Goal: Task Accomplishment & Management: Complete application form

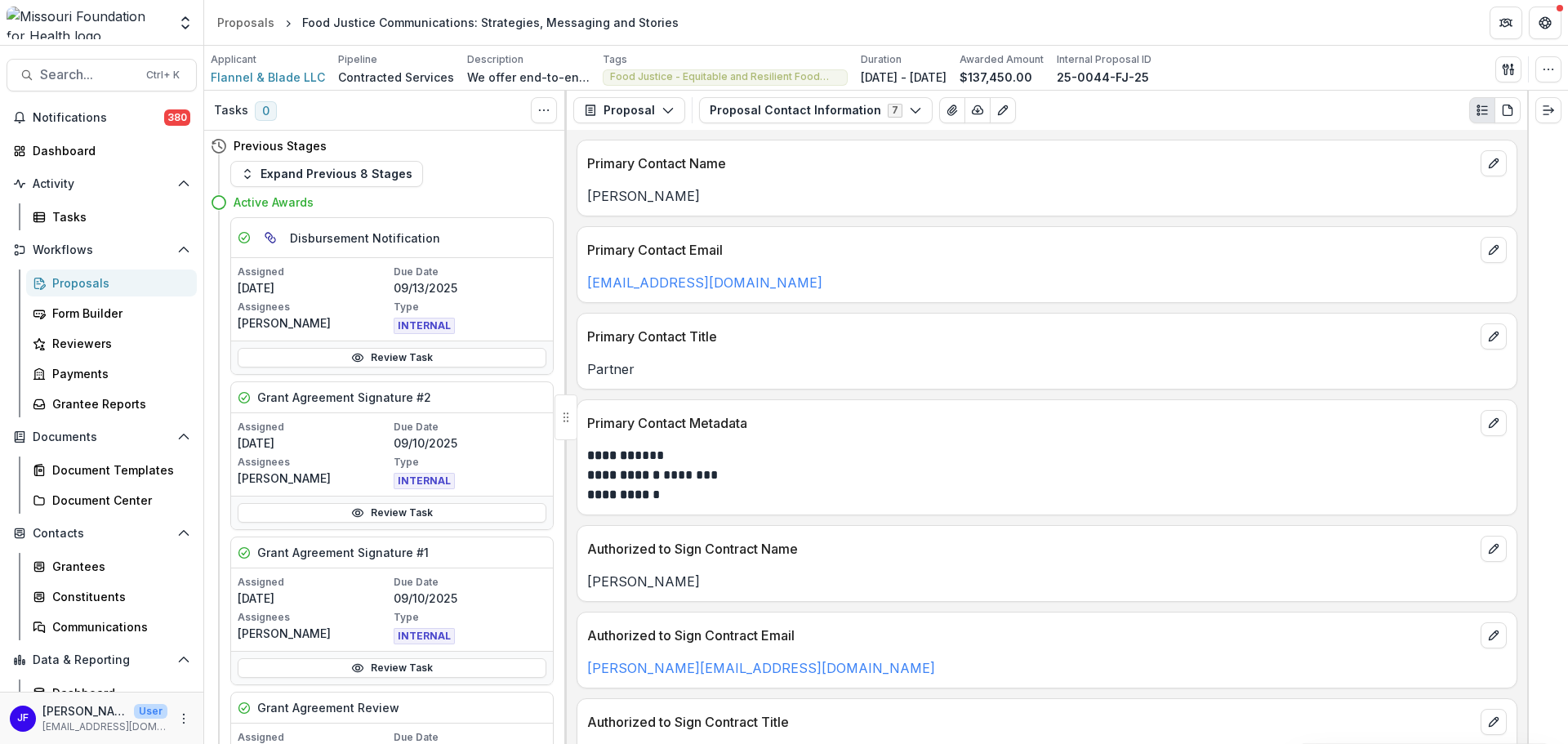
scroll to position [571, 0]
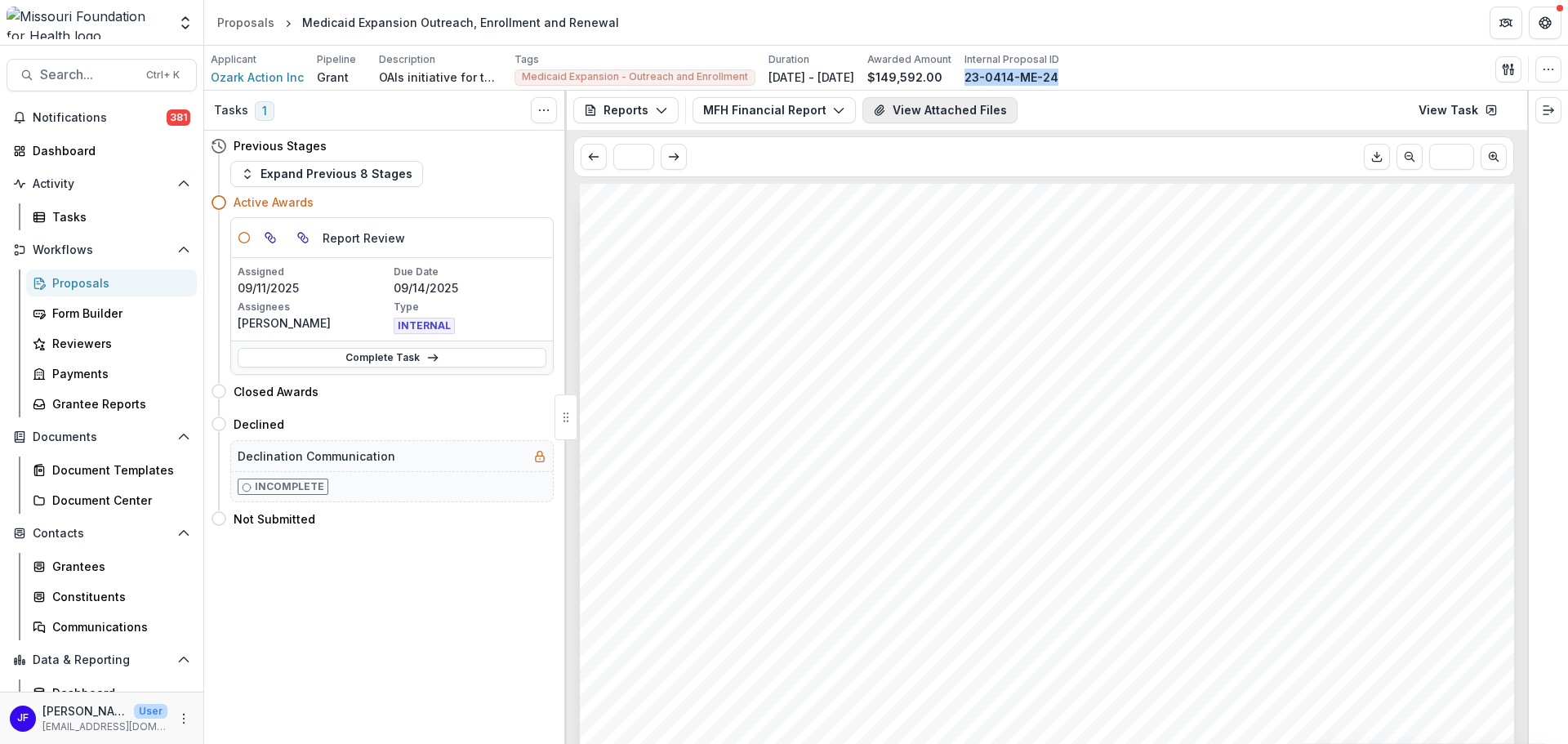
click at [915, 110] on button "View Attached Files" at bounding box center [940, 110] width 155 height 26
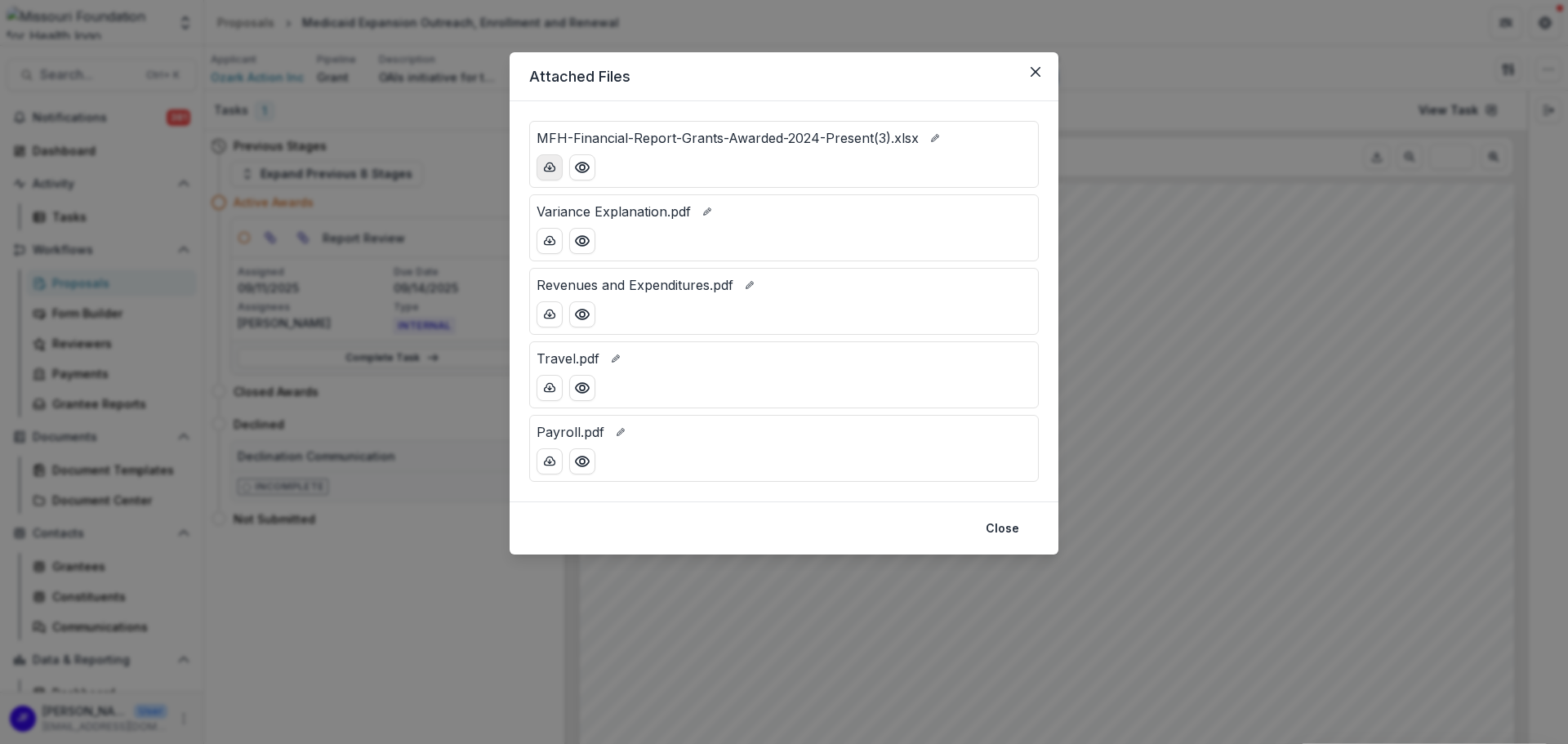
click at [550, 166] on line "download-button" at bounding box center [550, 168] width 0 height 4
click at [1042, 73] on button "Close" at bounding box center [1036, 71] width 26 height 26
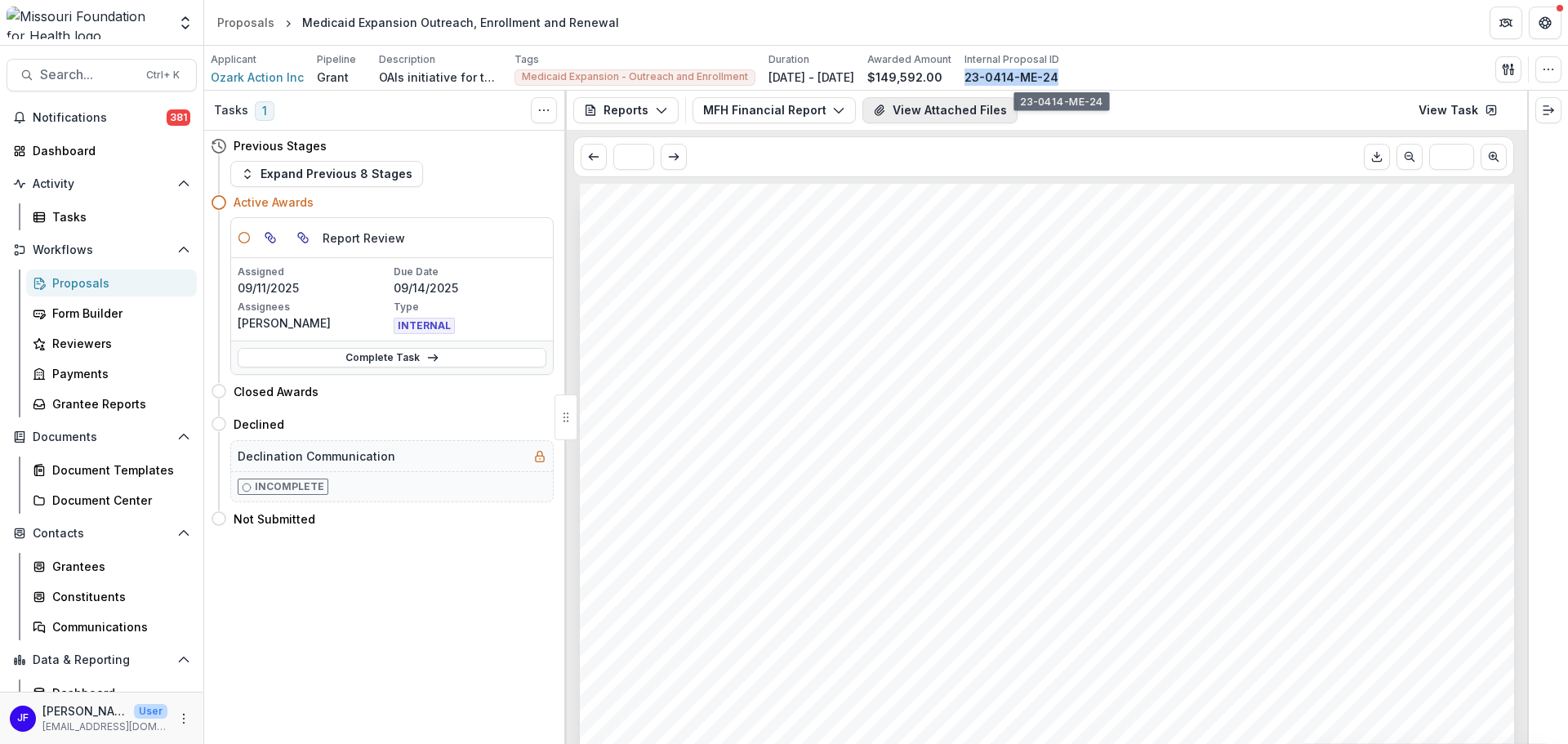
click at [959, 106] on button "View Attached Files" at bounding box center [940, 110] width 155 height 26
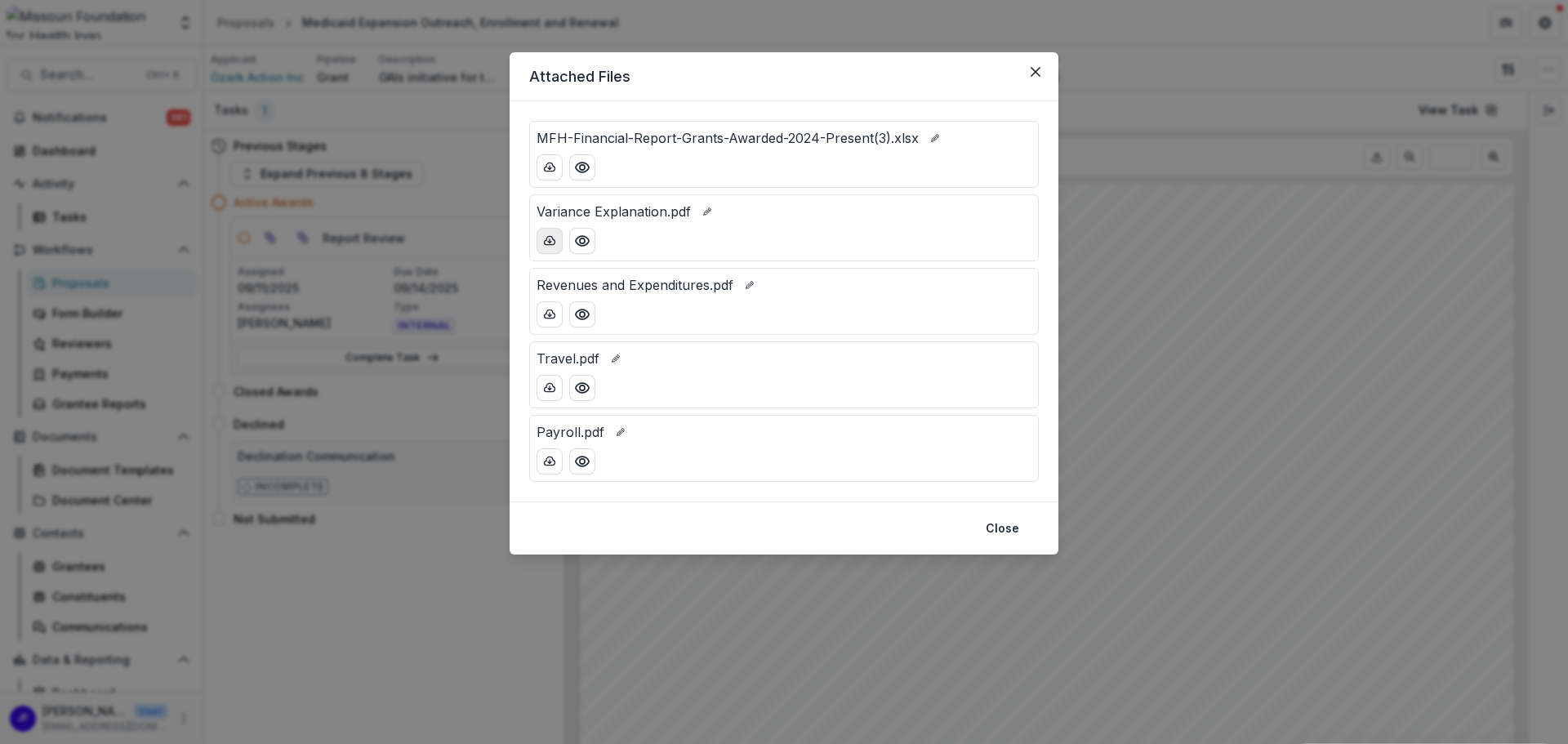
click at [539, 239] on button "download-button" at bounding box center [550, 241] width 26 height 26
click at [1034, 67] on icon "Close" at bounding box center [1036, 71] width 10 height 10
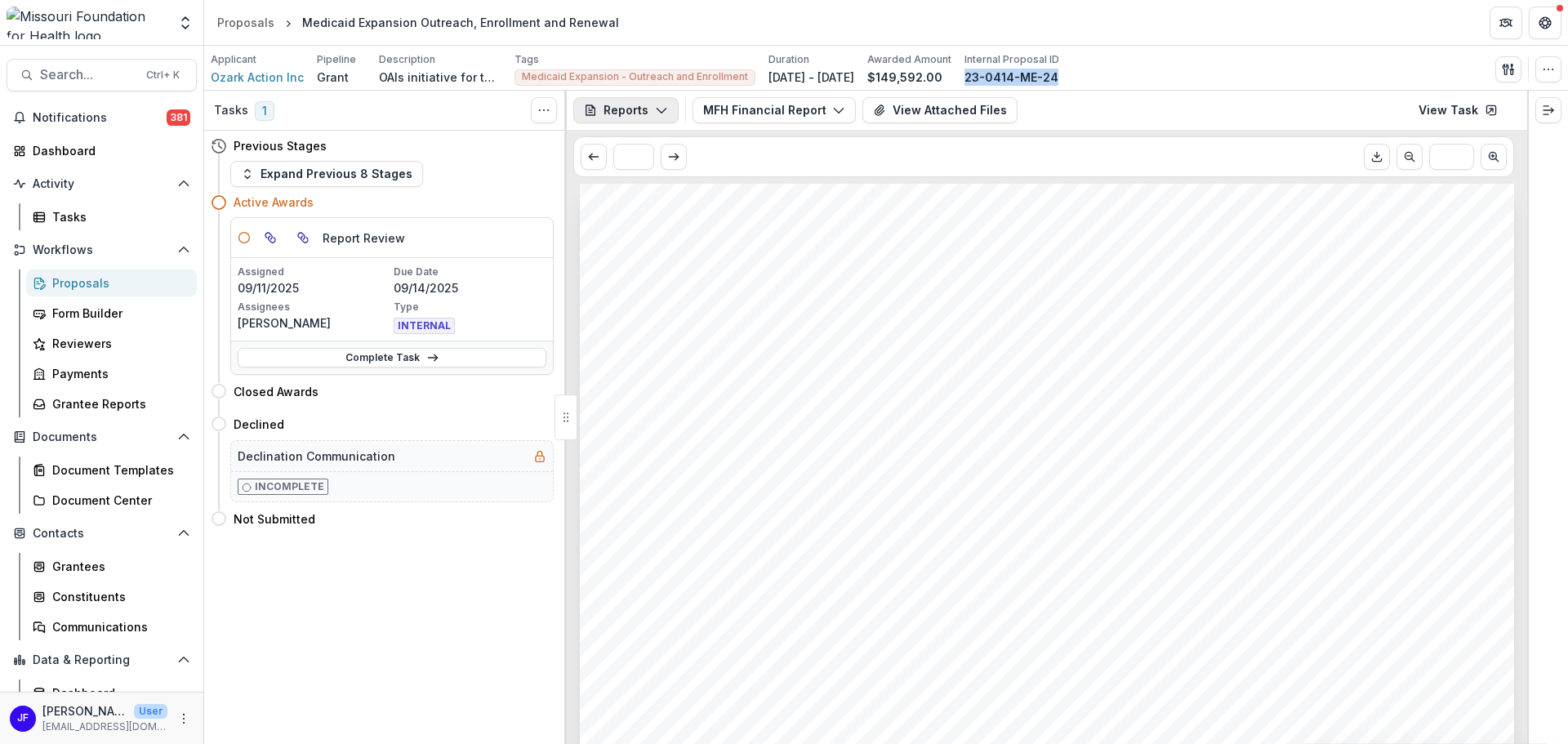
click at [661, 107] on icon "button" at bounding box center [661, 110] width 13 height 13
click at [726, 105] on button "MFH Financial Report" at bounding box center [773, 110] width 163 height 26
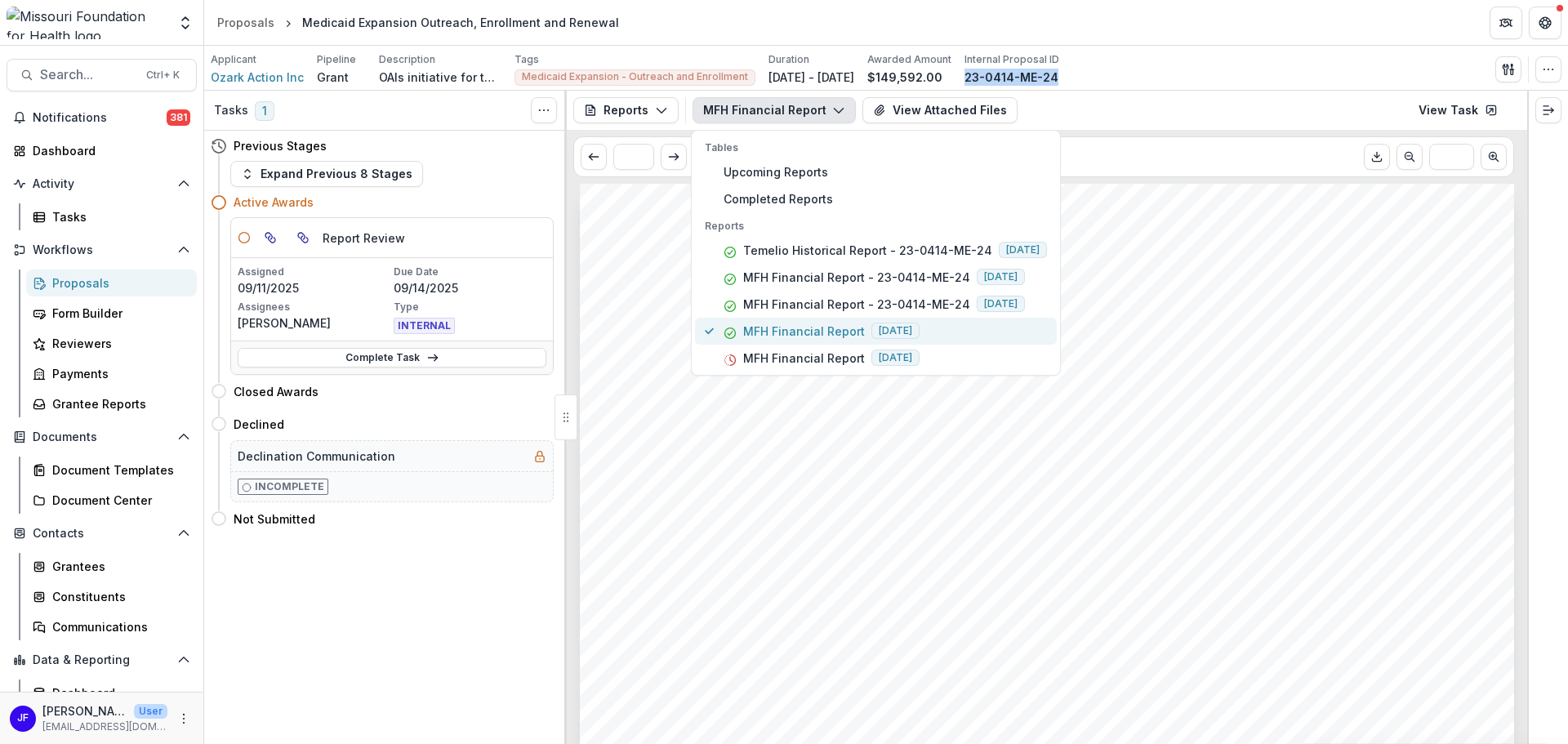
click at [753, 328] on p "MFH Financial Report" at bounding box center [804, 330] width 121 height 17
click at [434, 583] on div "Tasks 1 Show Cancelled Tasks Previous Stages Expand Previous 8 Stages Active Aw…" at bounding box center [385, 416] width 363 height 653
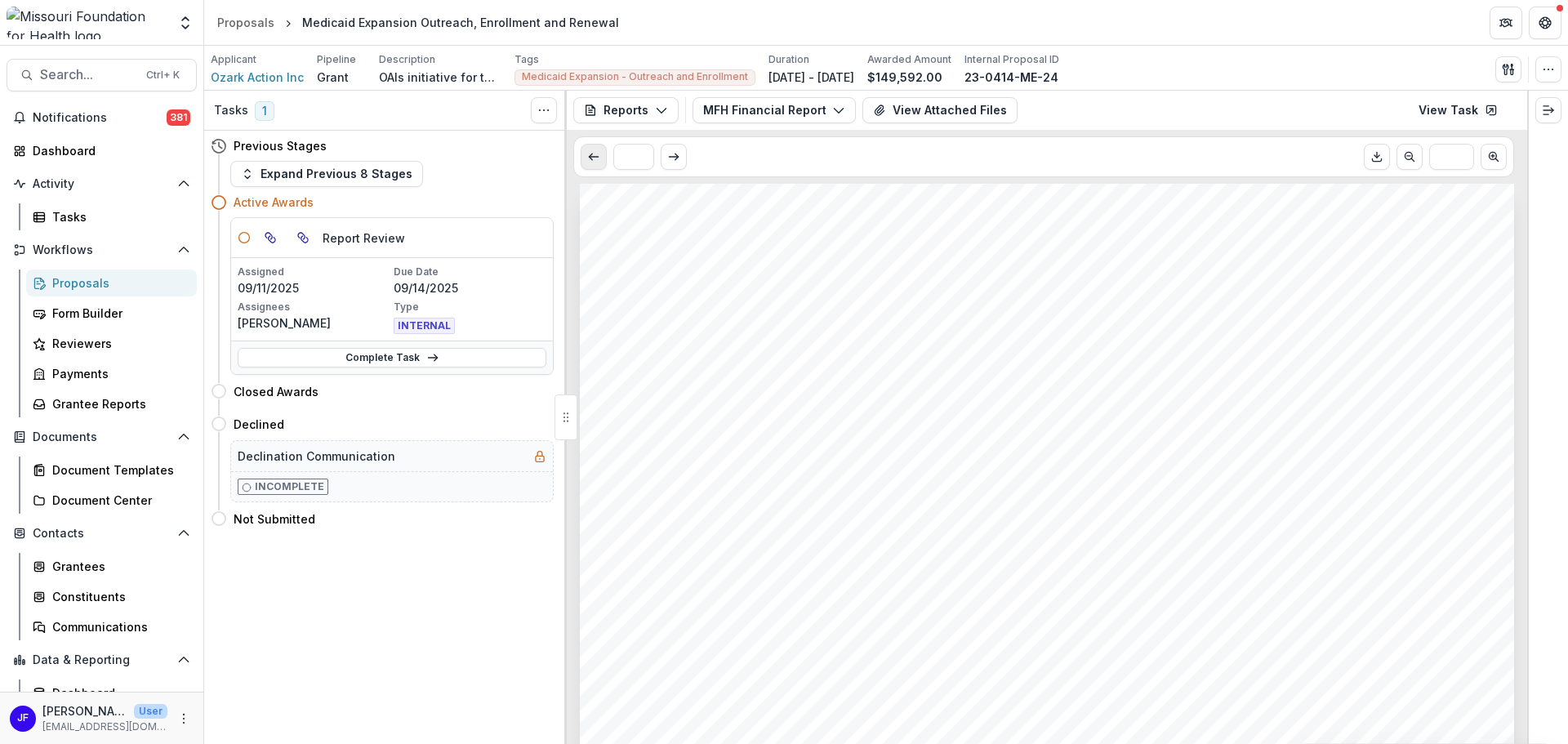
click at [599, 154] on icon "Scroll to previous page" at bounding box center [594, 157] width 13 height 13
click at [615, 105] on button "Reports" at bounding box center [626, 110] width 105 height 26
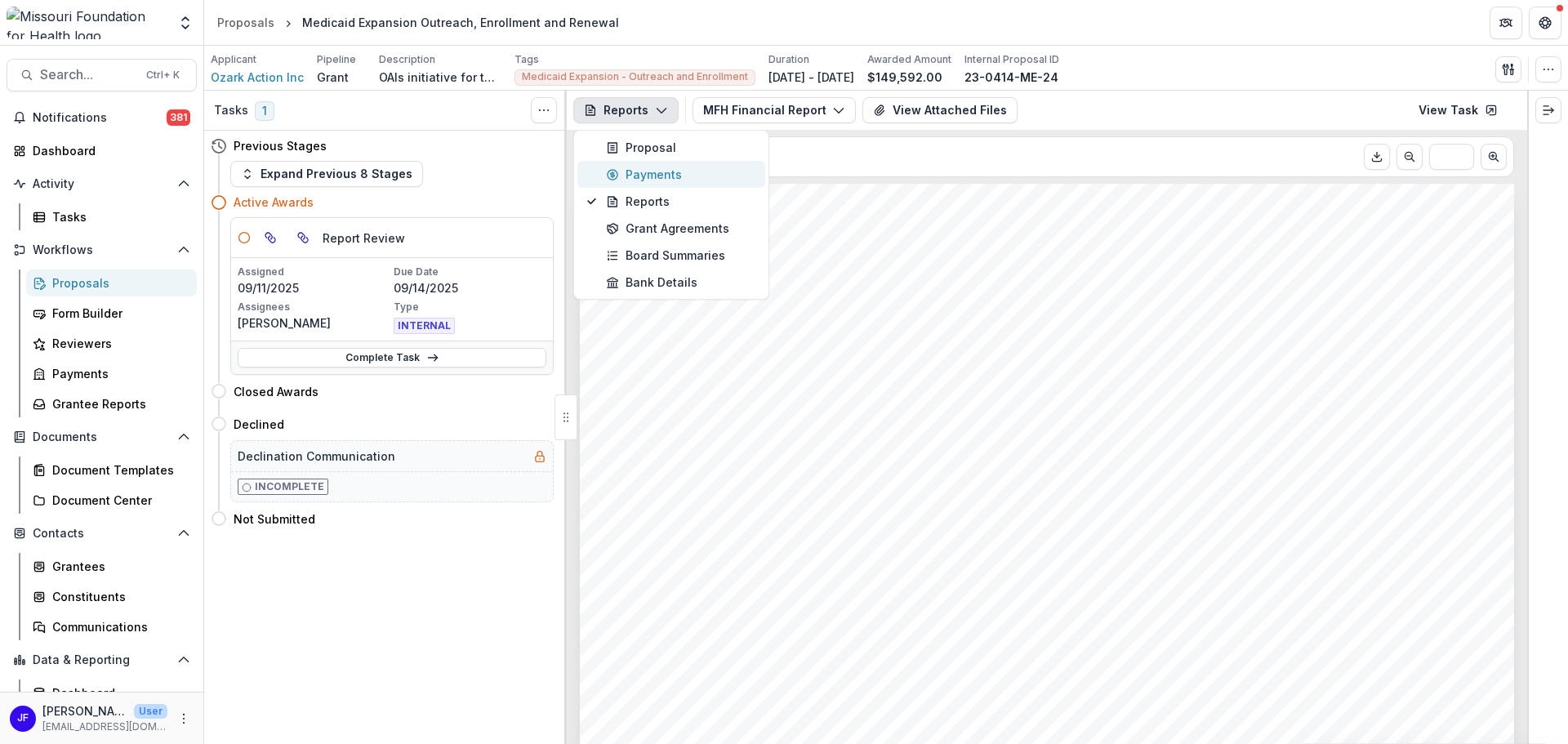
click at [637, 175] on div "Payments" at bounding box center [681, 174] width 150 height 17
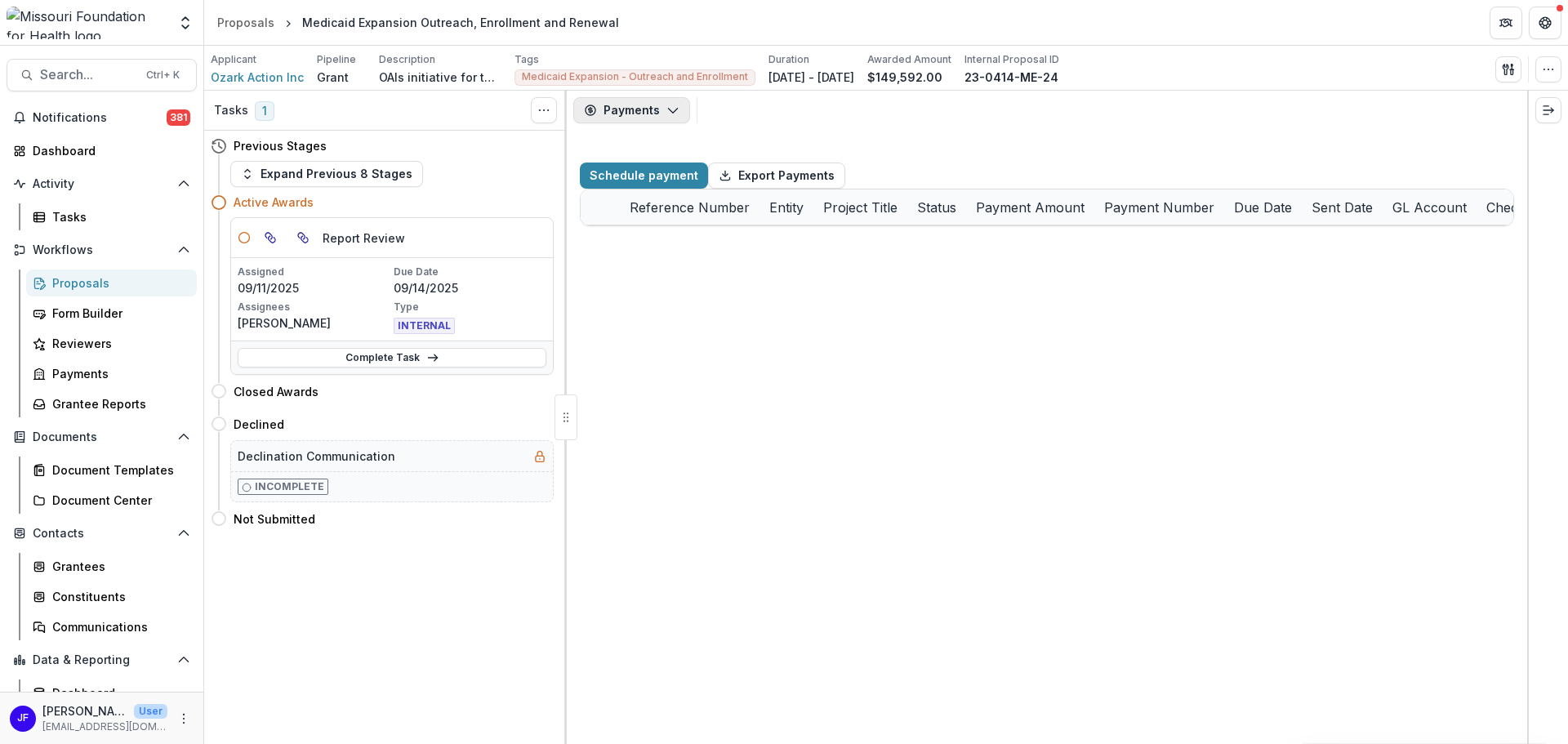
click at [620, 108] on button "Payments" at bounding box center [632, 110] width 117 height 26
select select "****"
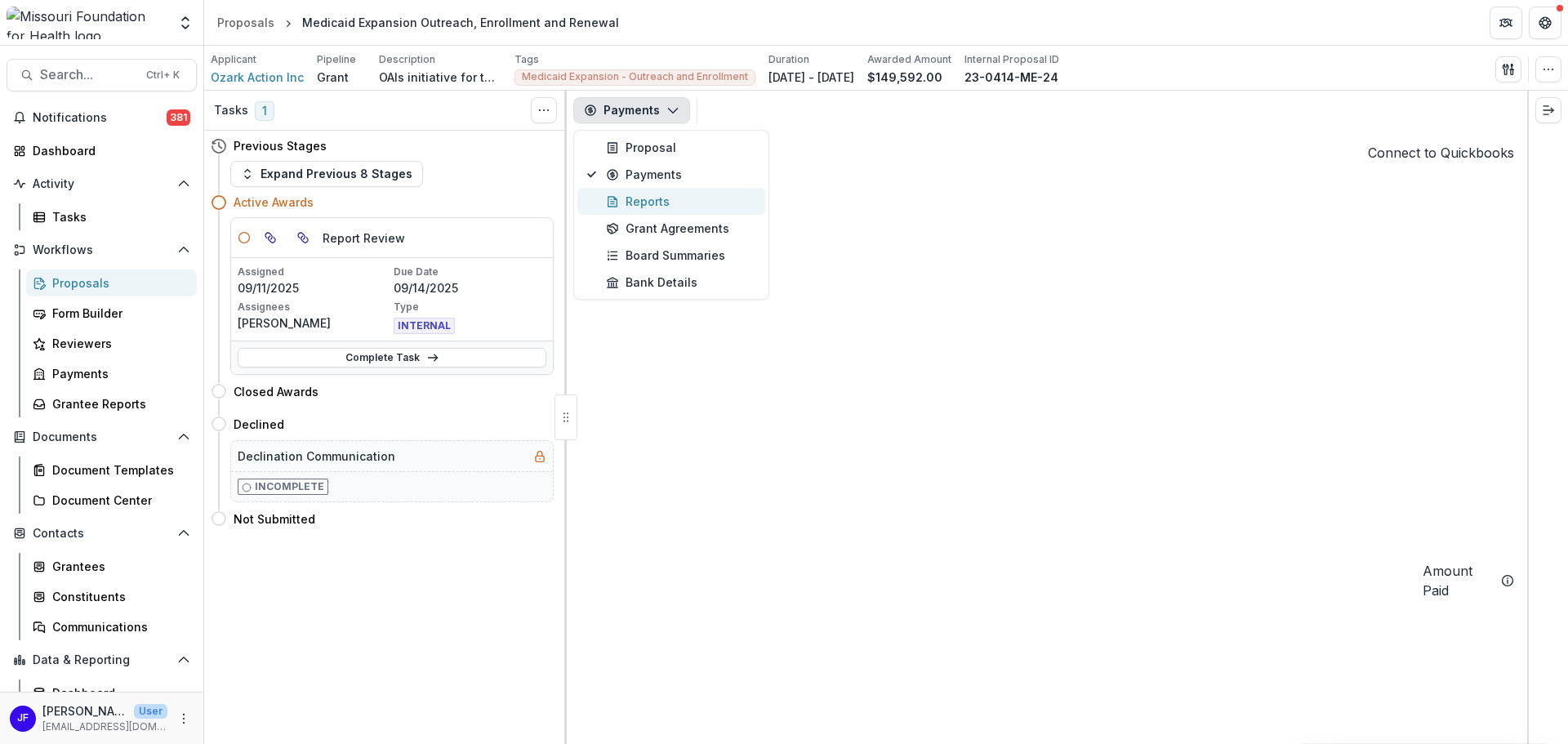
click at [619, 205] on icon "button" at bounding box center [613, 202] width 13 height 13
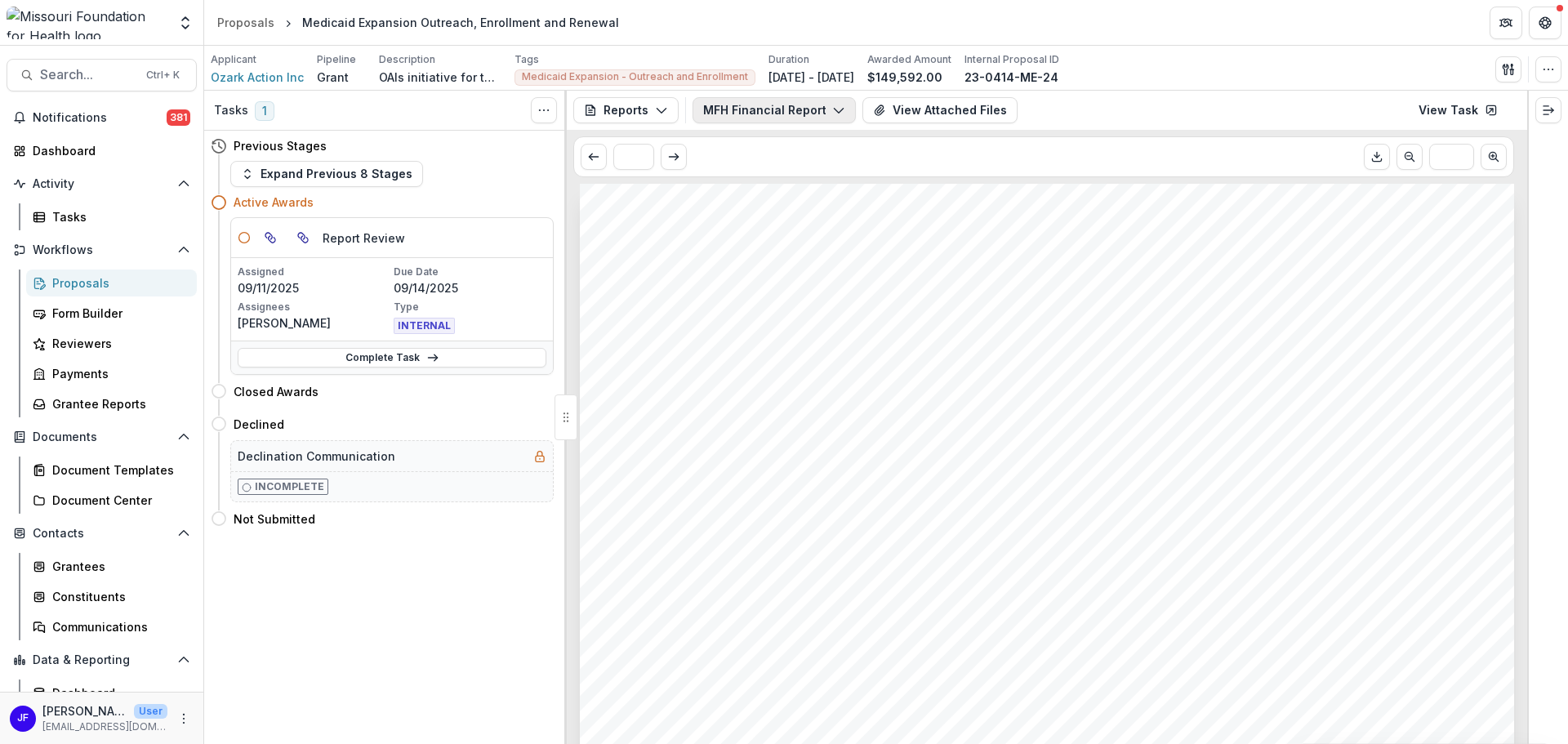
click at [836, 110] on polyline "button" at bounding box center [838, 110] width 9 height 5
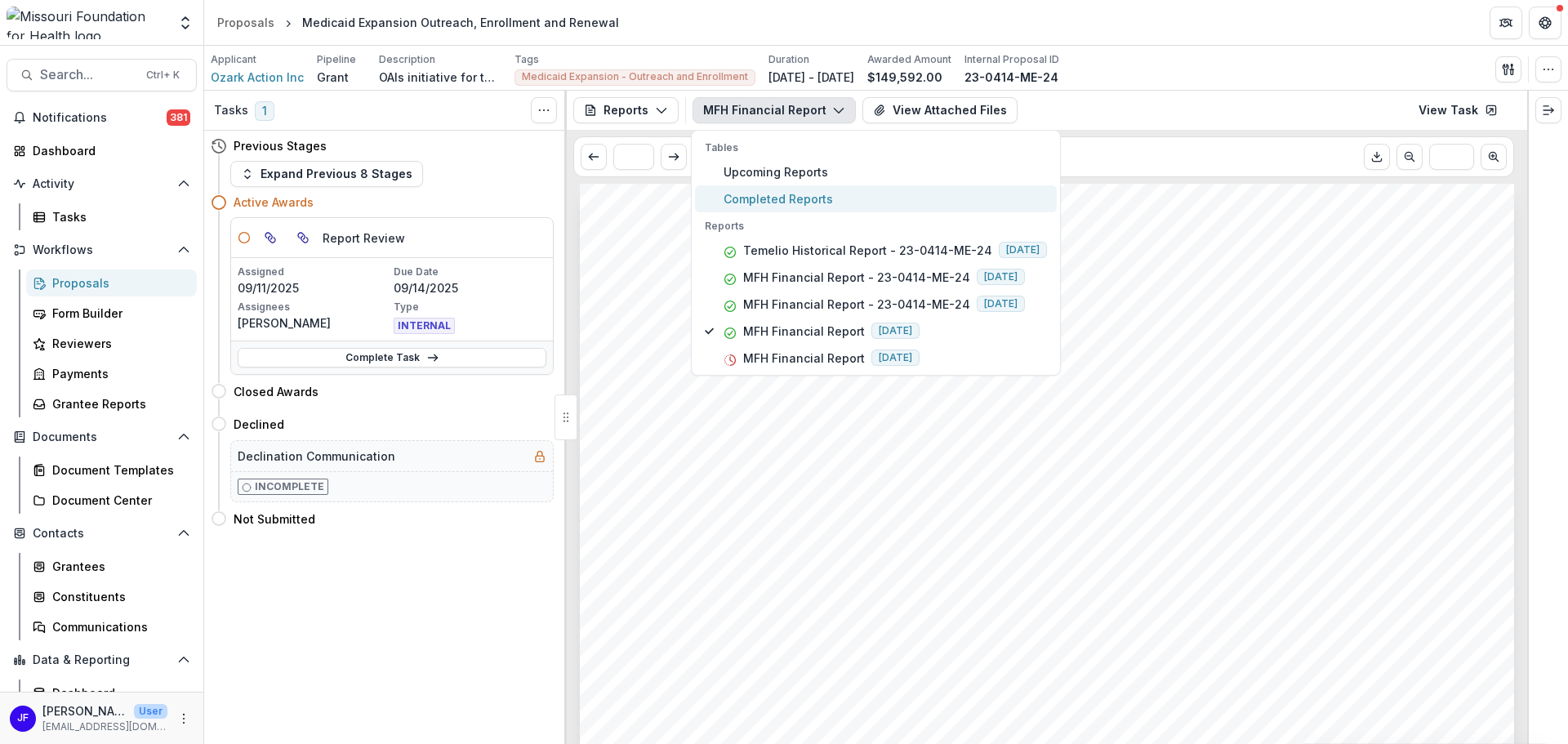
click at [809, 196] on span "Completed Reports" at bounding box center [885, 198] width 323 height 17
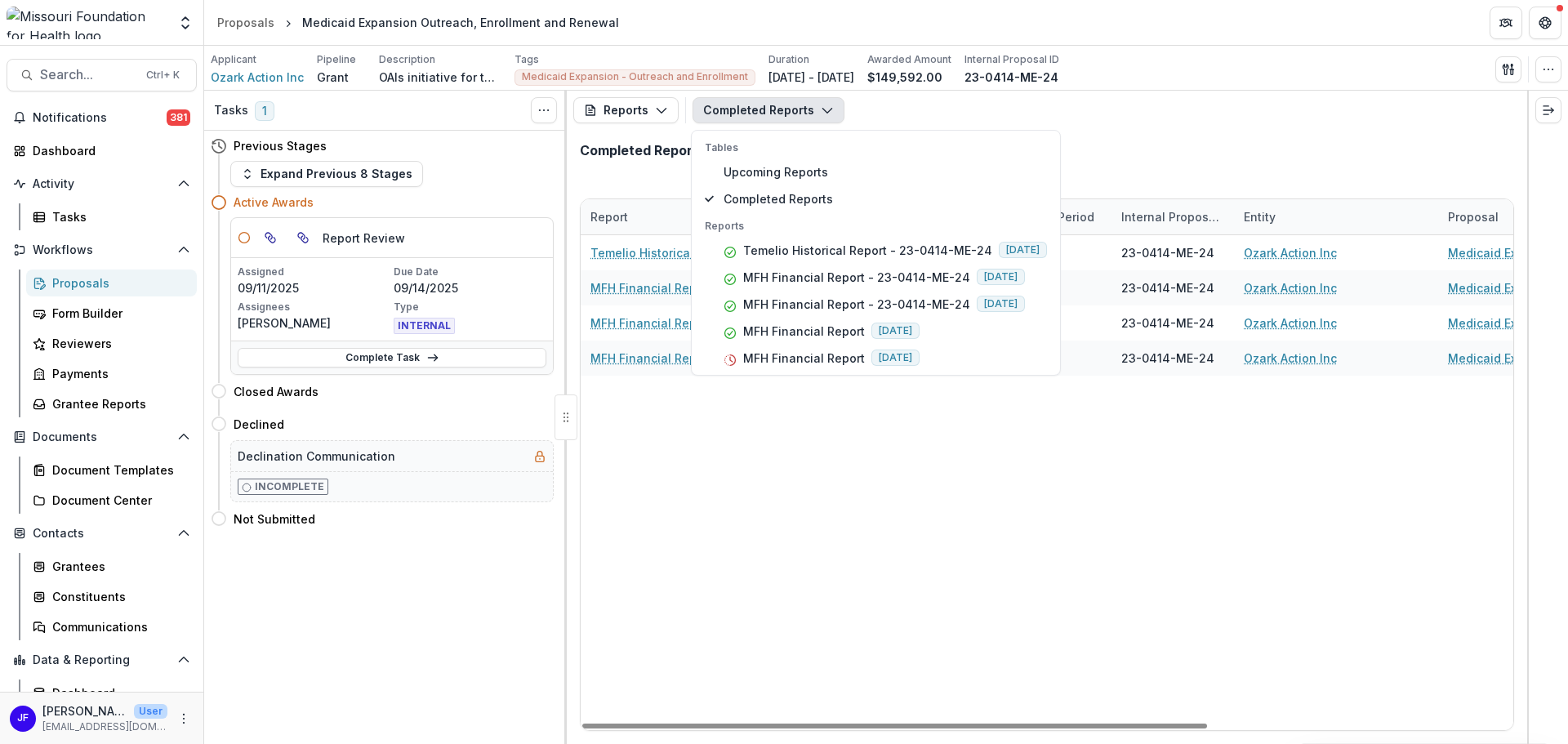
click at [1056, 553] on div "Temelio Historical Report - 23-0414-ME-24 06/08/2025 23-0414-ME-24 Ozark Action…" at bounding box center [1275, 483] width 1388 height 495
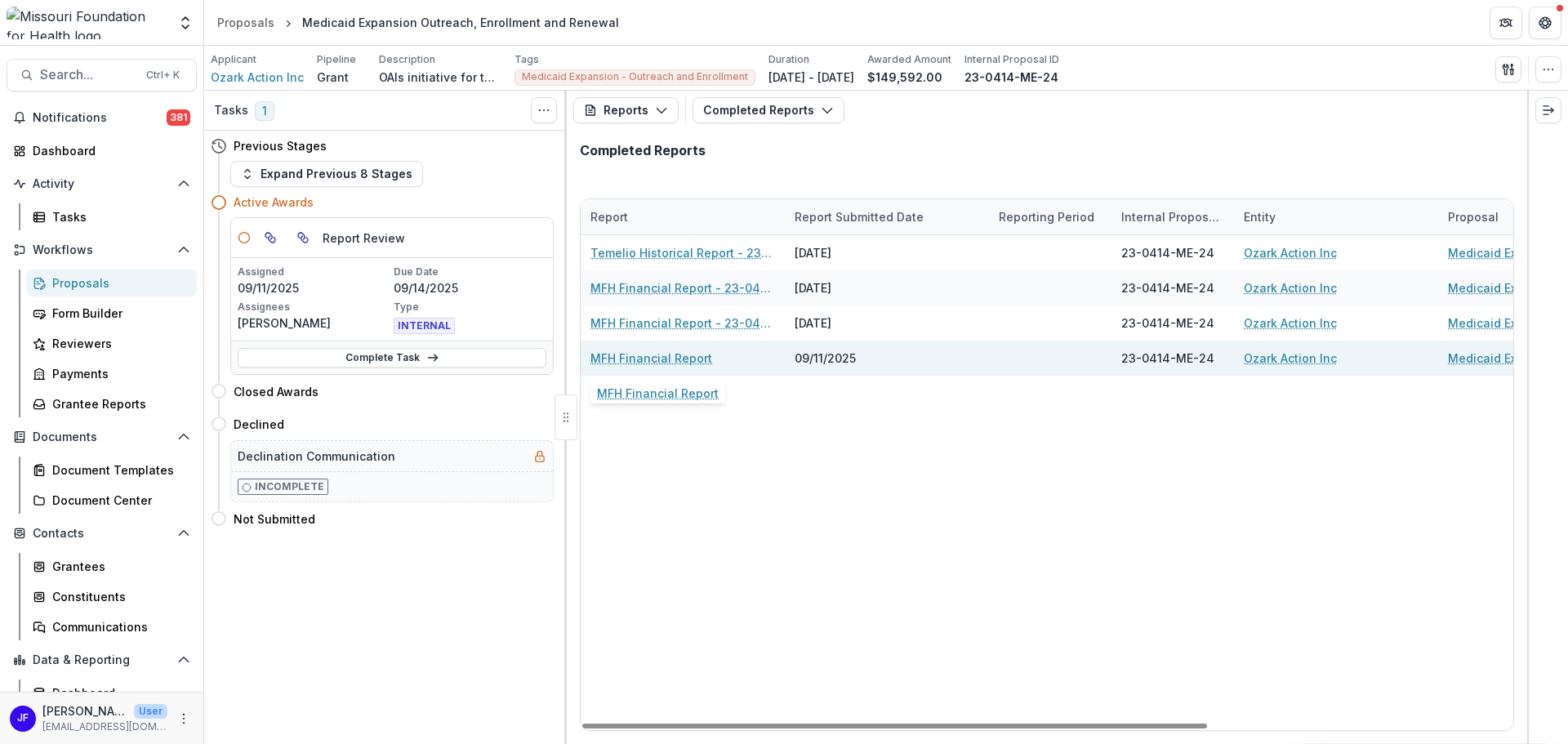
click at [650, 360] on link "MFH Financial Report" at bounding box center [651, 358] width 121 height 17
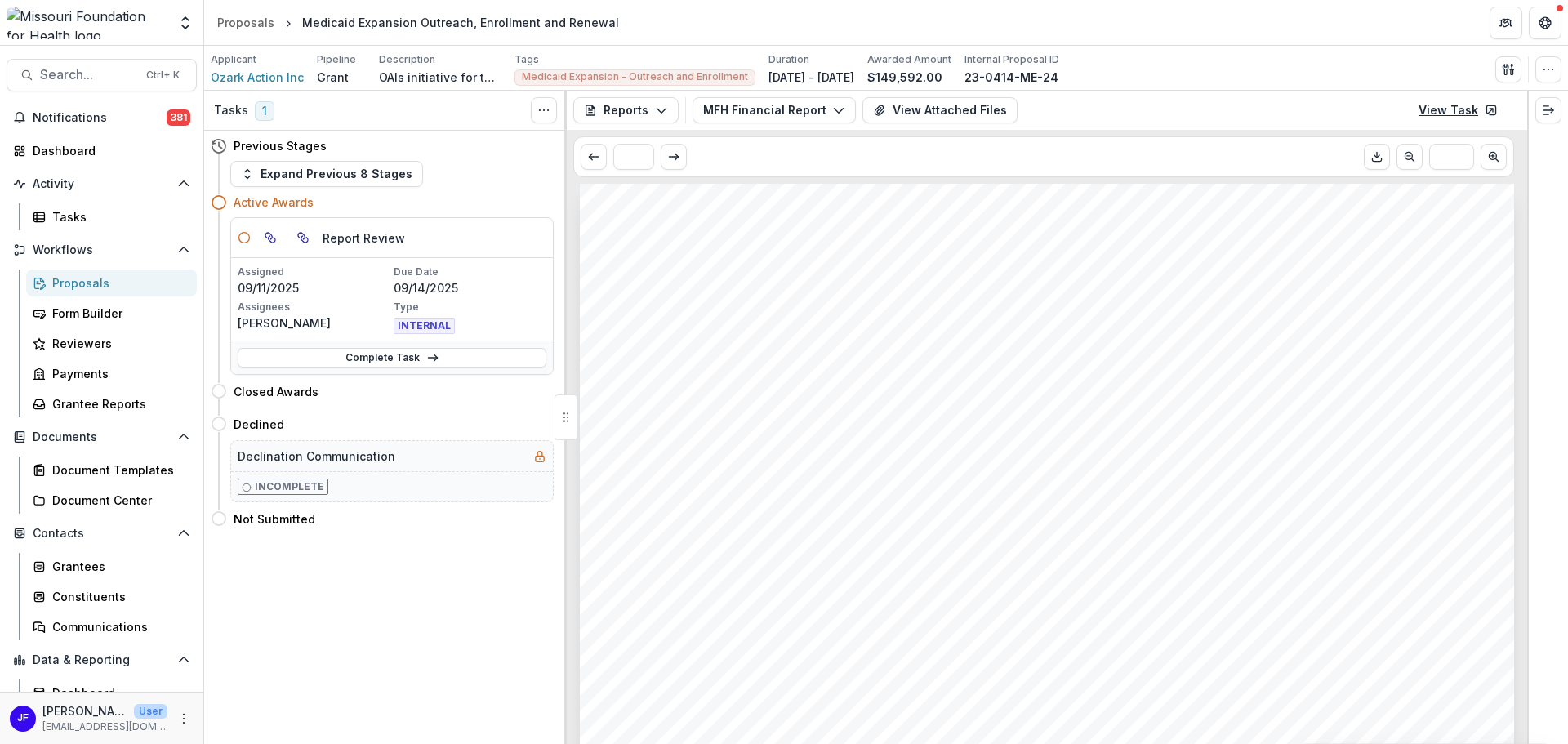
click at [1463, 110] on link "View Task" at bounding box center [1458, 110] width 99 height 26
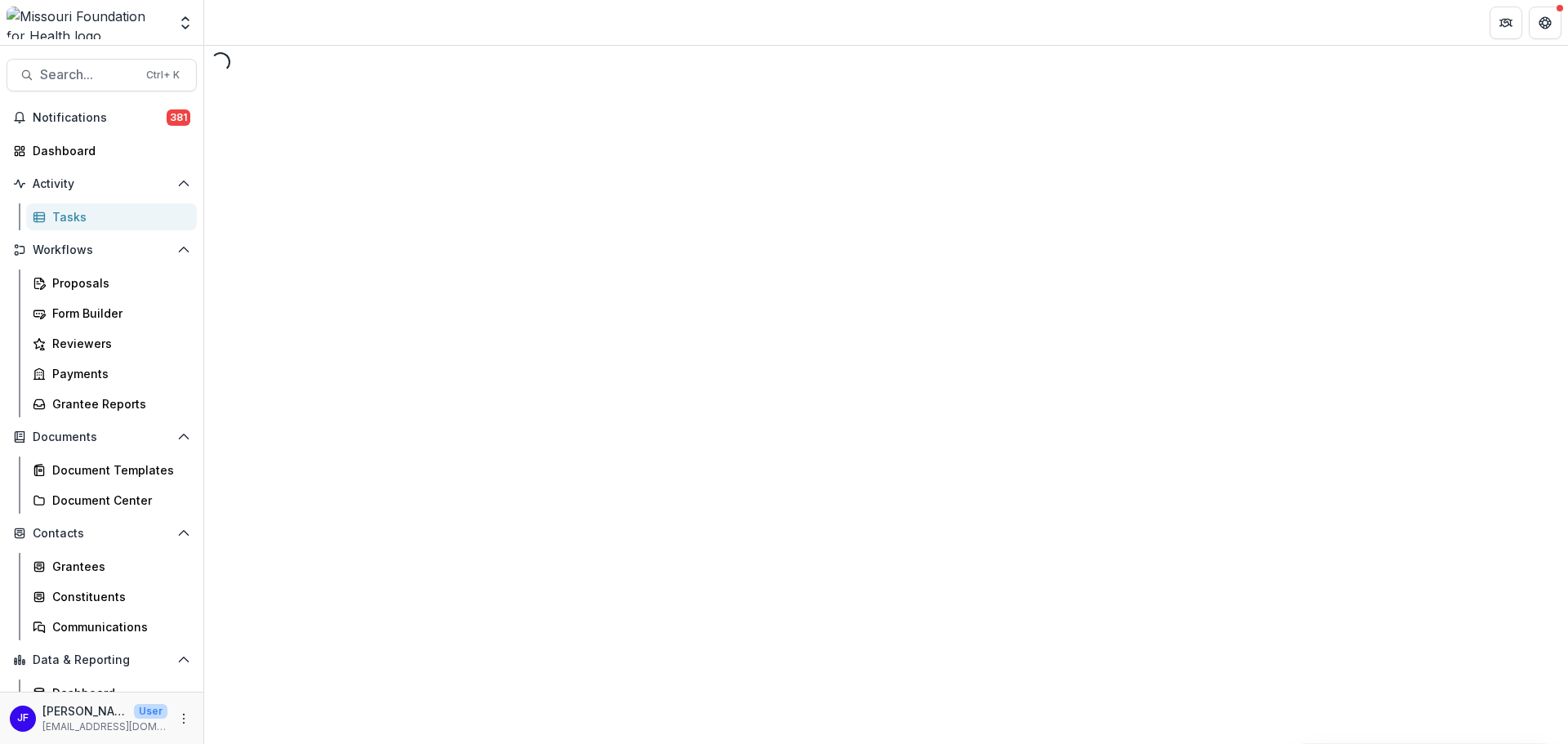
select select "********"
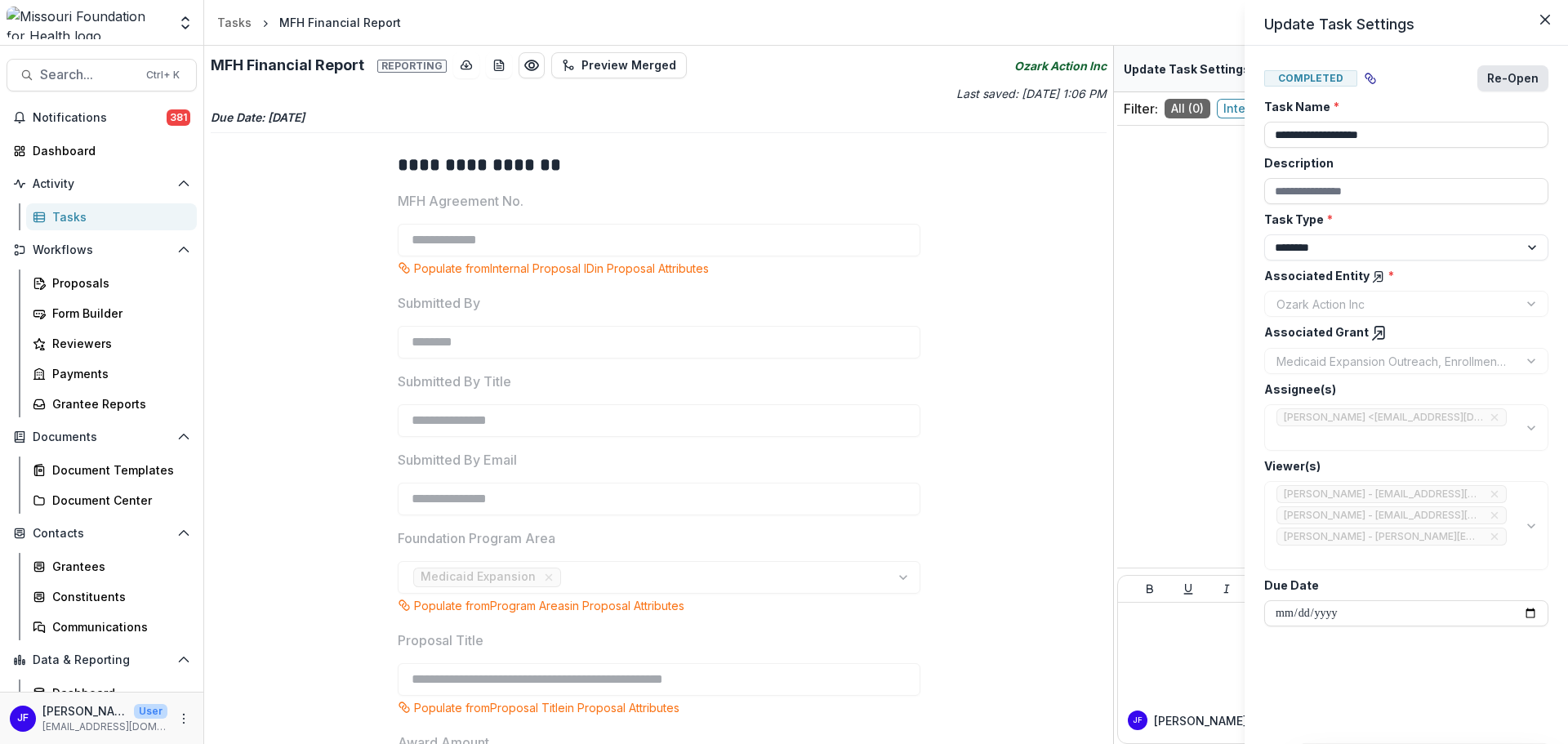
click at [1519, 76] on button "Re-Open" at bounding box center [1513, 79] width 71 height 26
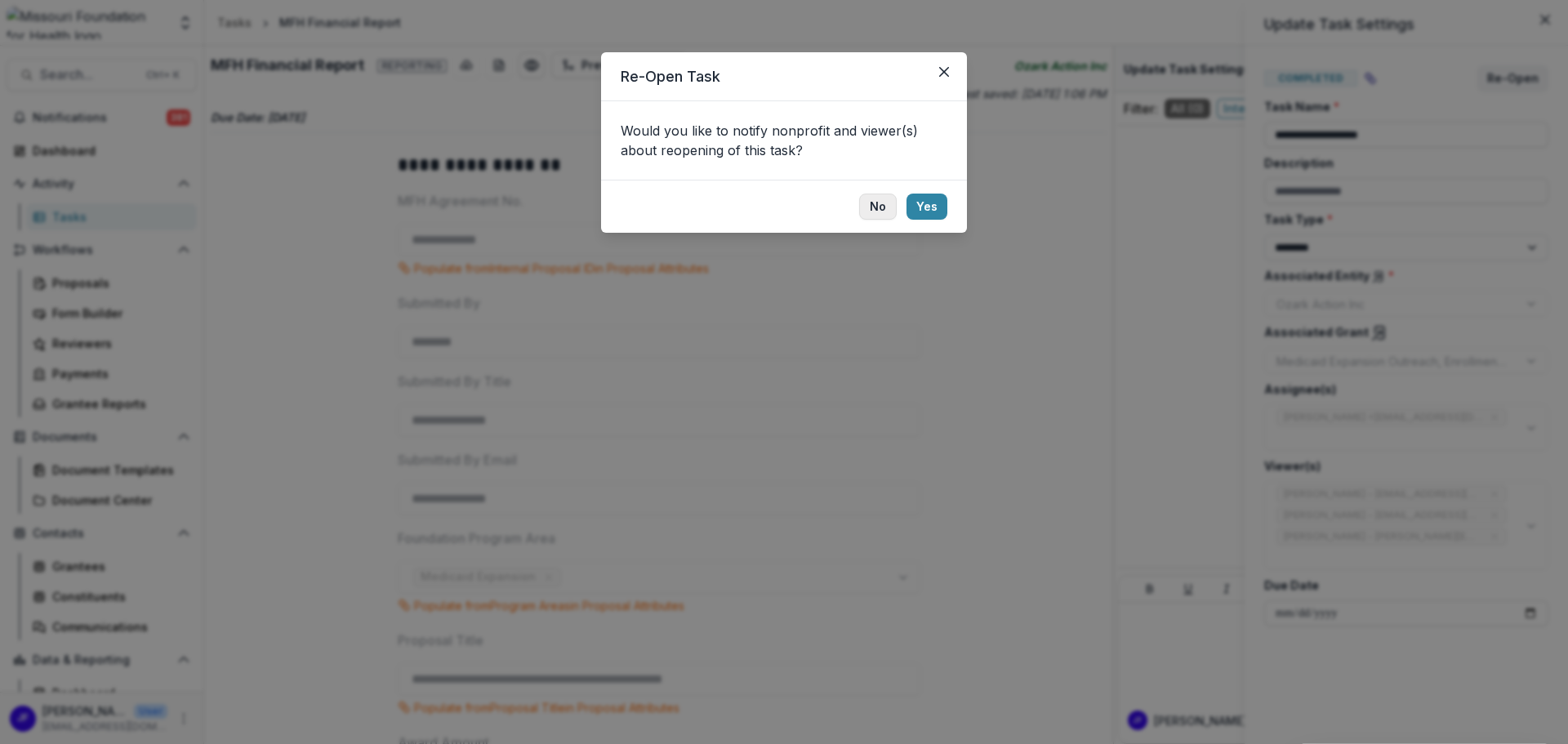
click at [873, 204] on button "No" at bounding box center [878, 206] width 37 height 26
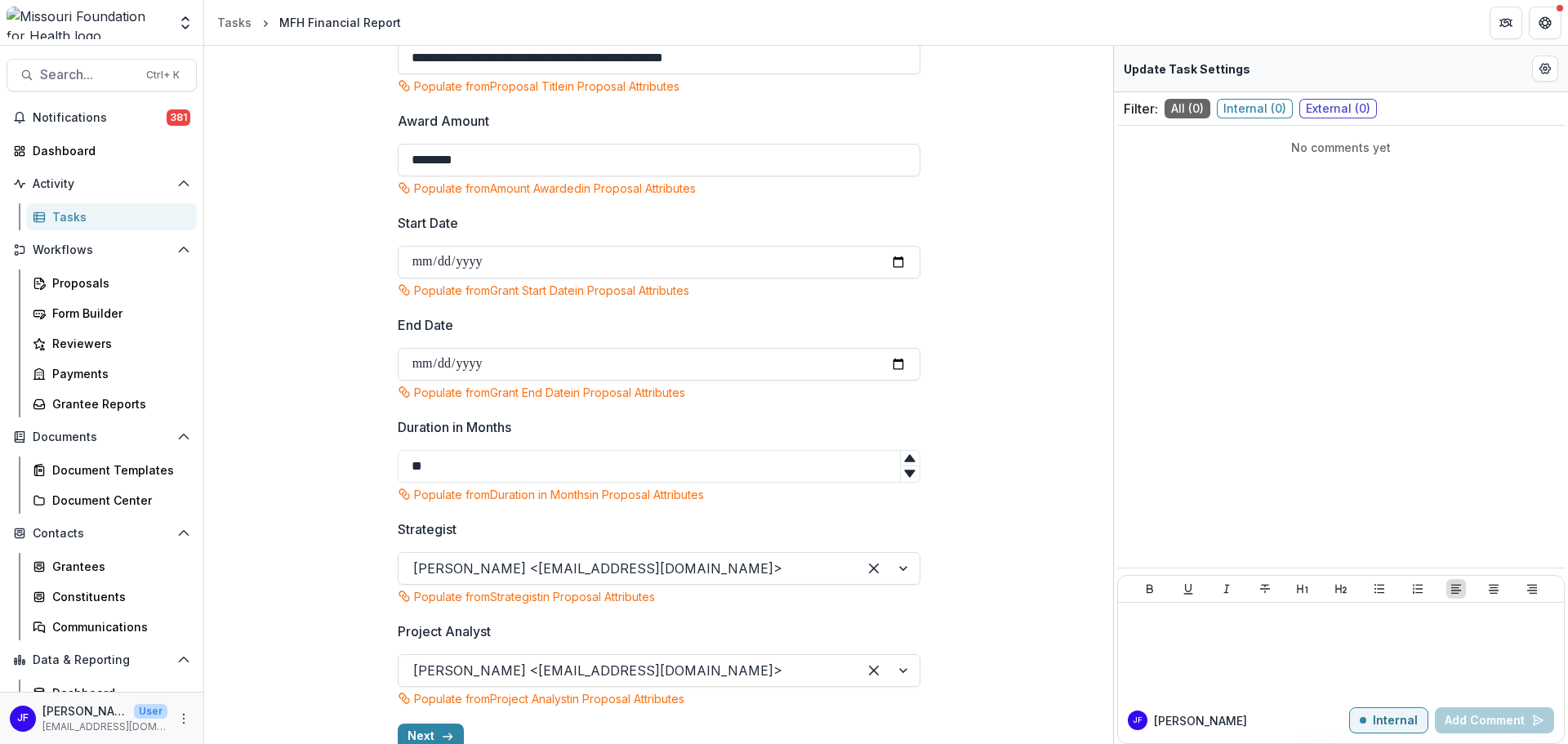
scroll to position [646, 0]
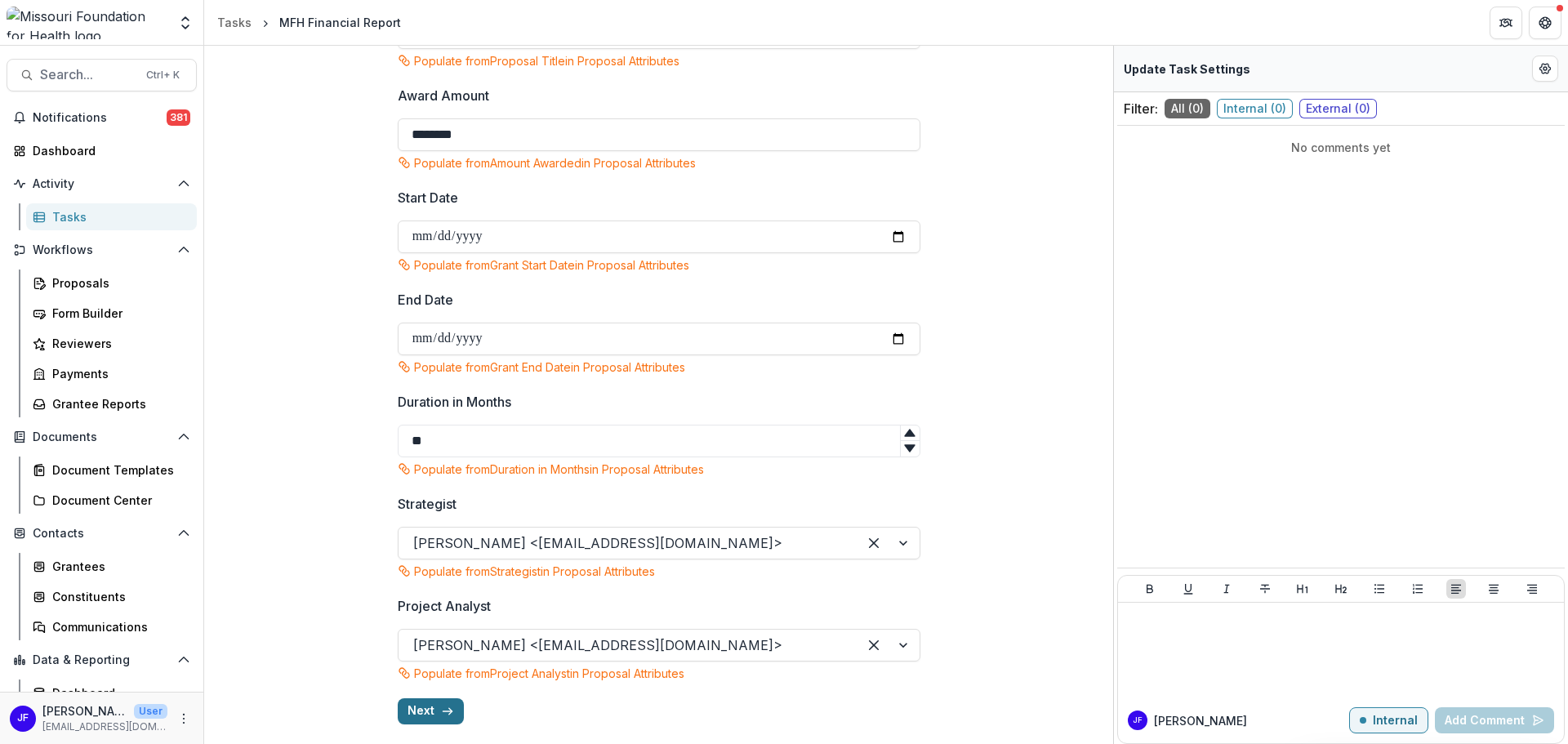
click at [426, 712] on button "Next" at bounding box center [431, 711] width 66 height 26
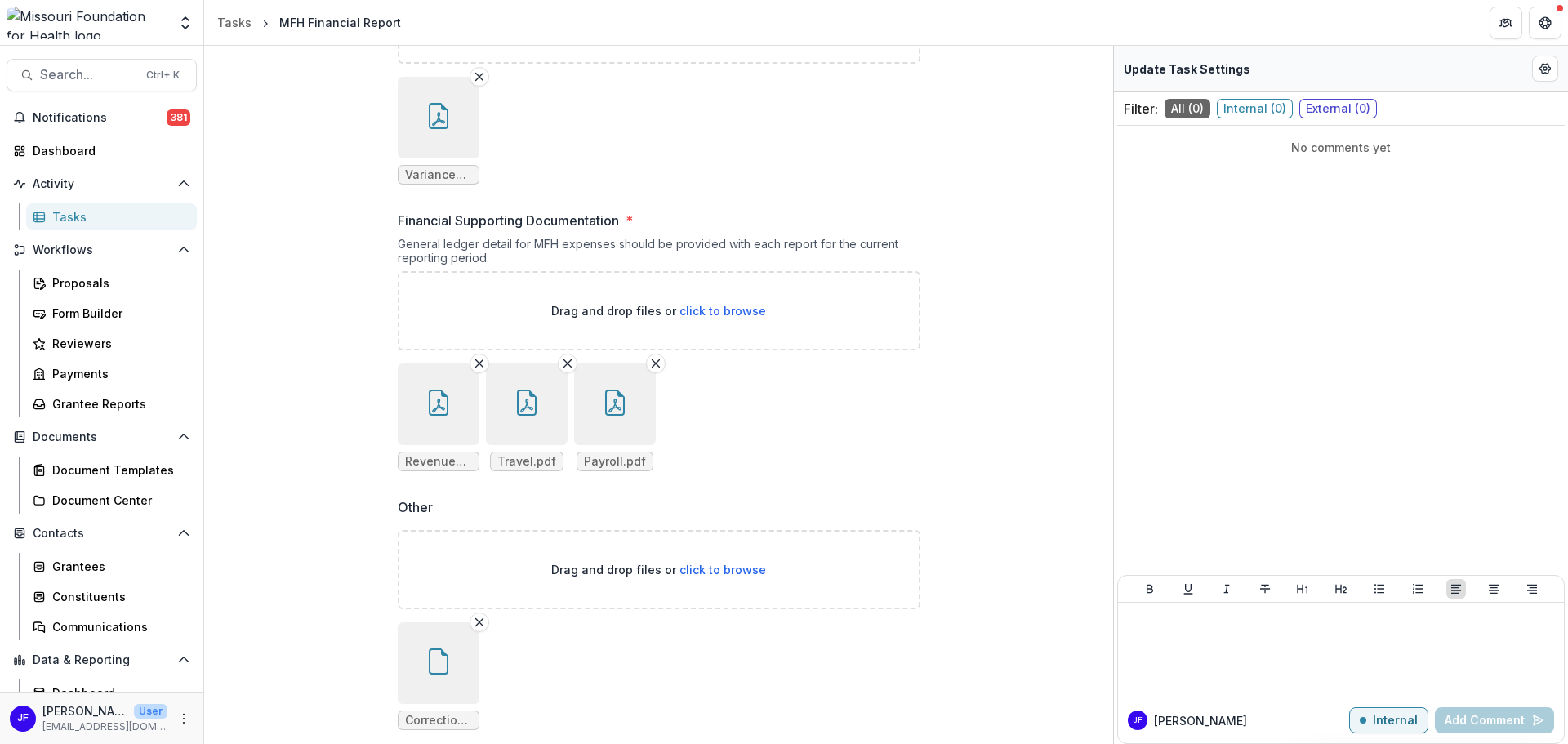
scroll to position [1001, 0]
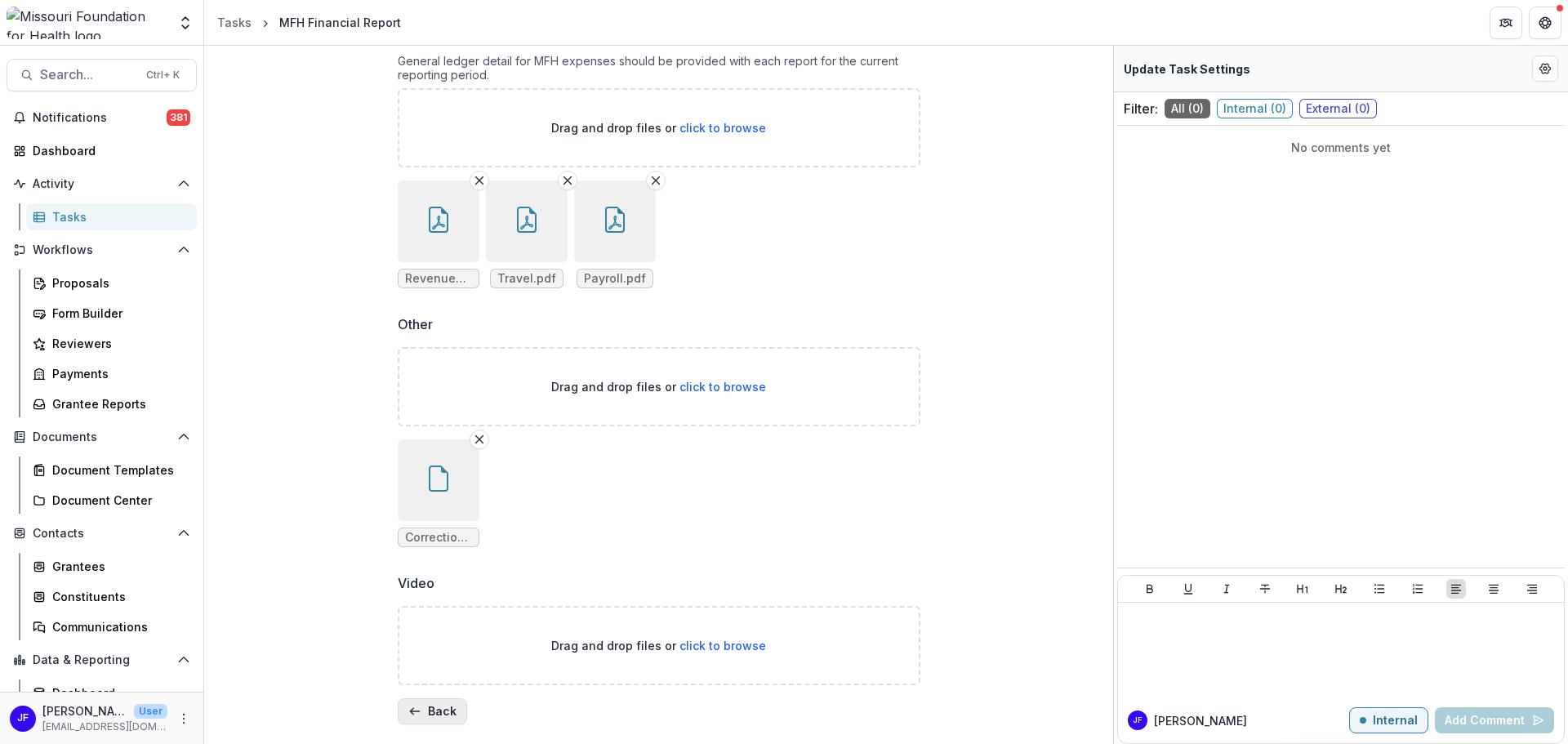
click at [435, 713] on button "Back" at bounding box center [433, 711] width 69 height 26
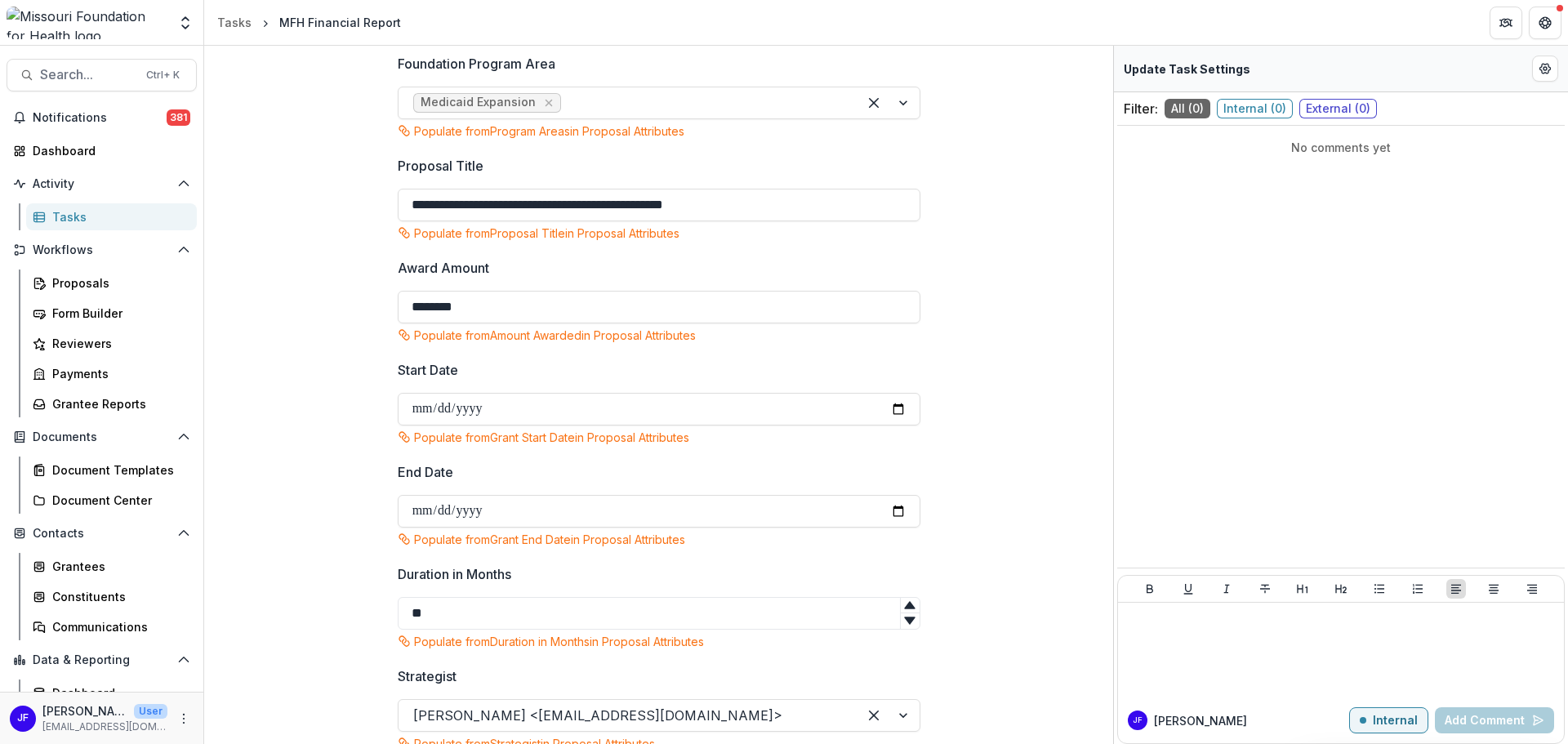
scroll to position [646, 0]
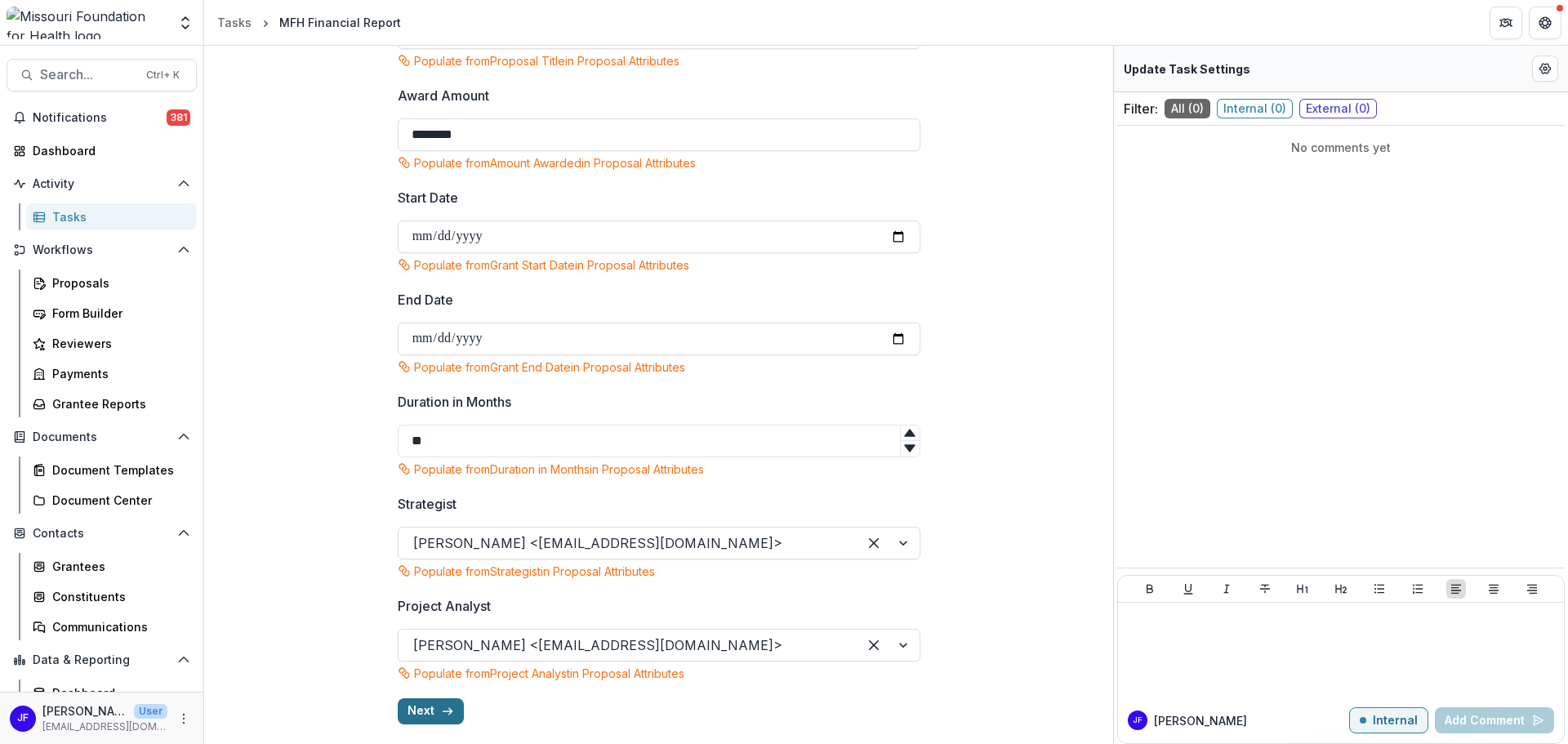
click at [443, 707] on icon "button" at bounding box center [447, 711] width 13 height 13
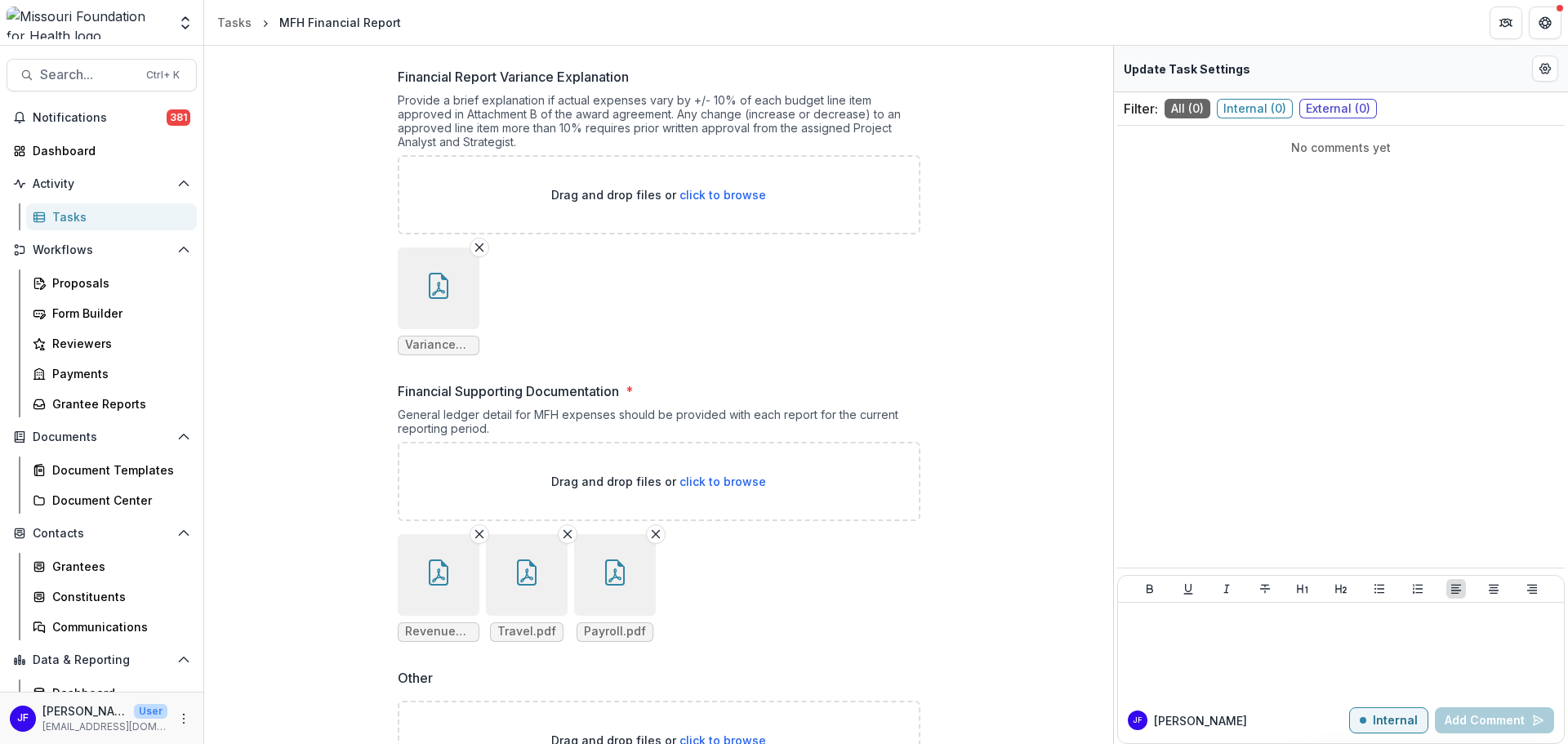
scroll to position [1001, 0]
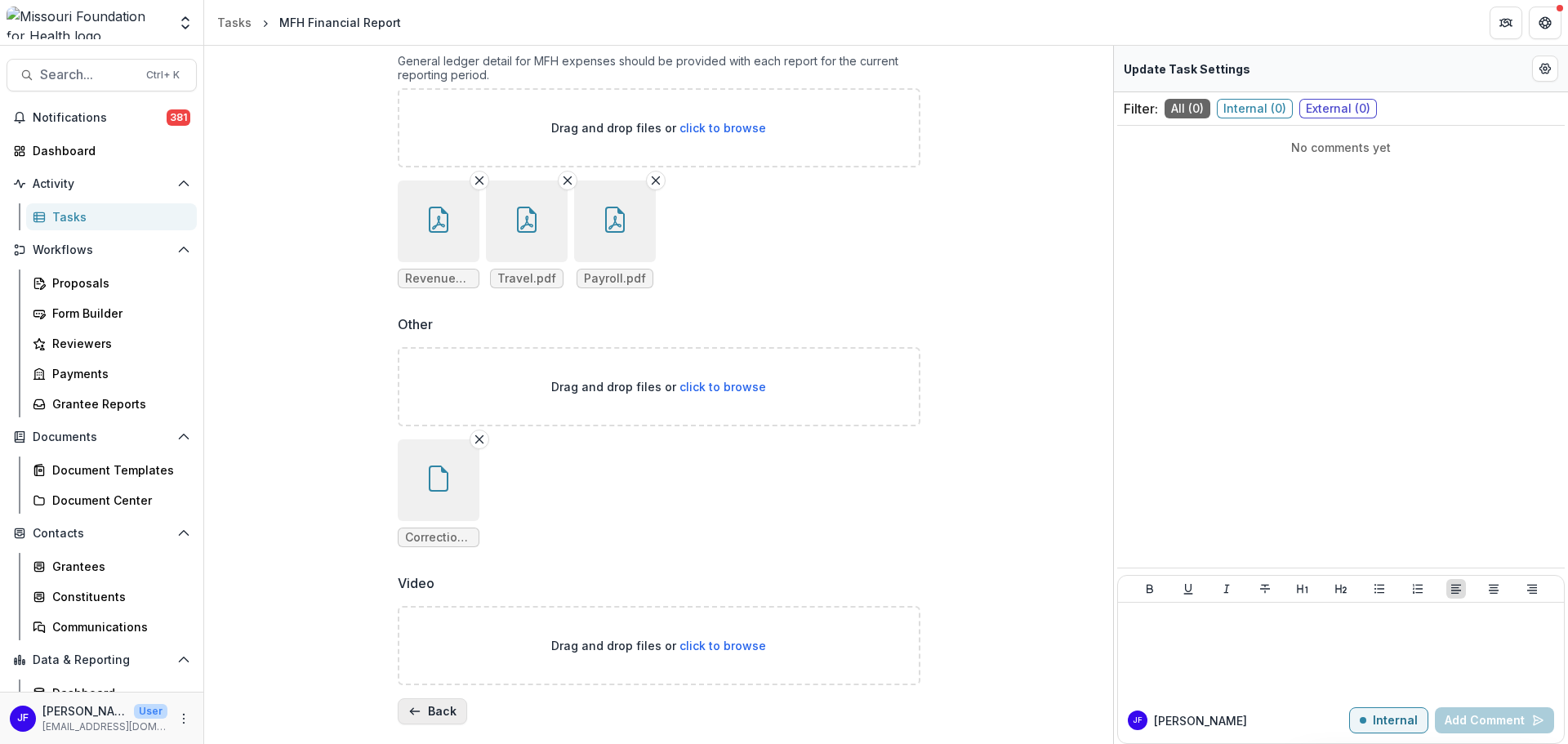
click at [437, 708] on button "Back" at bounding box center [433, 711] width 69 height 26
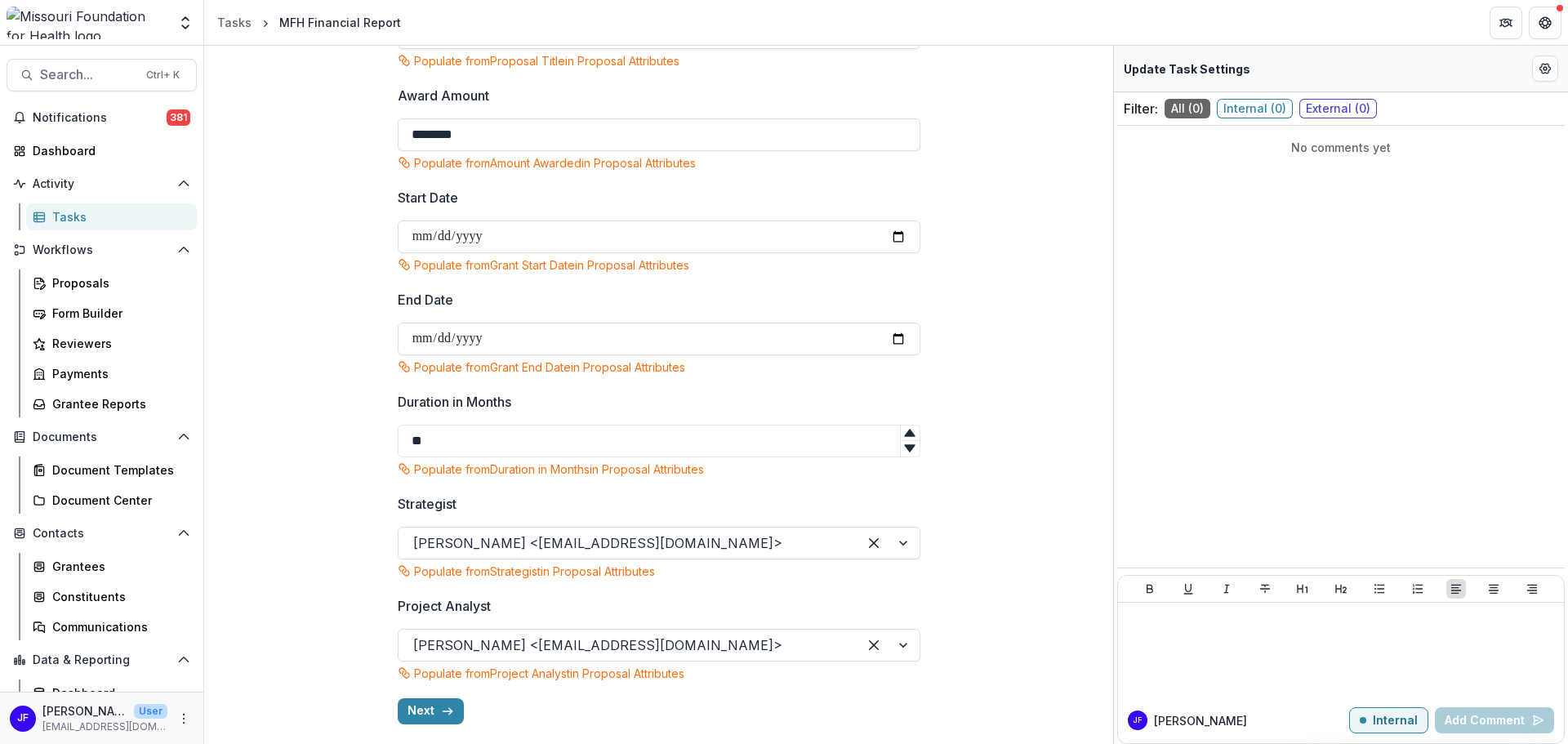
scroll to position [646, 0]
click at [1552, 68] on button "Edit Form Settings" at bounding box center [1545, 68] width 26 height 26
select select "********"
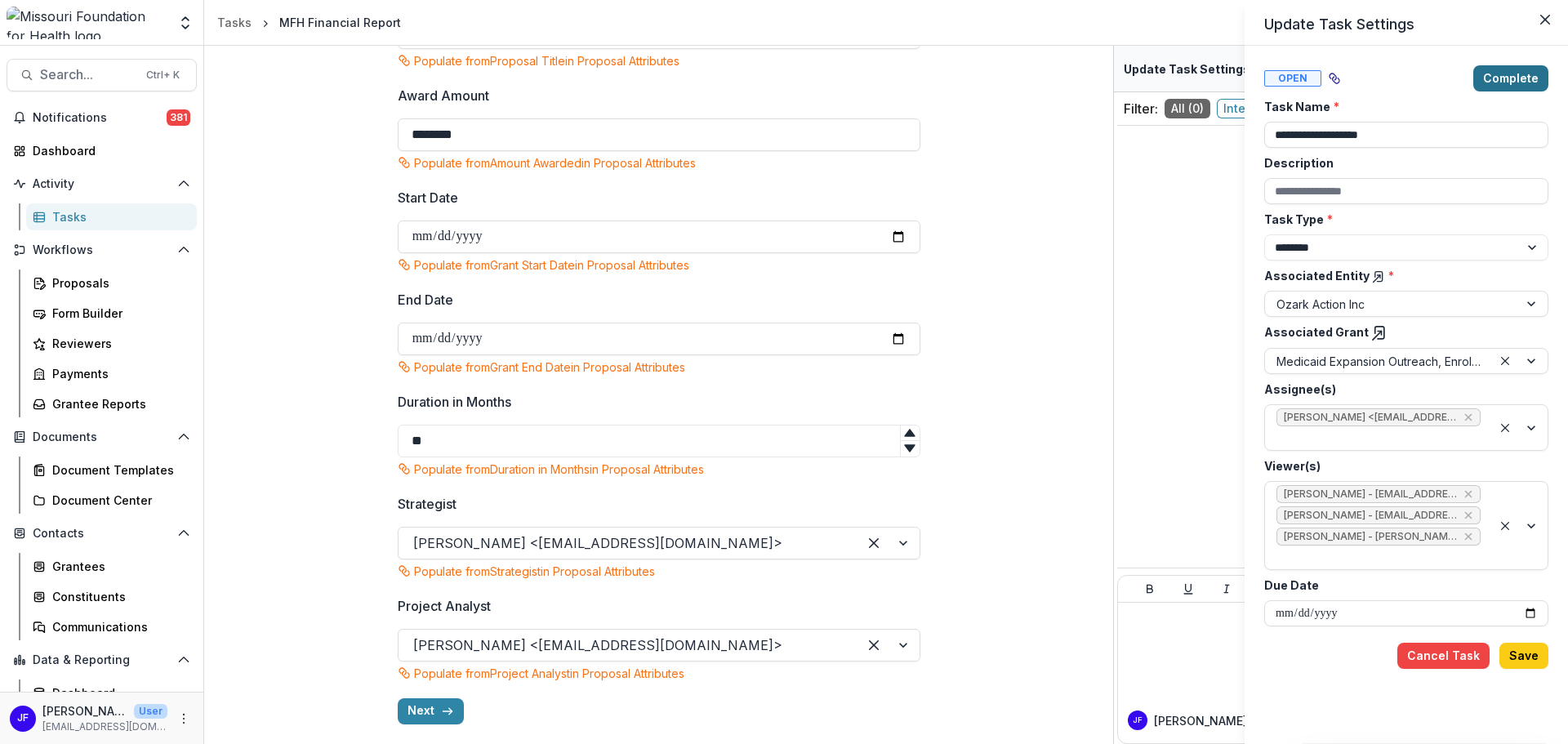
click at [1519, 79] on button "Complete" at bounding box center [1510, 79] width 75 height 26
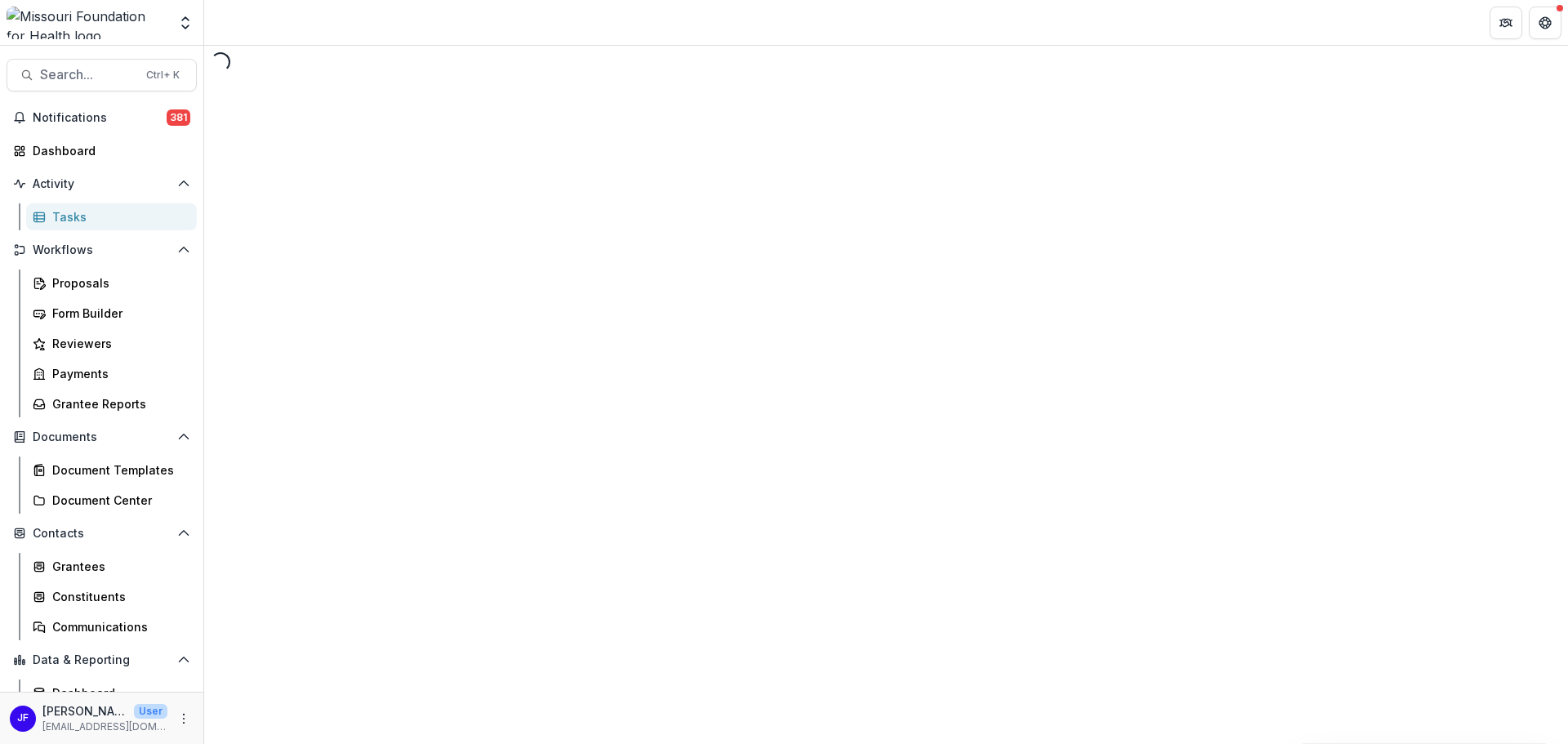
select select "********"
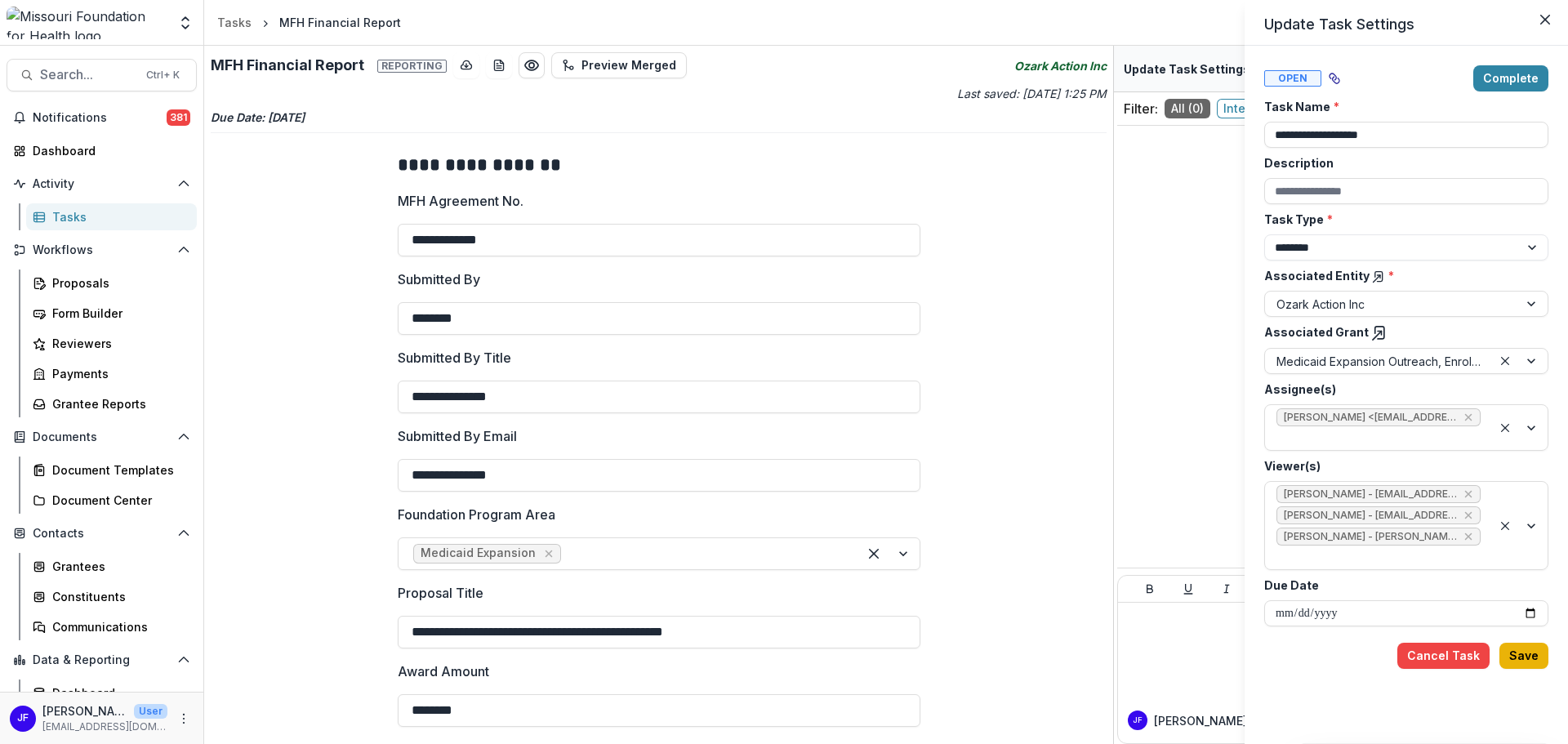
click at [1527, 643] on button "Save" at bounding box center [1524, 655] width 49 height 26
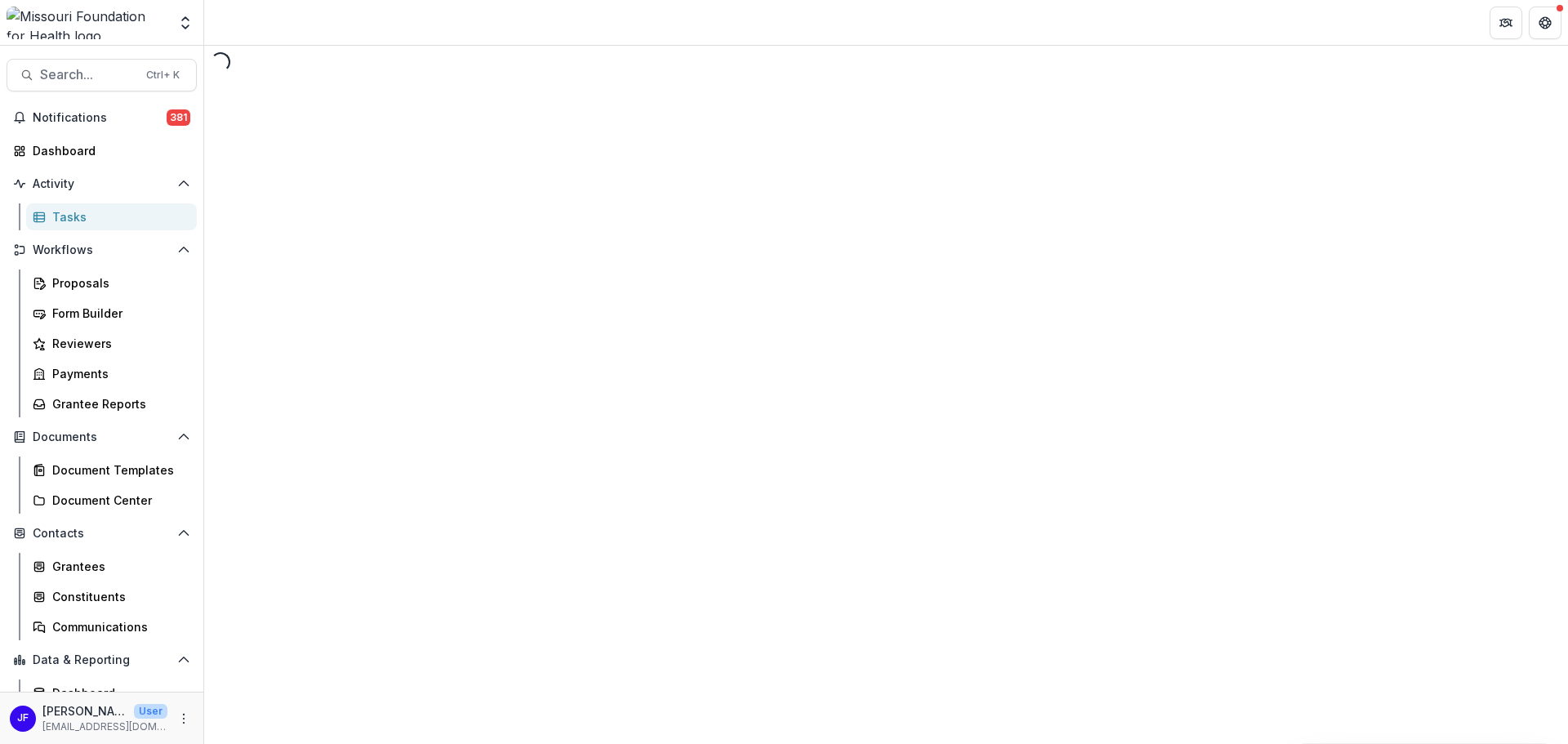
select select "********"
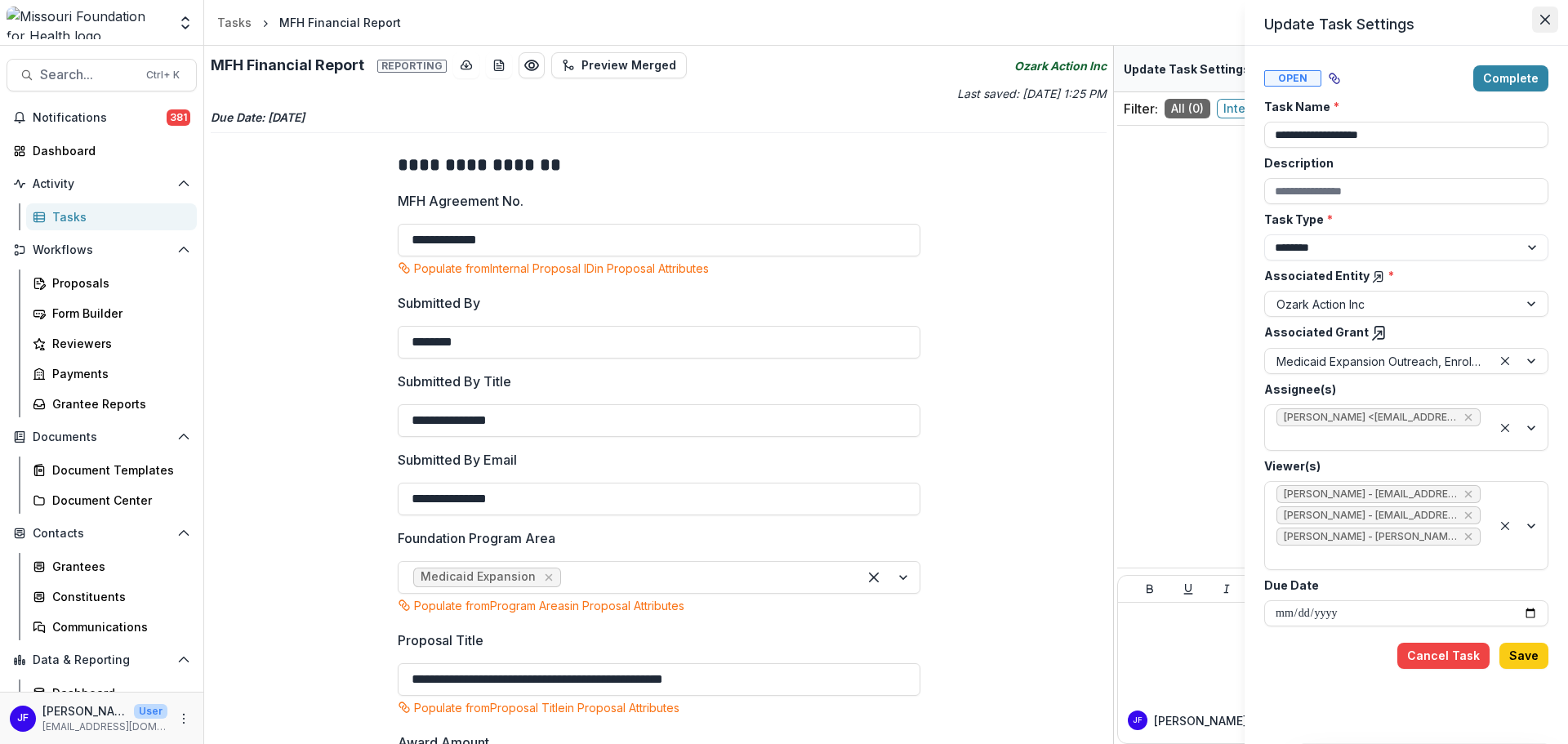
click at [1545, 25] on button "Close" at bounding box center [1545, 19] width 26 height 26
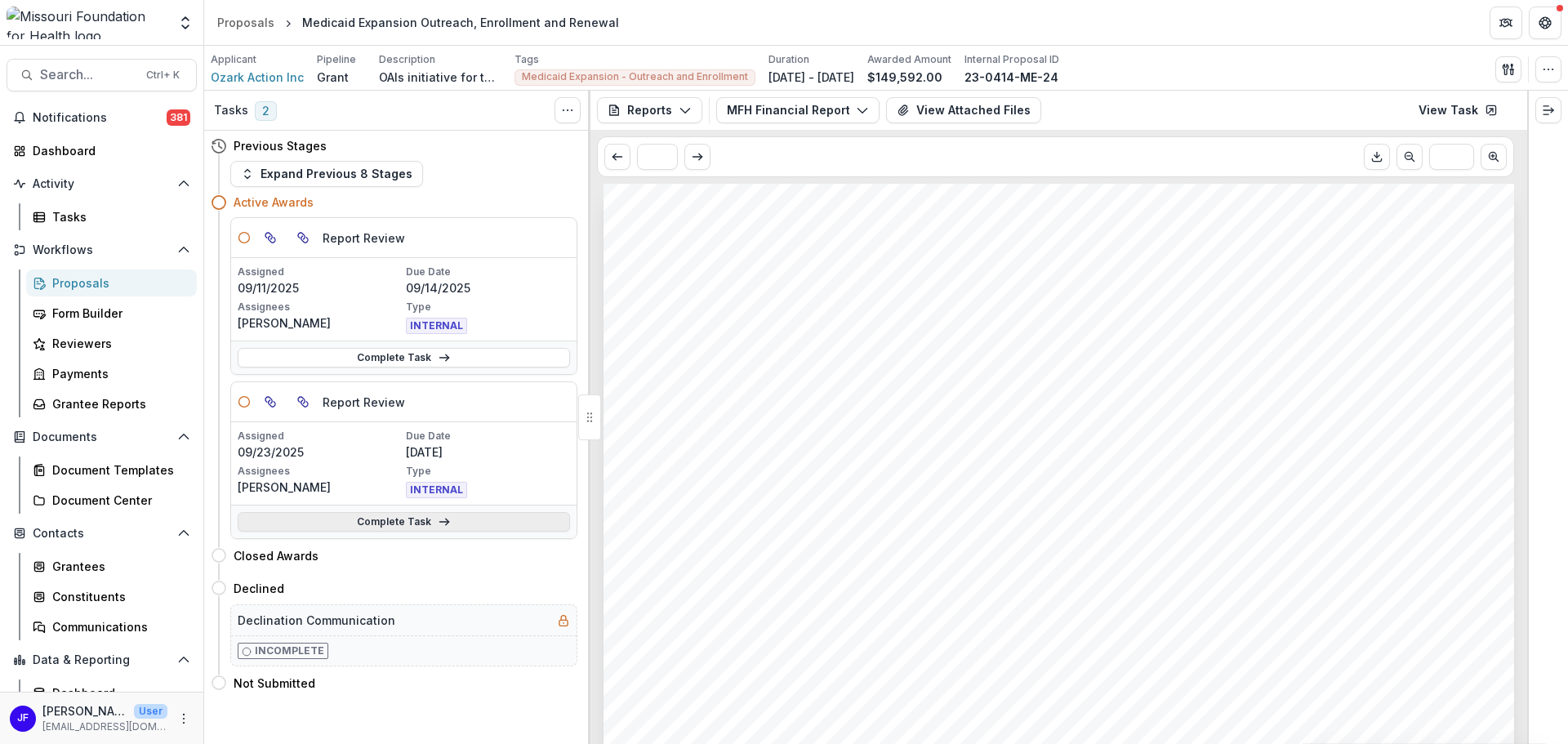
click at [469, 522] on link "Complete Task" at bounding box center [404, 521] width 332 height 19
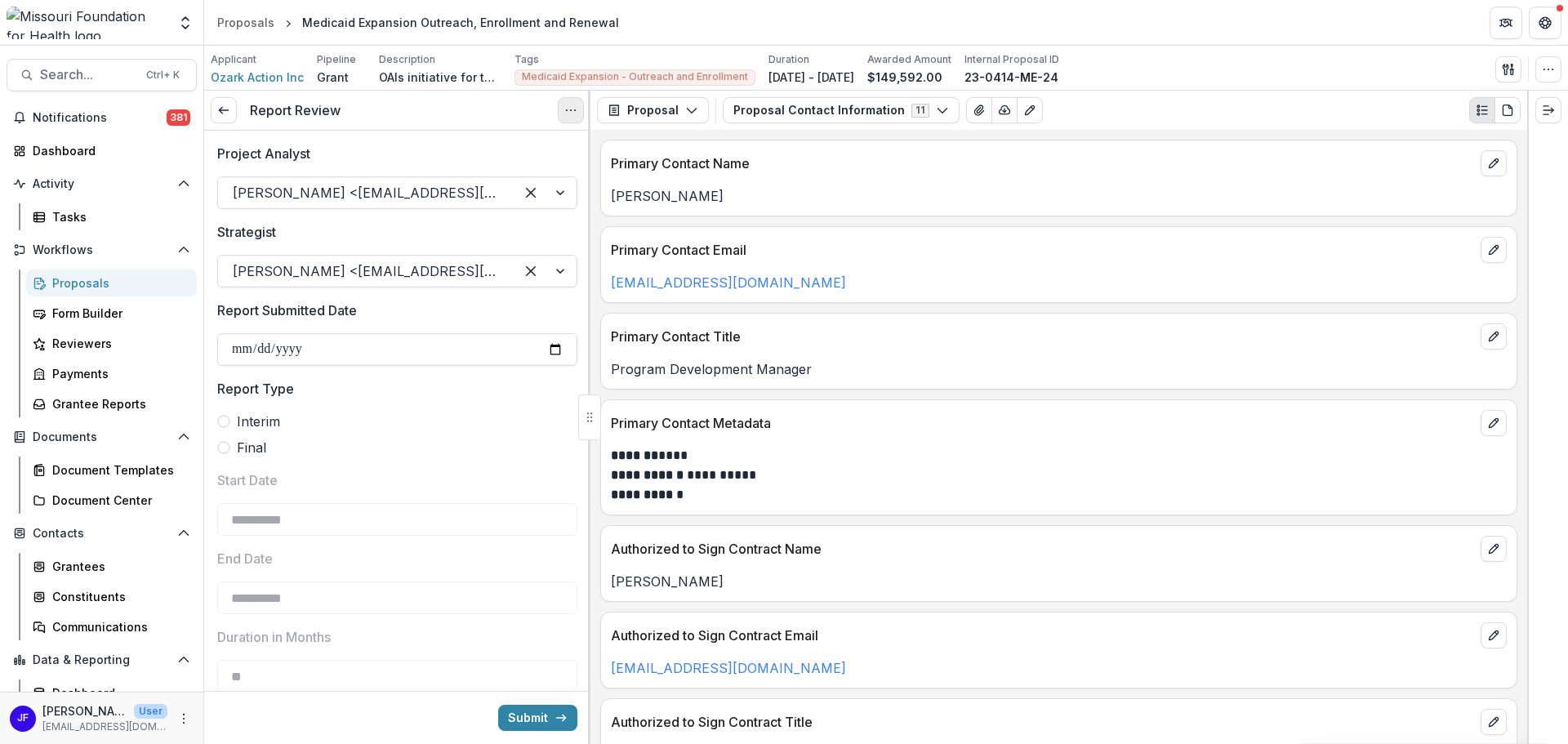
click at [571, 110] on circle "Options" at bounding box center [571, 110] width 1 height 1
click at [468, 182] on button "Cancel Task" at bounding box center [492, 182] width 174 height 27
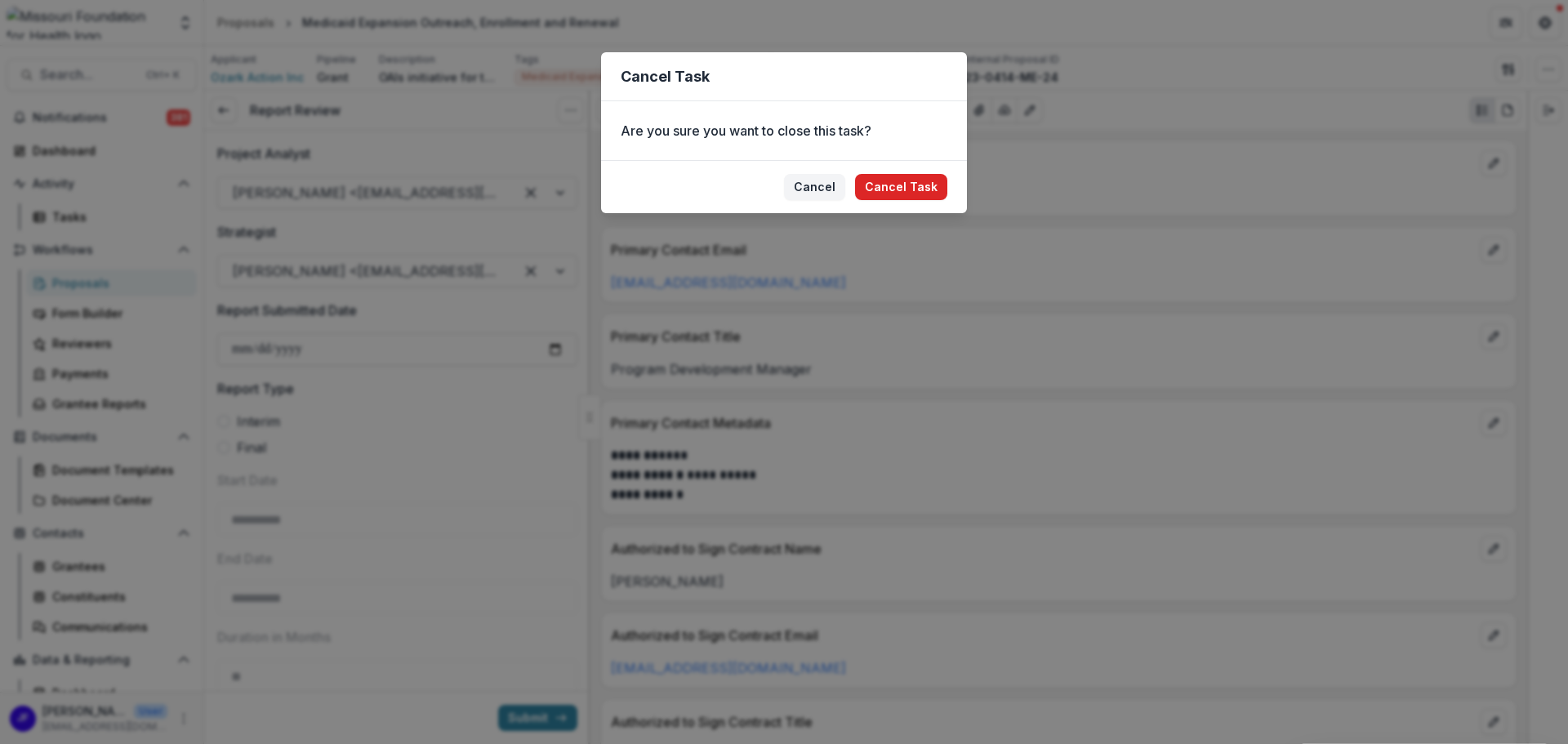
click at [886, 181] on button "Cancel Task" at bounding box center [900, 186] width 92 height 26
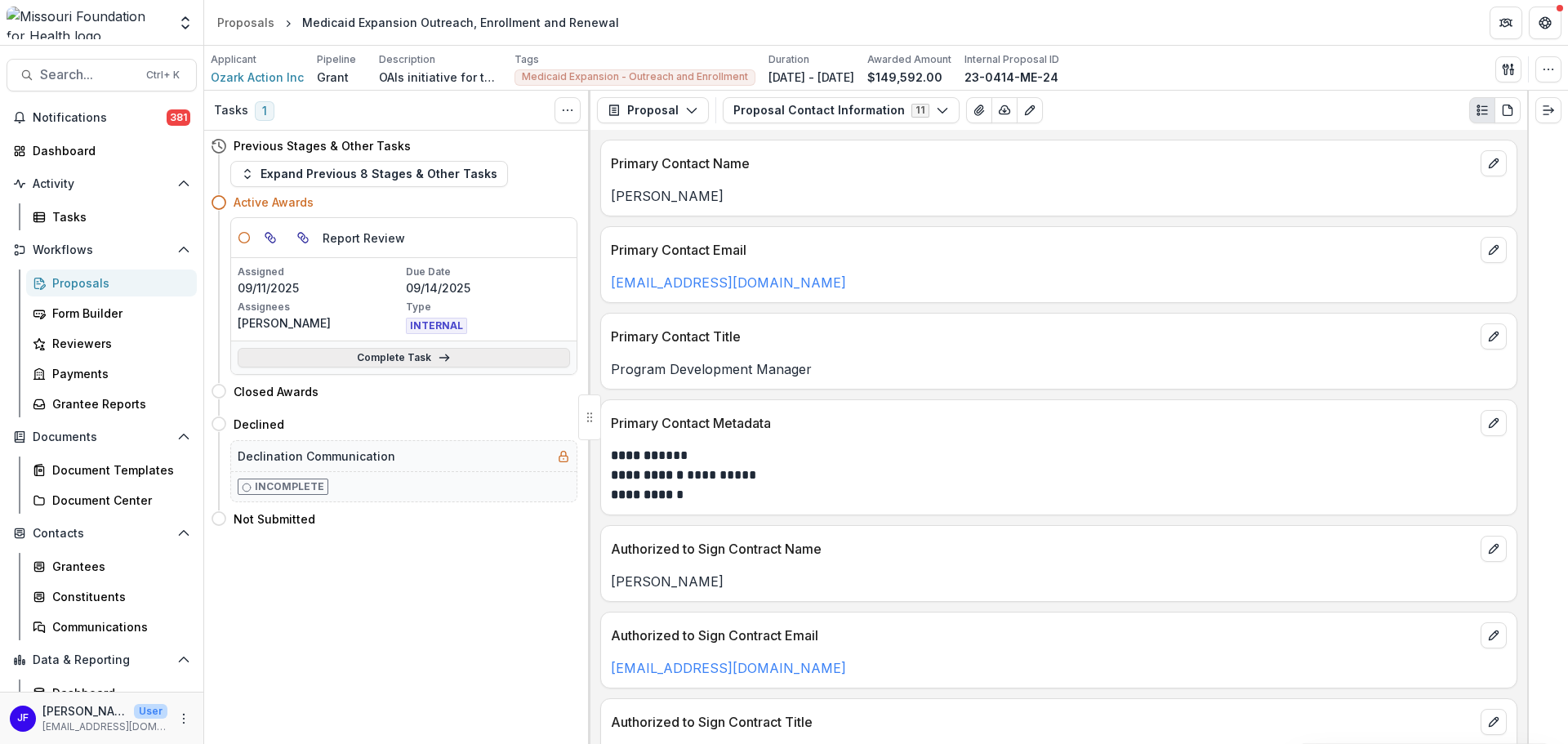
click at [390, 358] on link "Complete Task" at bounding box center [404, 357] width 332 height 19
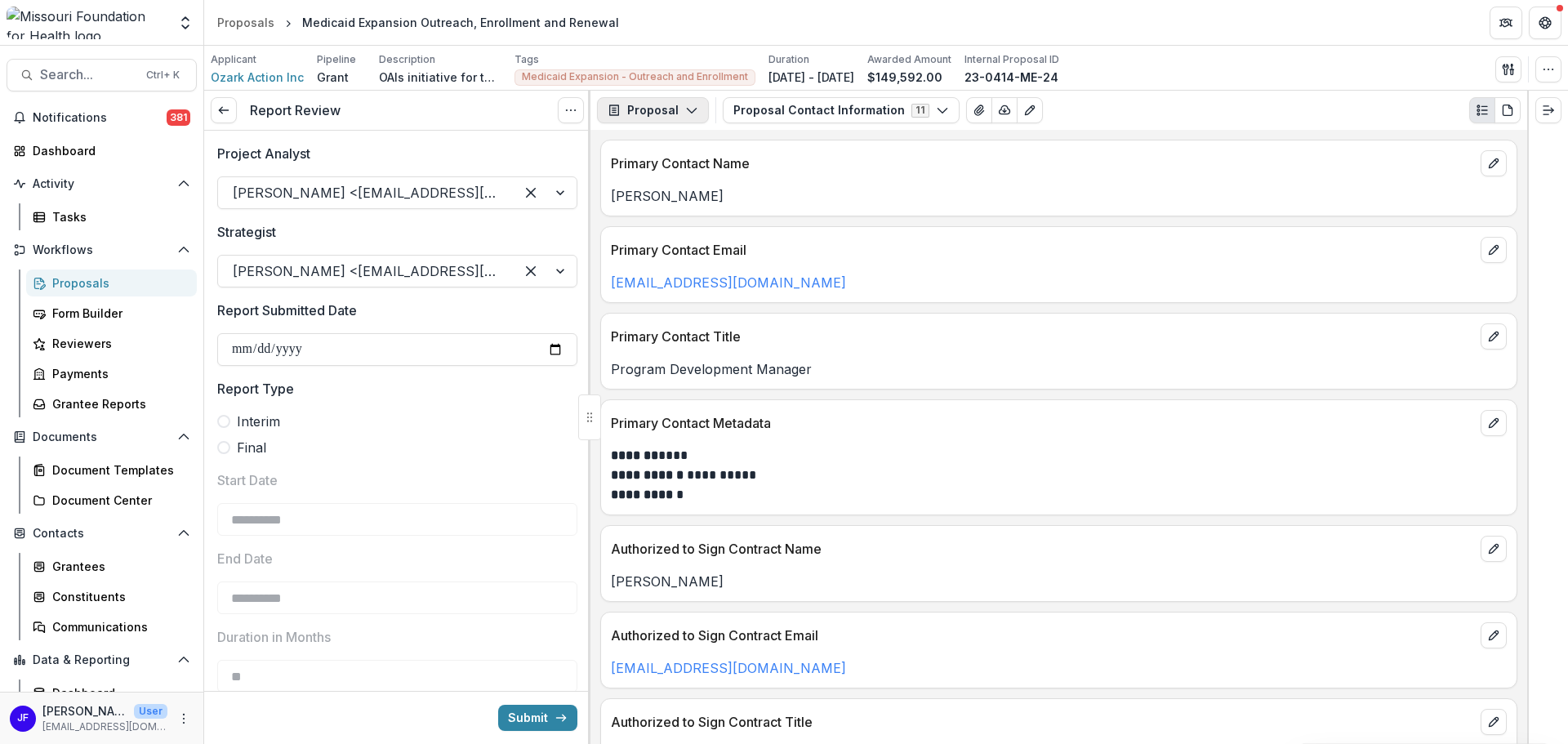
click at [685, 105] on icon "button" at bounding box center [691, 110] width 13 height 13
click at [674, 196] on div "Reports" at bounding box center [705, 201] width 150 height 17
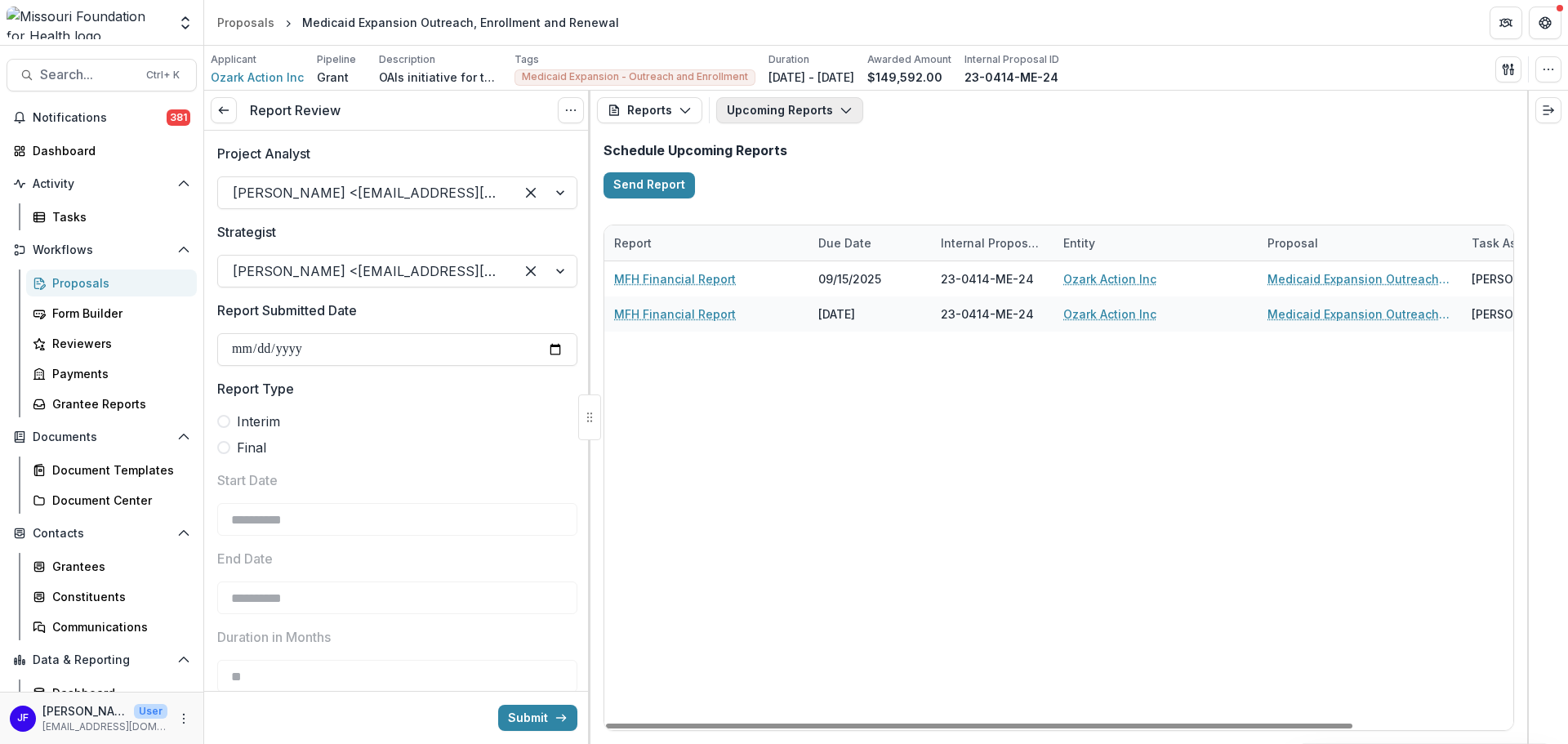
click at [762, 110] on button "Upcoming Reports" at bounding box center [789, 110] width 147 height 26
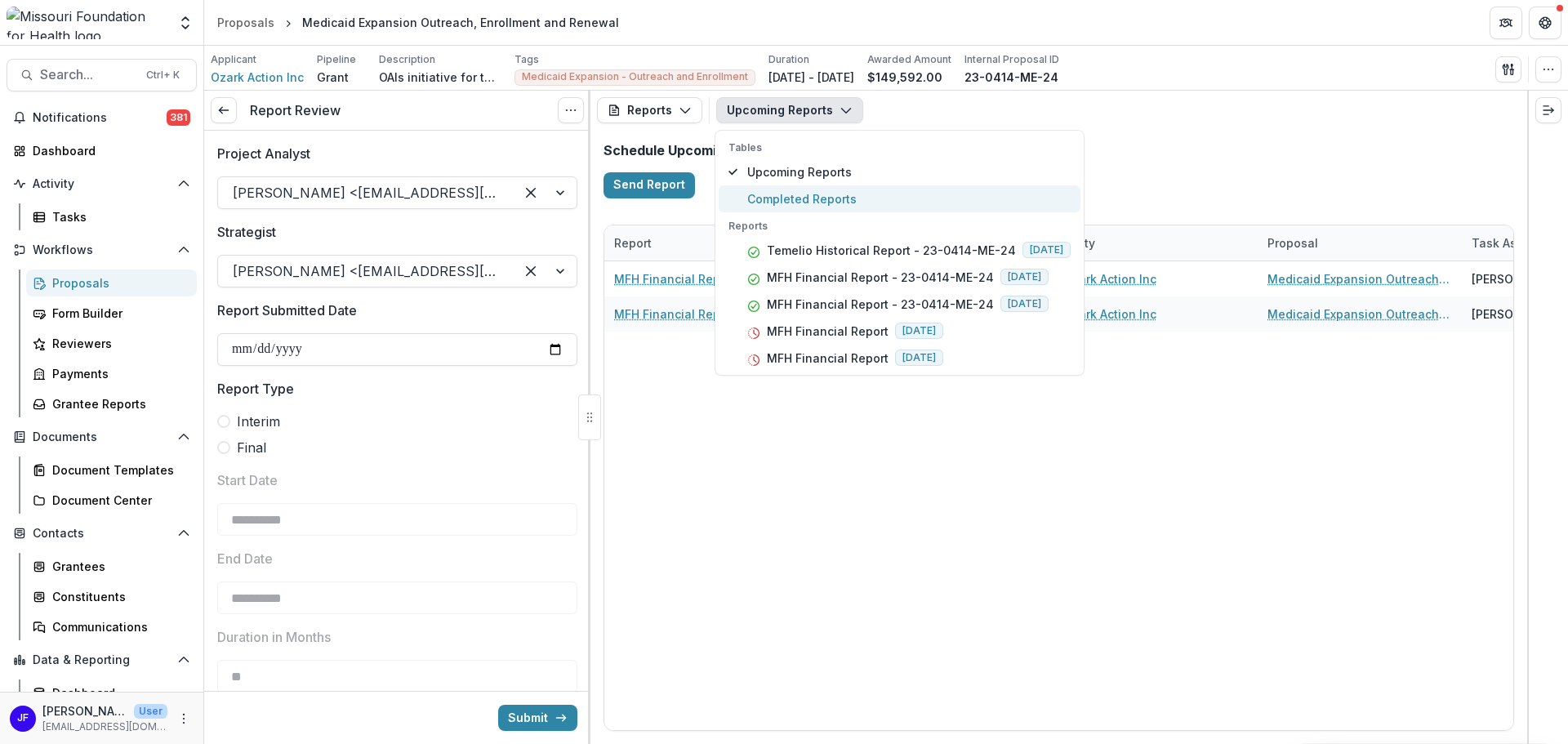
click at [777, 205] on span "Completed Reports" at bounding box center [909, 198] width 323 height 17
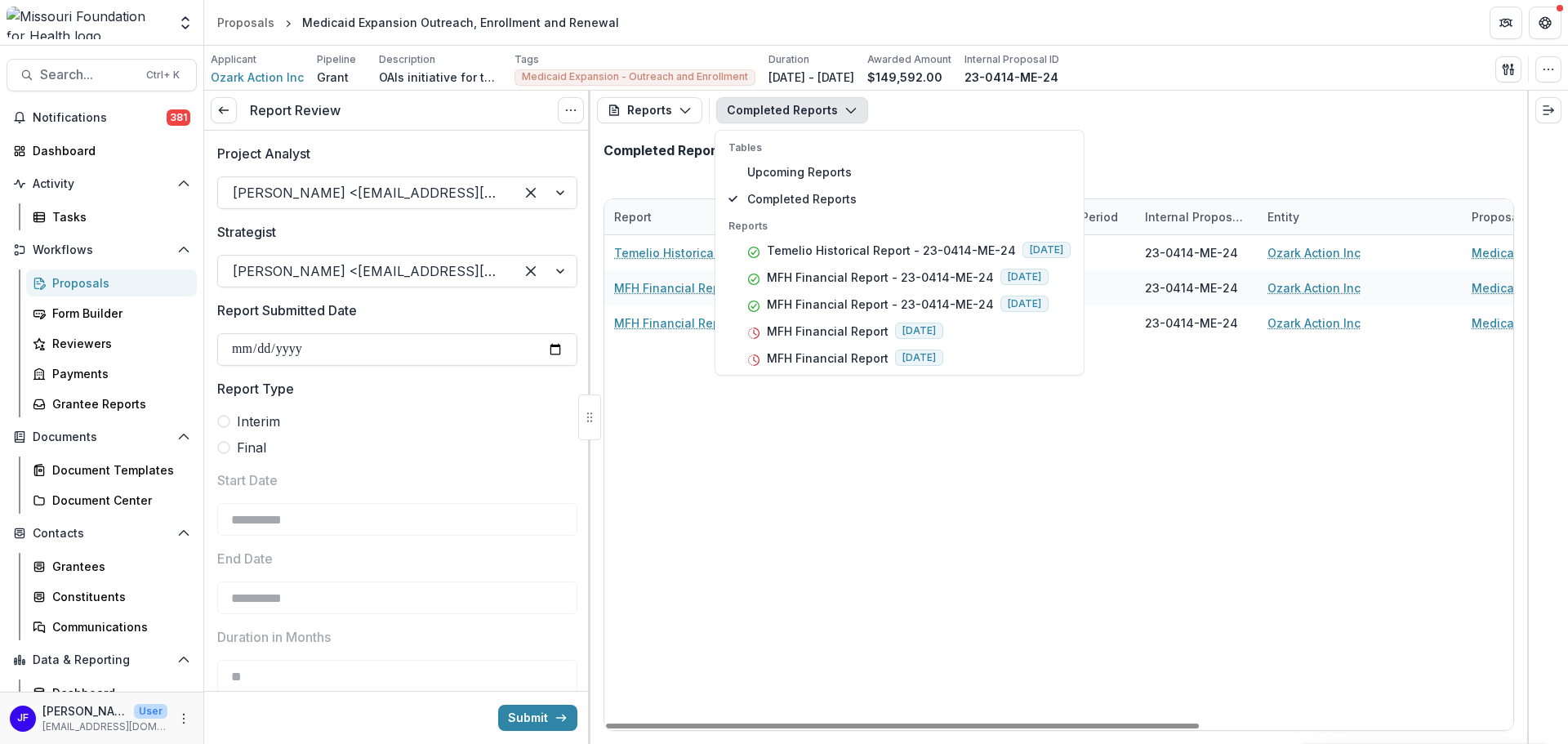
click at [968, 523] on div "Temelio Historical Report - 23-0414-ME-24 06/08/2025 23-0414-ME-24 Ozark Action…" at bounding box center [1299, 483] width 1388 height 495
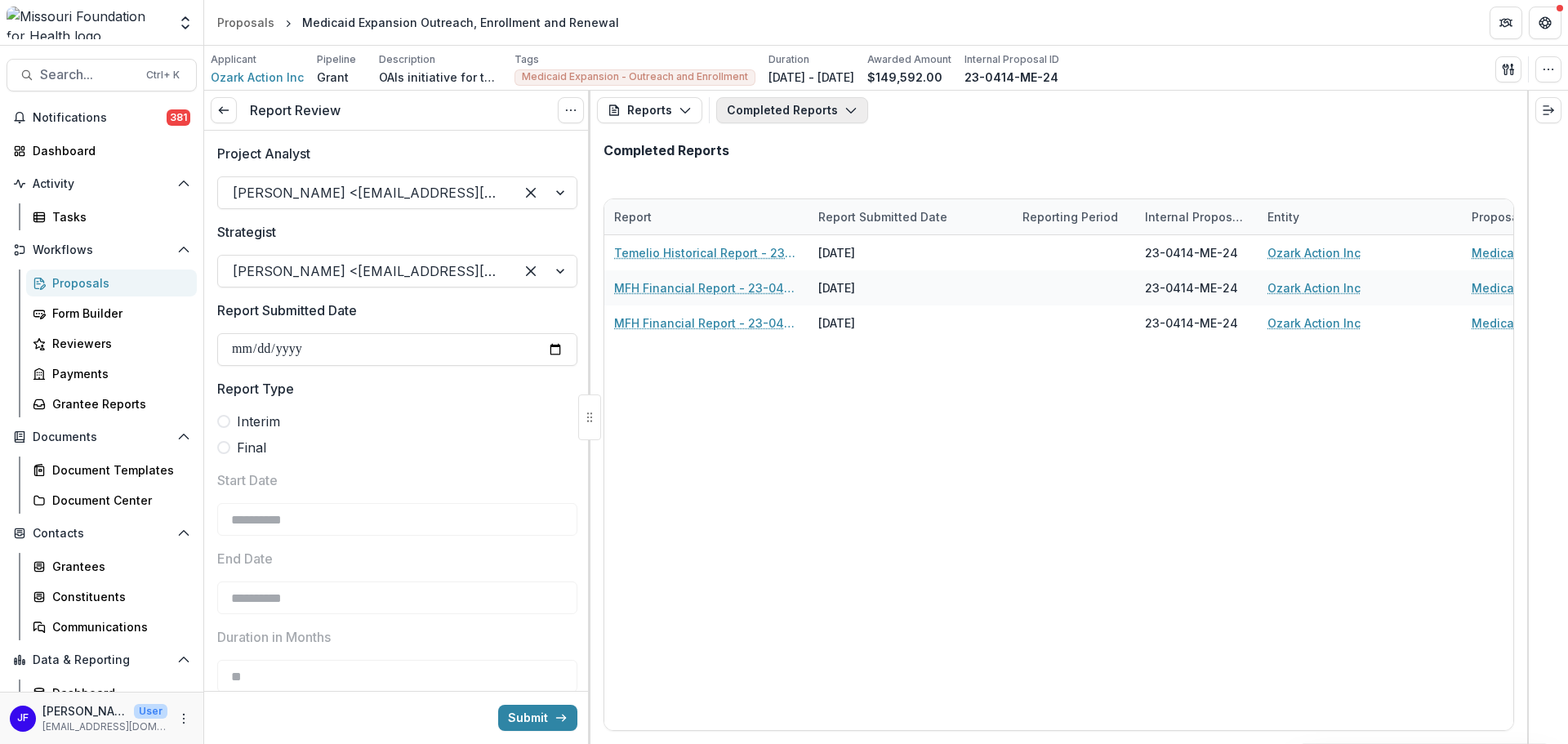
click at [748, 111] on button "Completed Reports" at bounding box center [792, 110] width 152 height 26
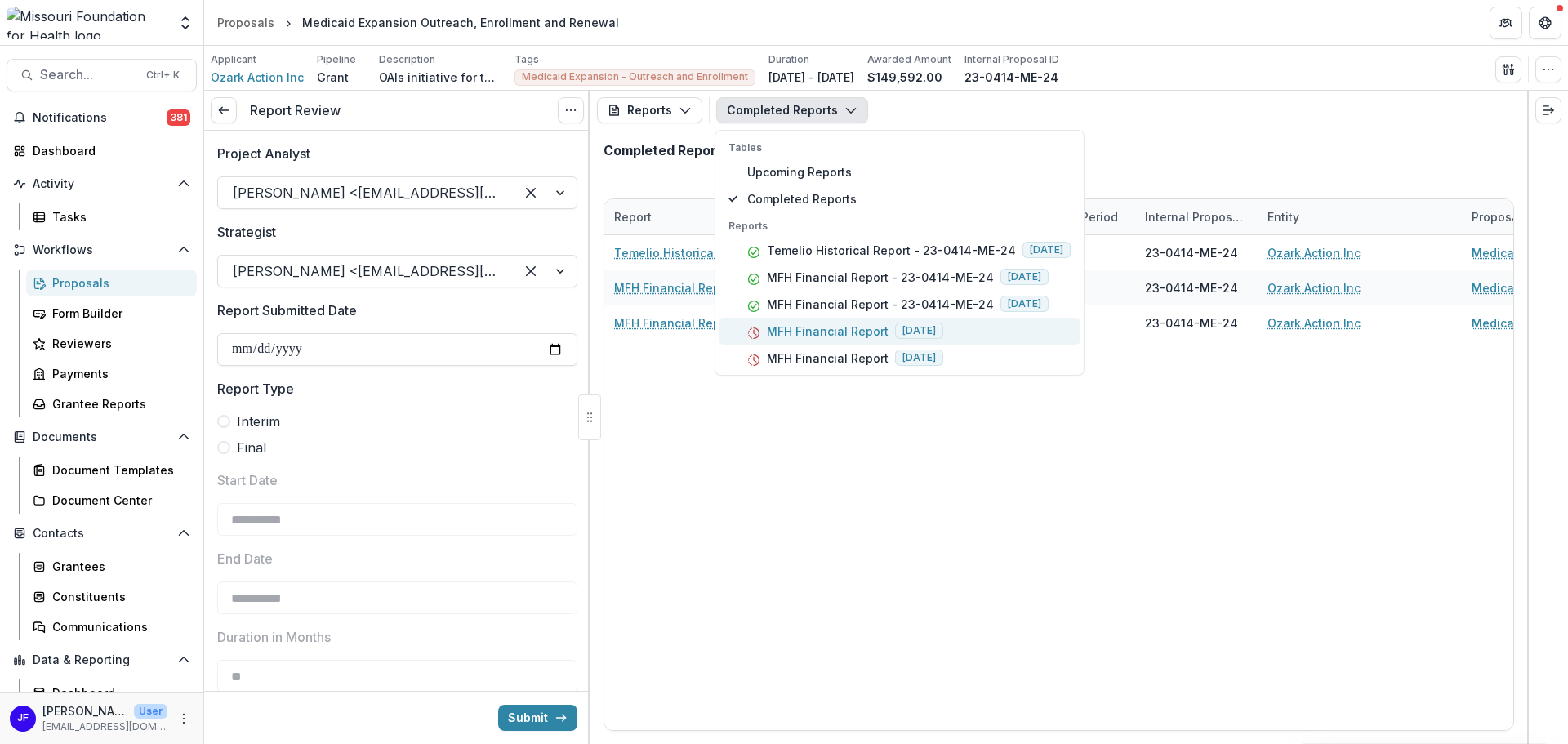
click at [847, 330] on p "MFH Financial Report" at bounding box center [827, 330] width 121 height 17
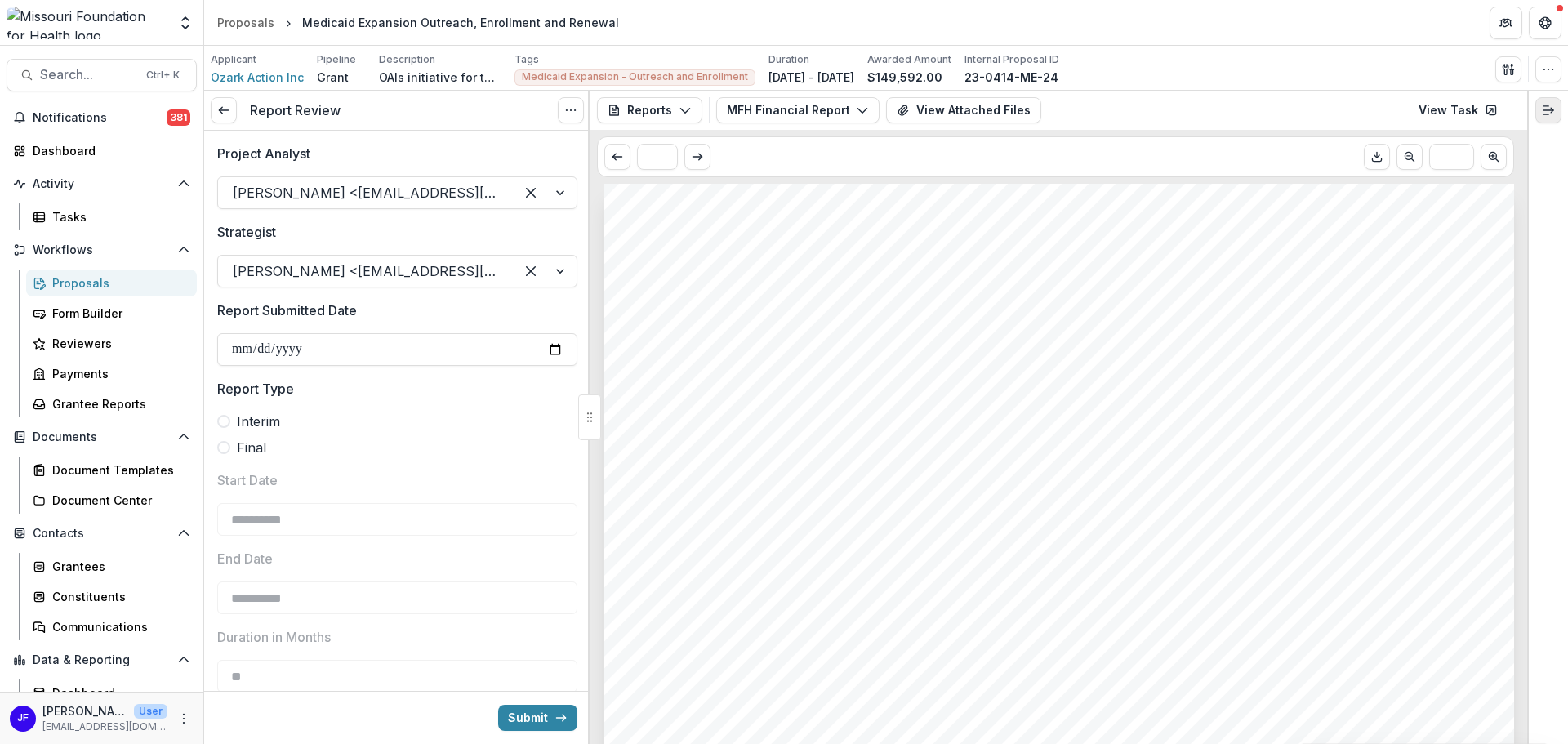
click at [1546, 106] on line "Expand right" at bounding box center [1545, 106] width 5 height 0
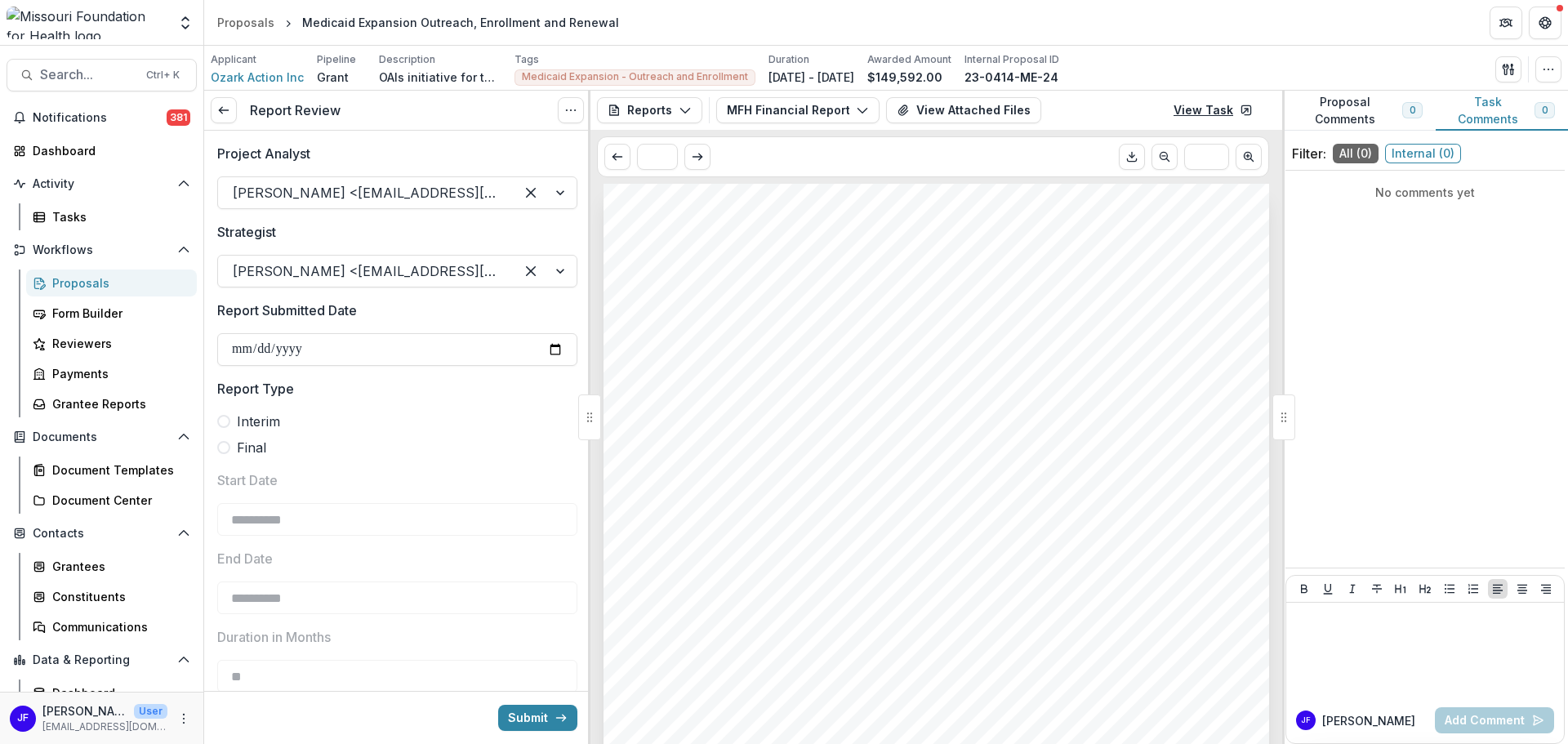
click at [1233, 107] on link "View Task" at bounding box center [1213, 110] width 99 height 26
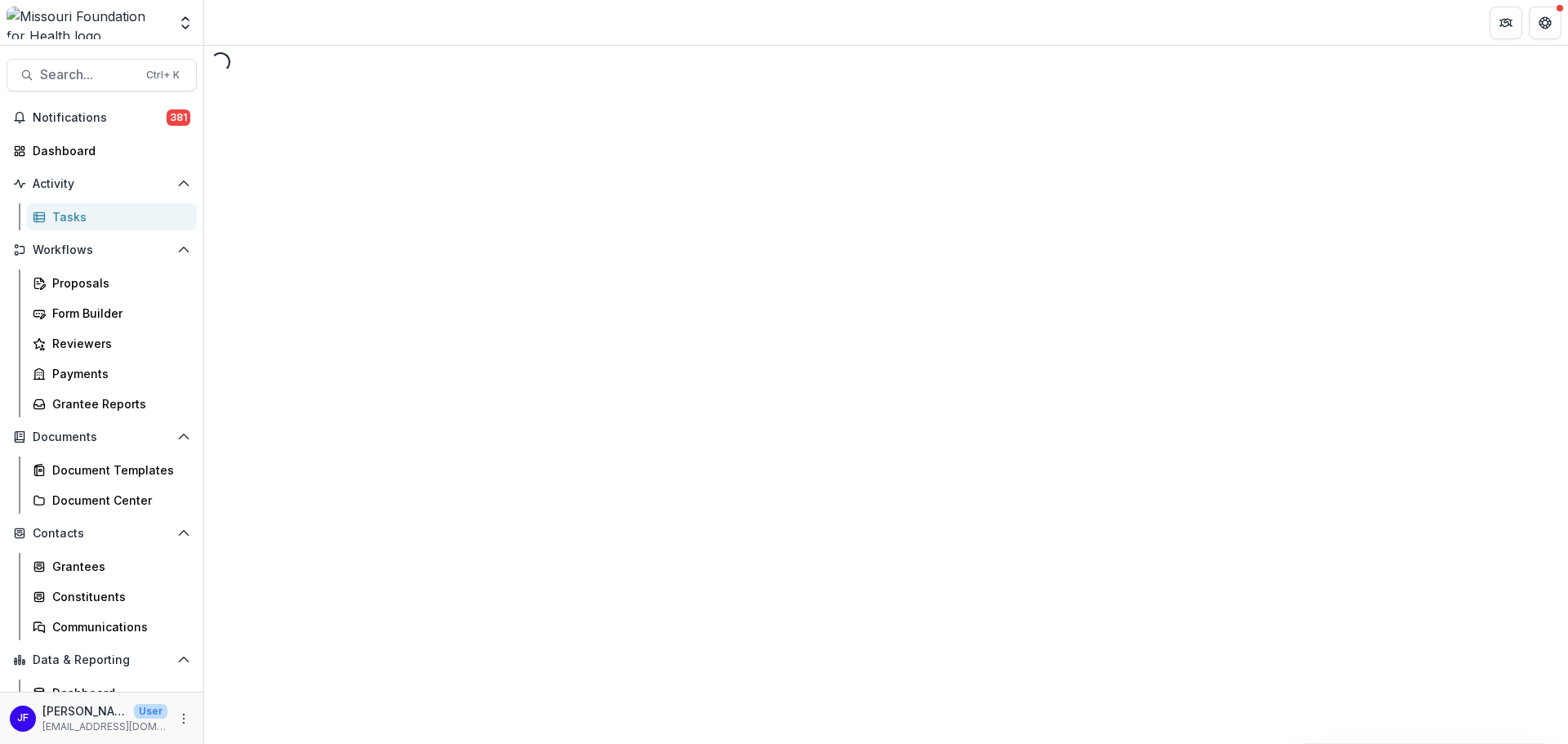
select select "********"
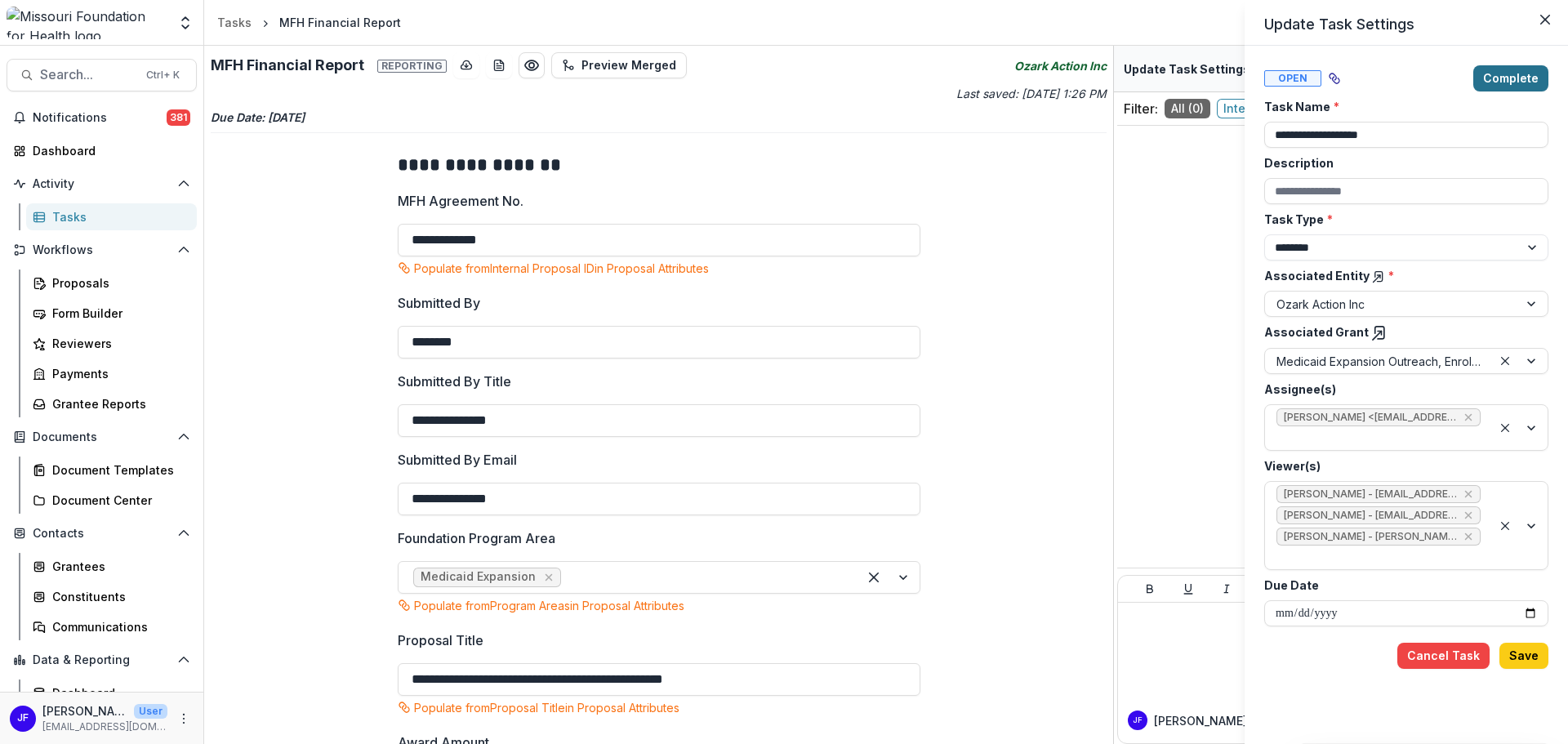
click at [1497, 77] on button "Complete" at bounding box center [1510, 79] width 75 height 26
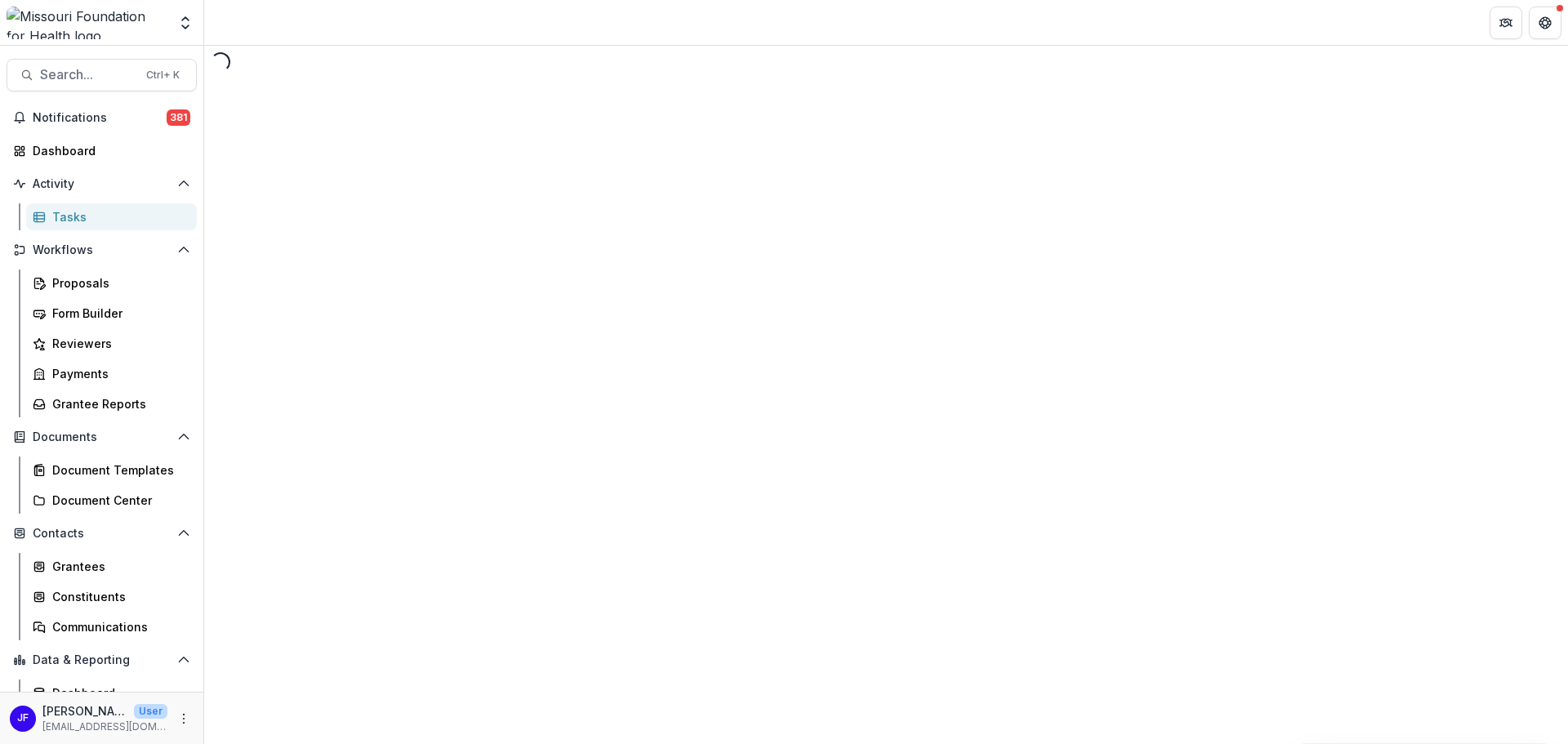
select select "********"
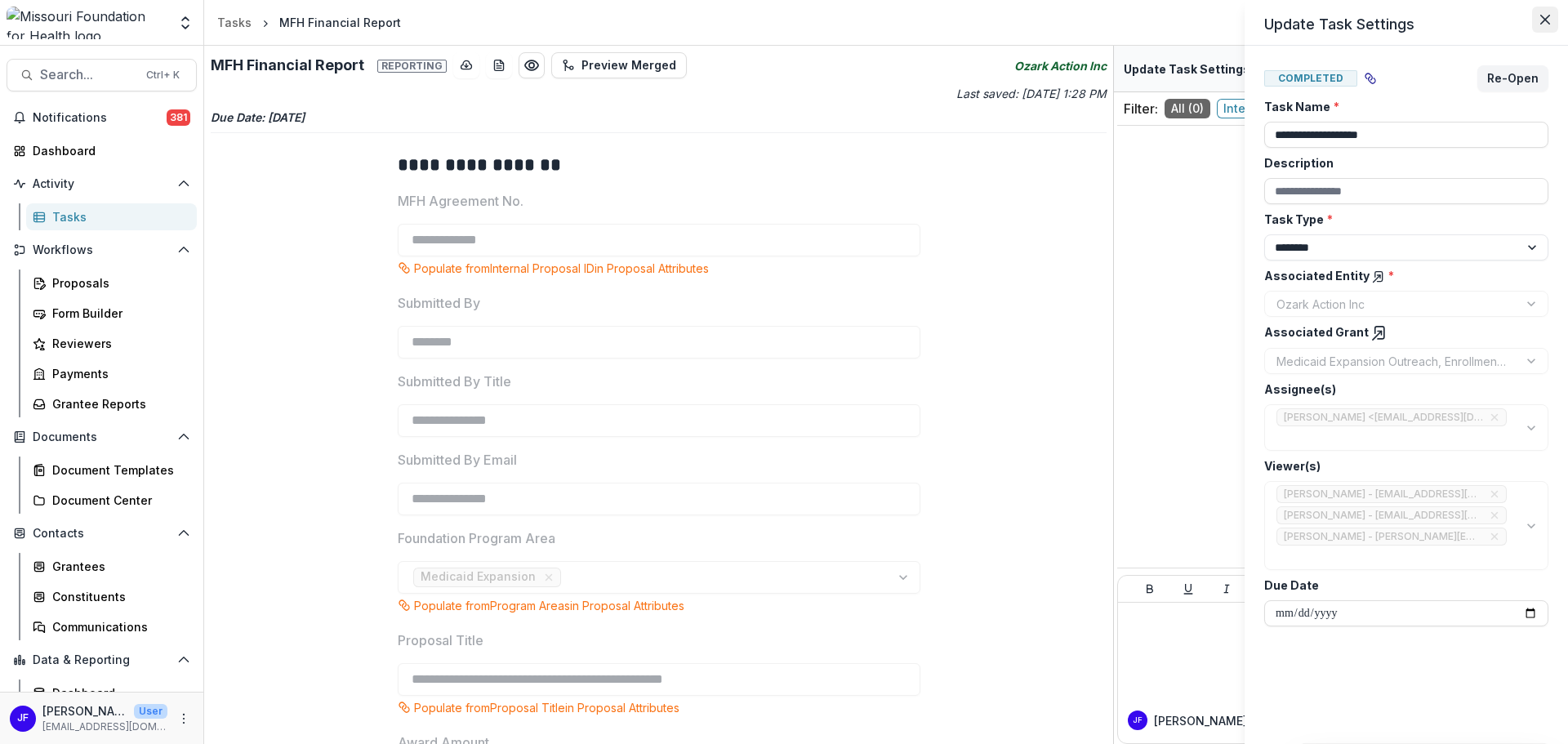
click at [1545, 22] on icon "Close" at bounding box center [1545, 19] width 10 height 10
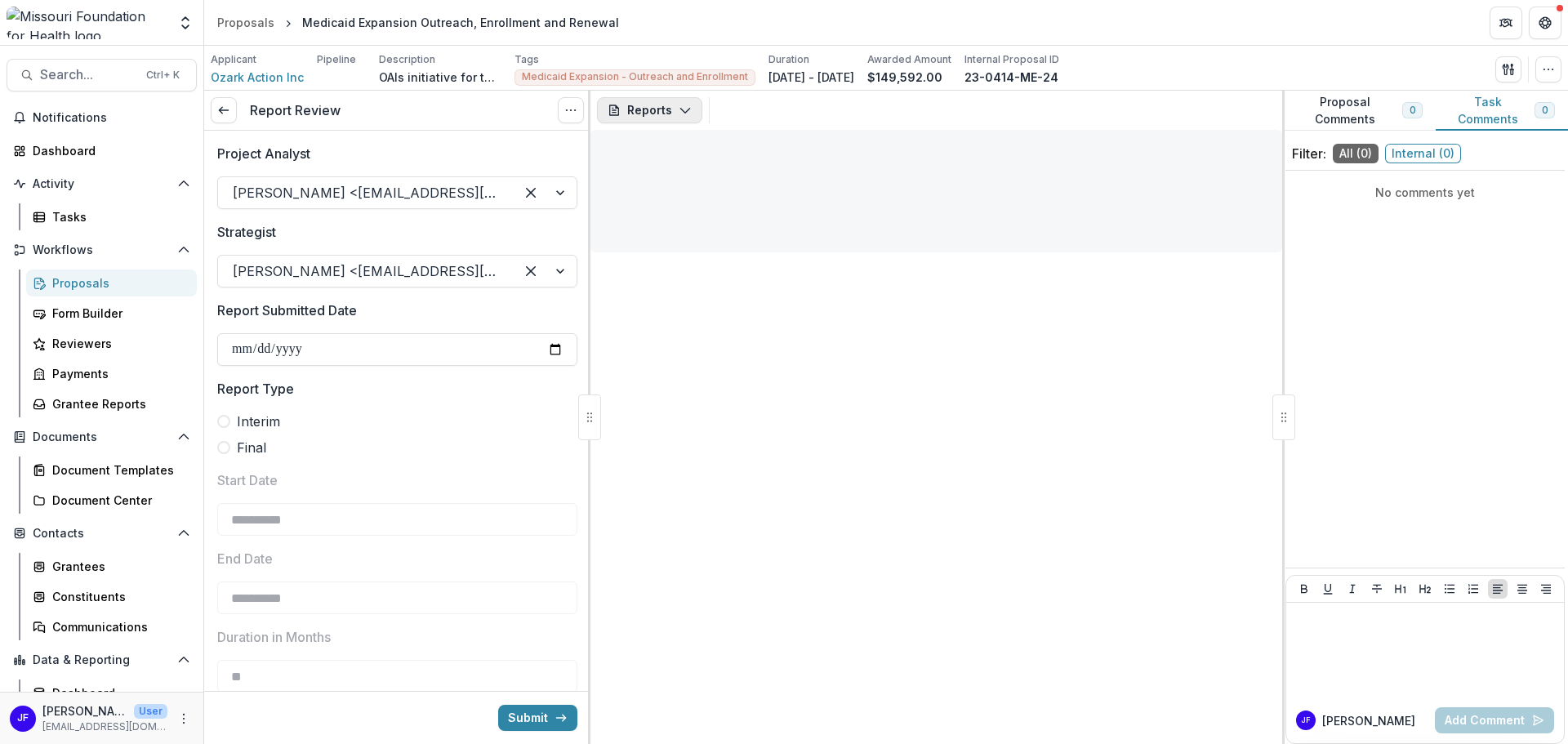
type input "********"
click at [675, 110] on button "Reports" at bounding box center [649, 110] width 105 height 26
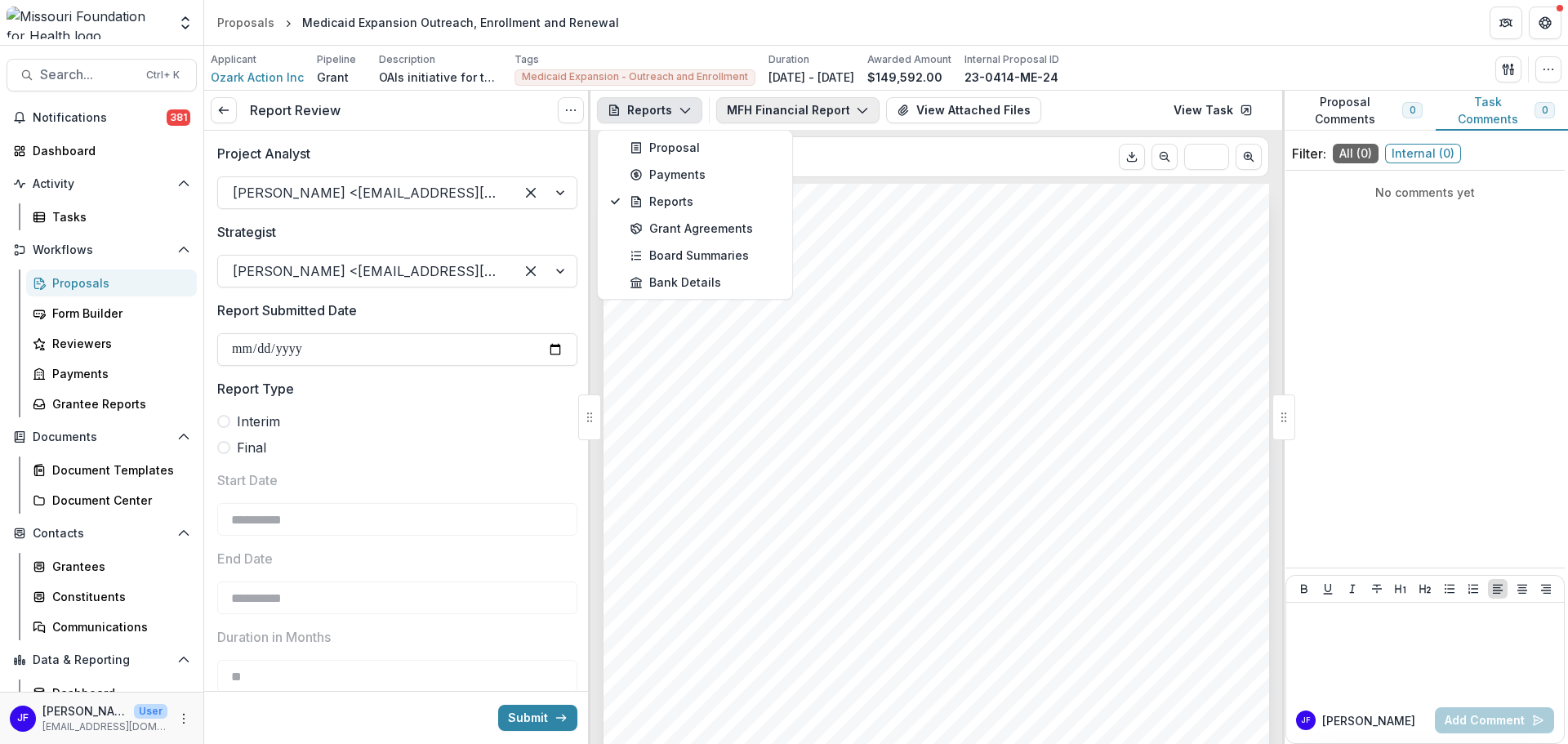
click at [780, 111] on button "MFH Financial Report" at bounding box center [797, 110] width 163 height 26
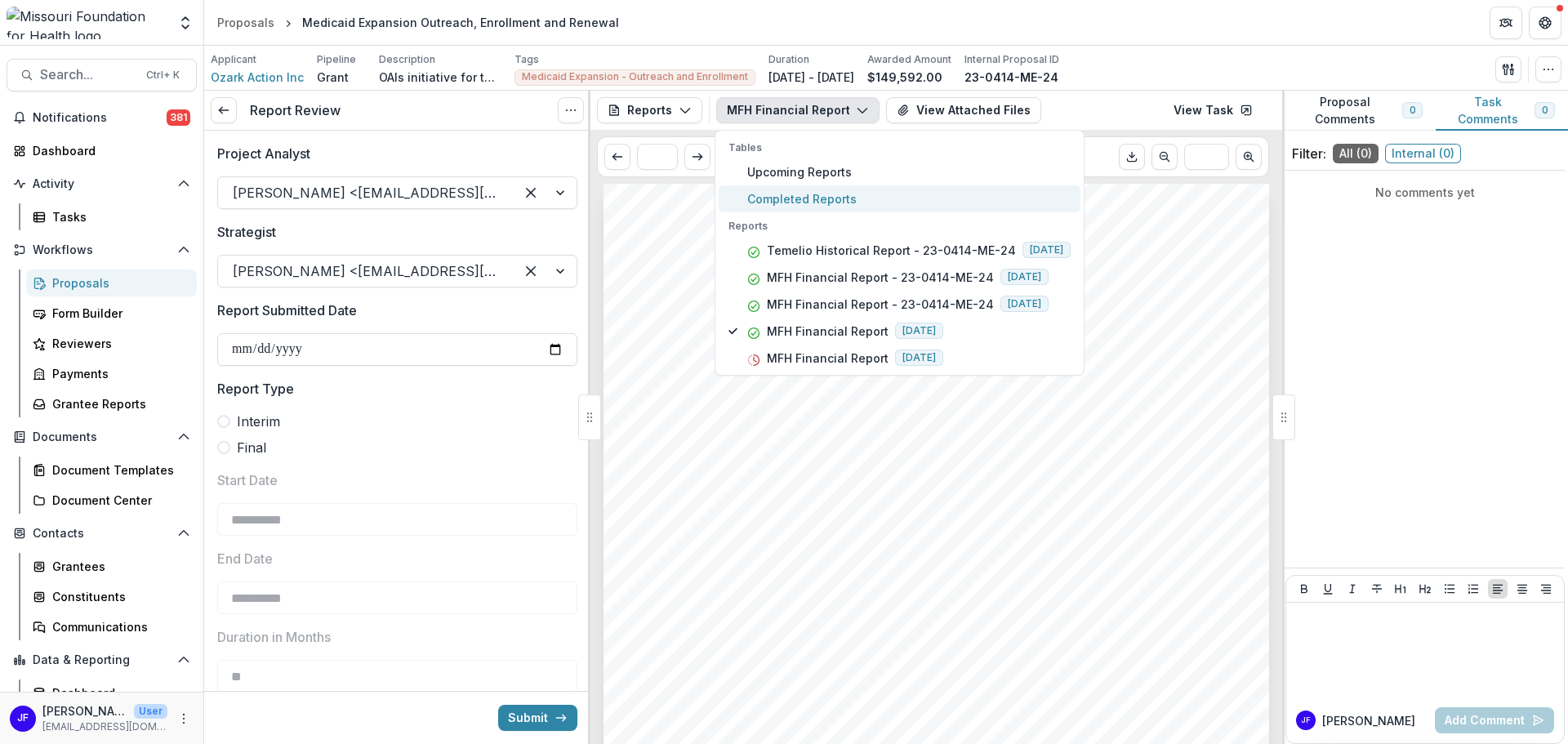
click at [786, 194] on span "Completed Reports" at bounding box center [909, 198] width 323 height 17
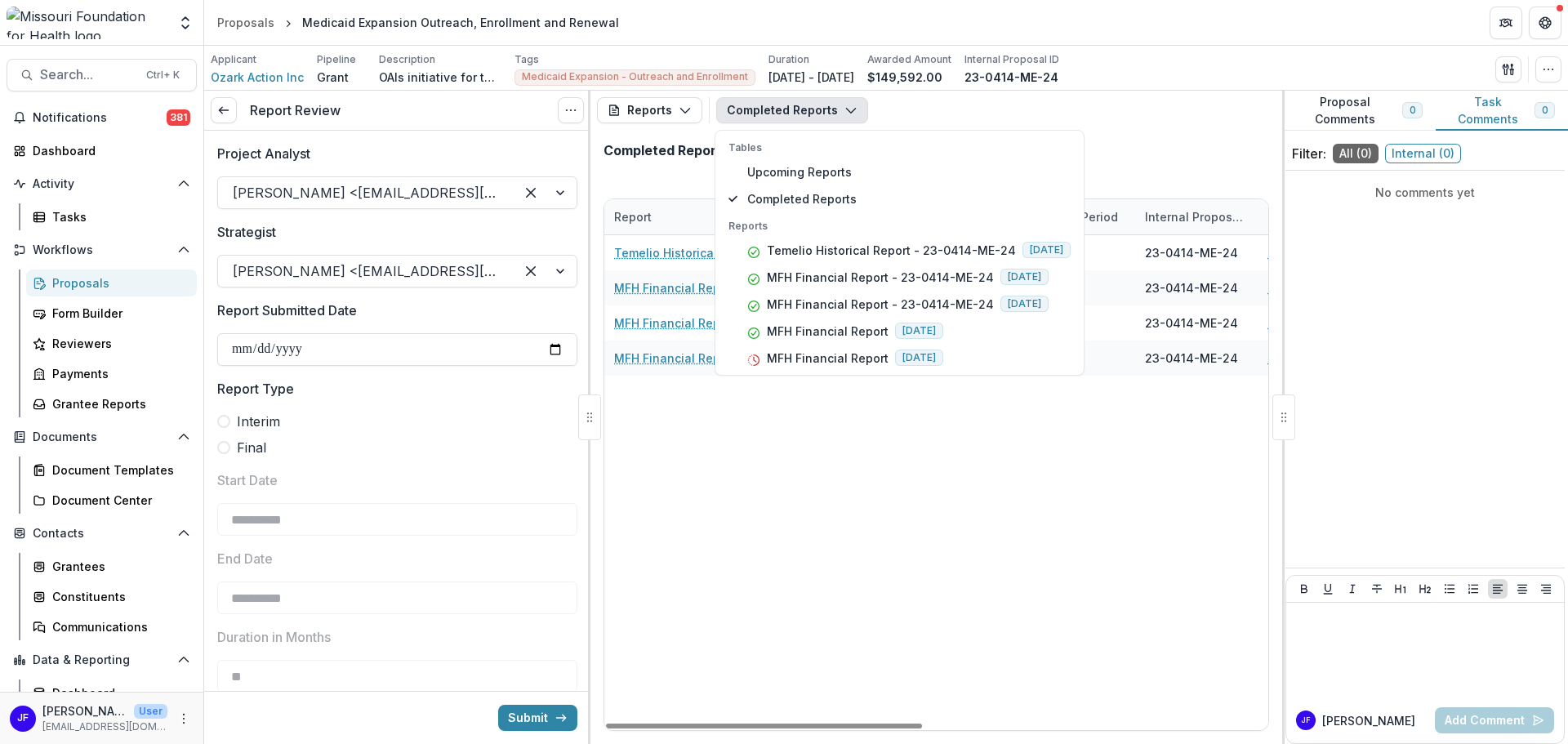
click at [773, 520] on div "Temelio Historical Report - 23-0414-ME-24 [DATE] 23-0414-ME-24 Ozark Action Inc…" at bounding box center [1299, 483] width 1388 height 495
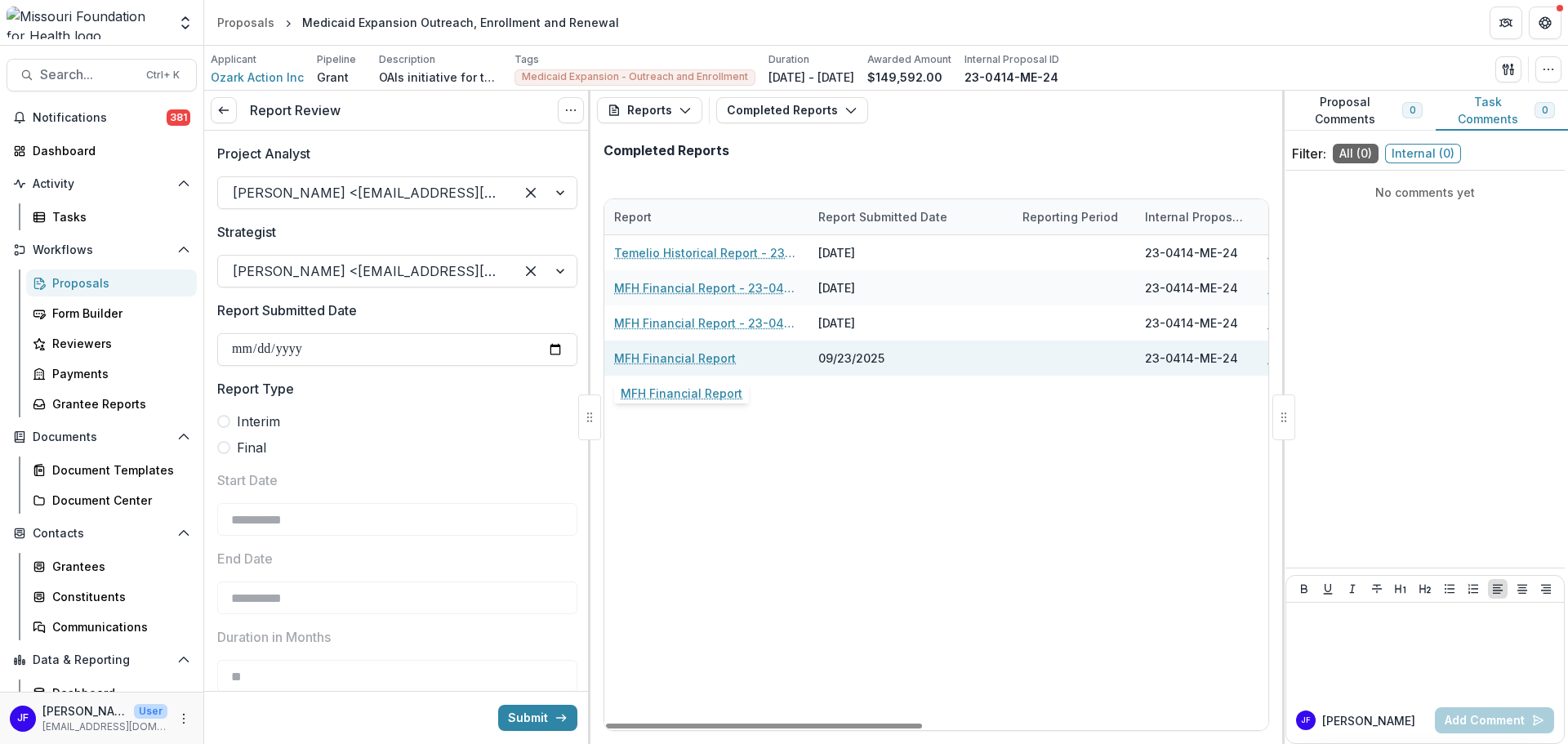
click at [707, 355] on link "MFH Financial Report" at bounding box center [675, 358] width 121 height 17
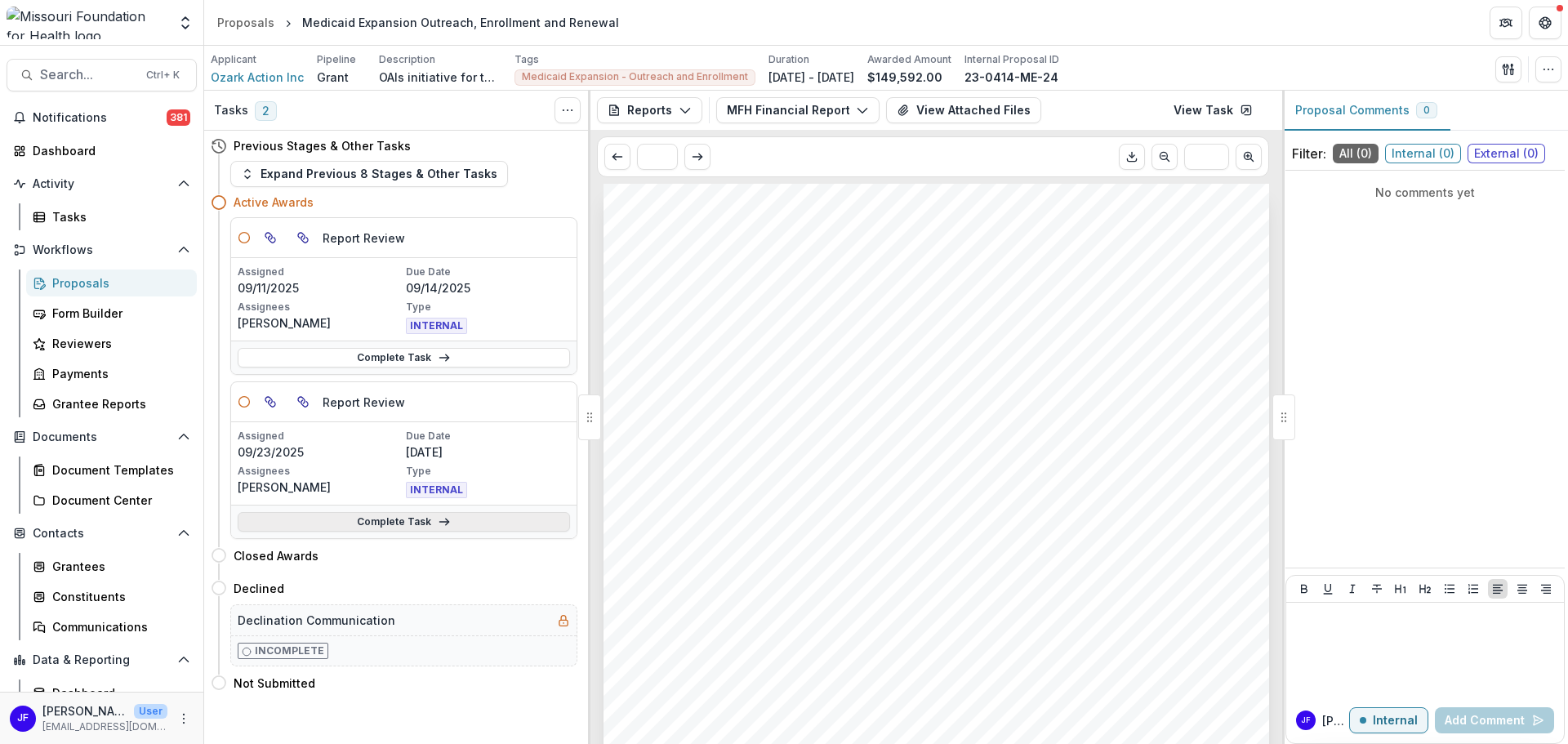
click at [424, 523] on link "Complete Task" at bounding box center [404, 521] width 332 height 19
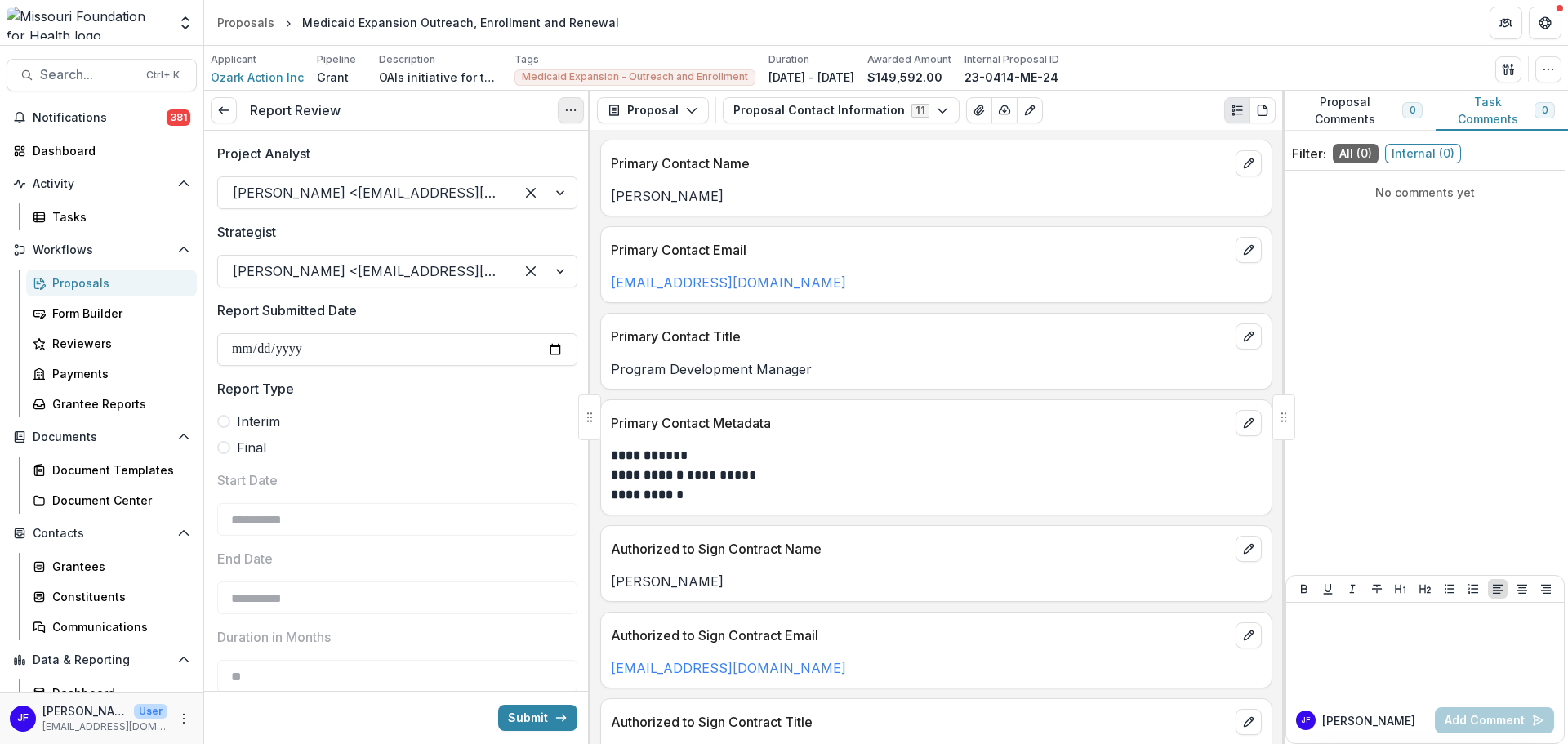
click at [566, 108] on icon "Options" at bounding box center [571, 110] width 13 height 13
click at [499, 179] on button "Cancel Task" at bounding box center [492, 182] width 174 height 27
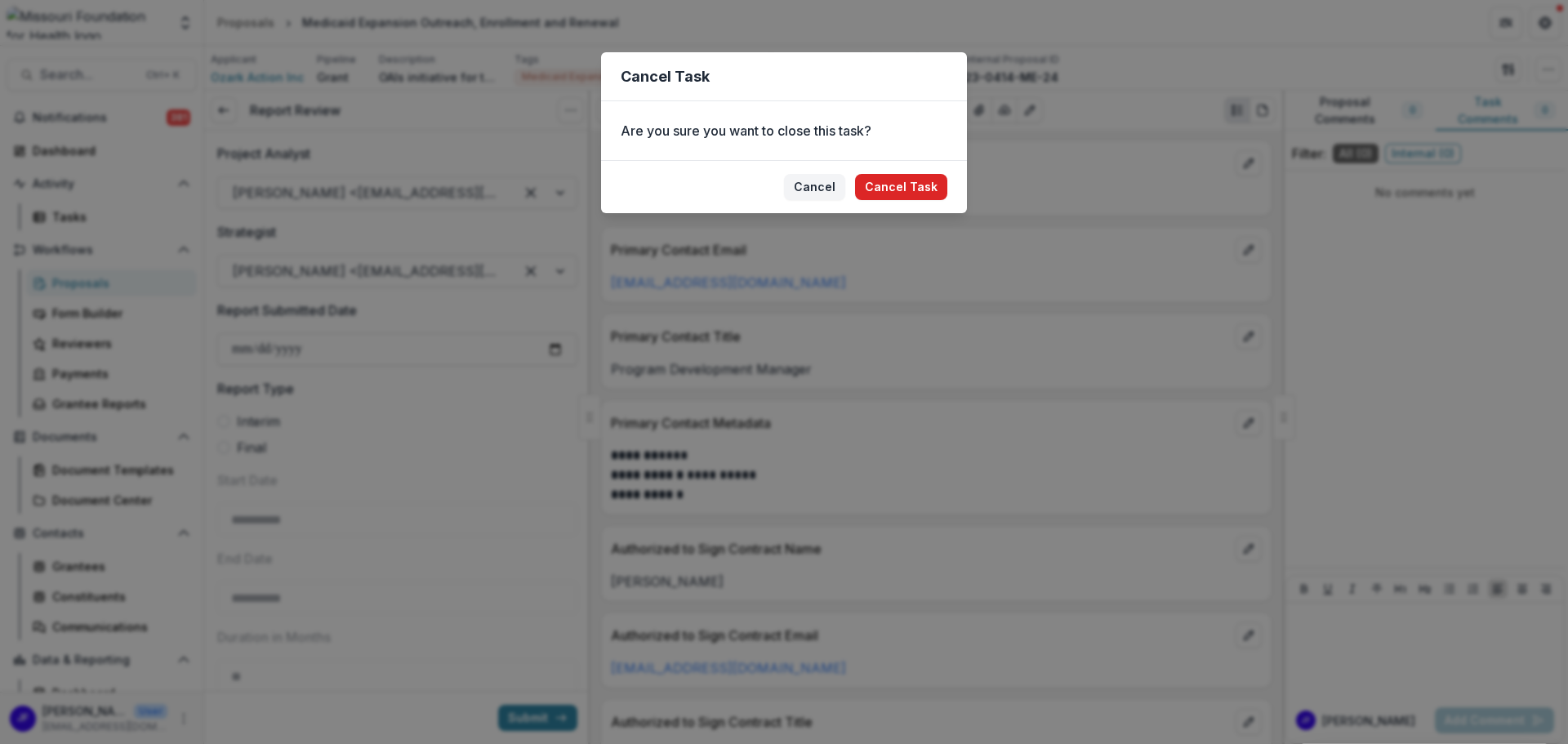
click at [889, 183] on button "Cancel Task" at bounding box center [900, 186] width 92 height 26
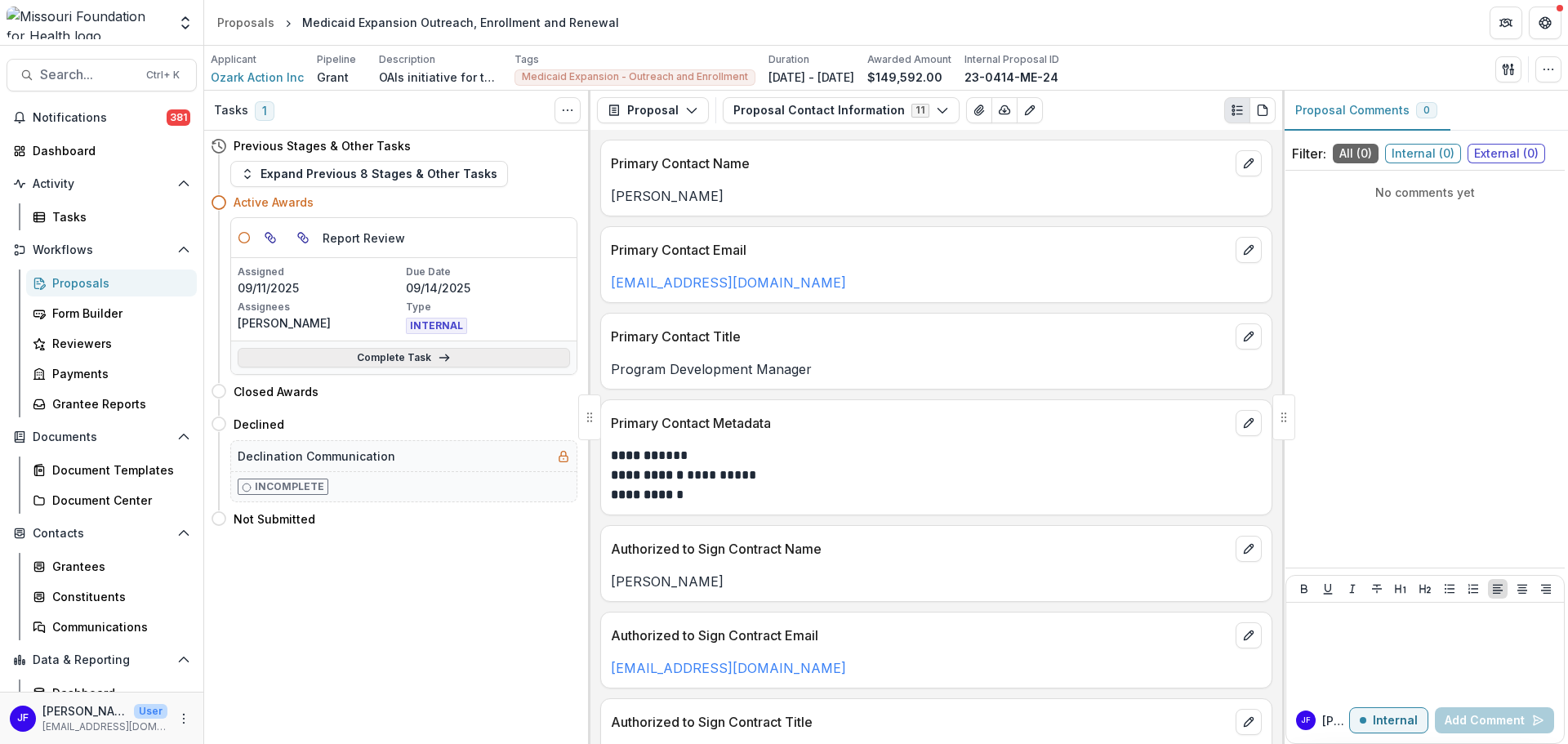
click at [420, 359] on link "Complete Task" at bounding box center [404, 357] width 332 height 19
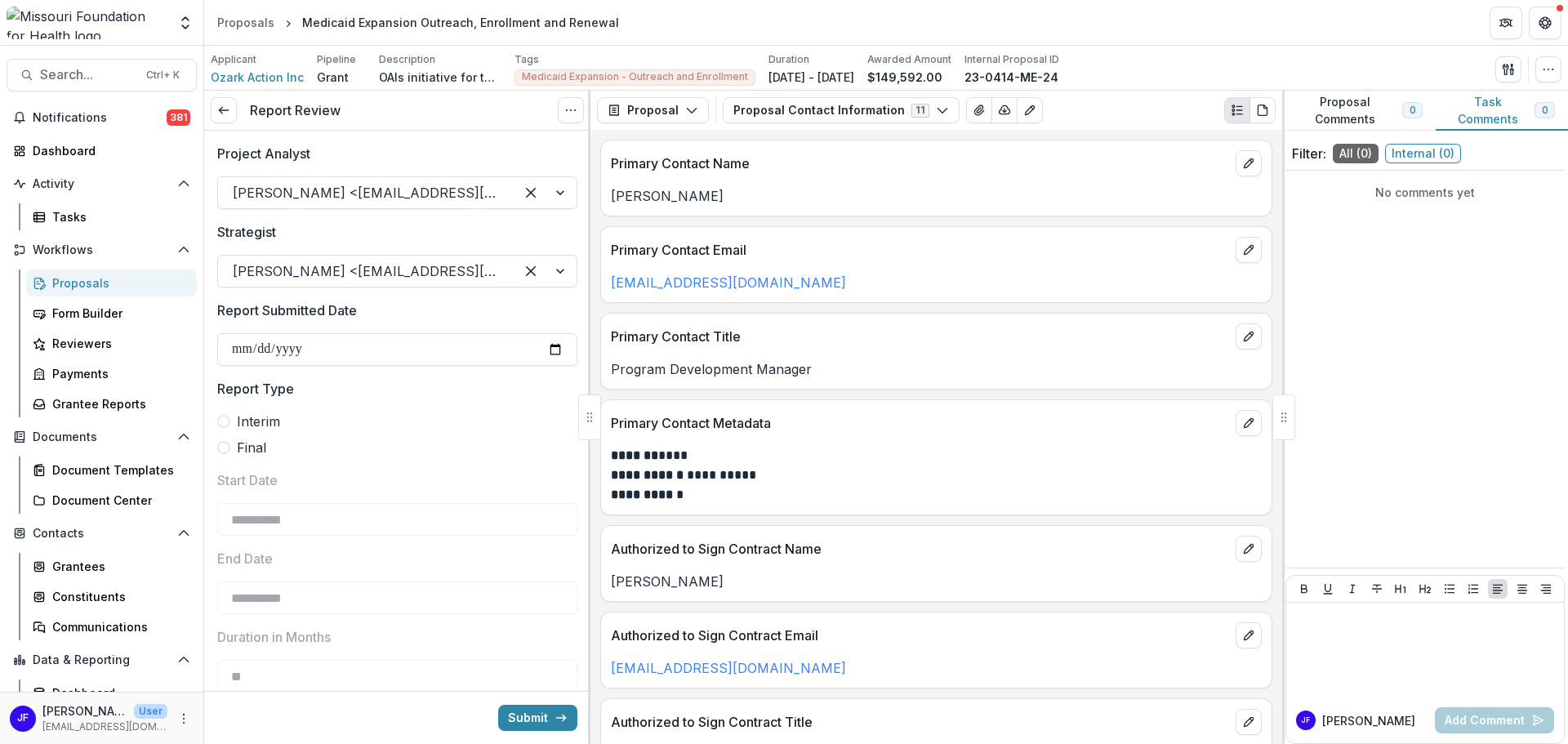
click at [226, 416] on span at bounding box center [224, 421] width 13 height 13
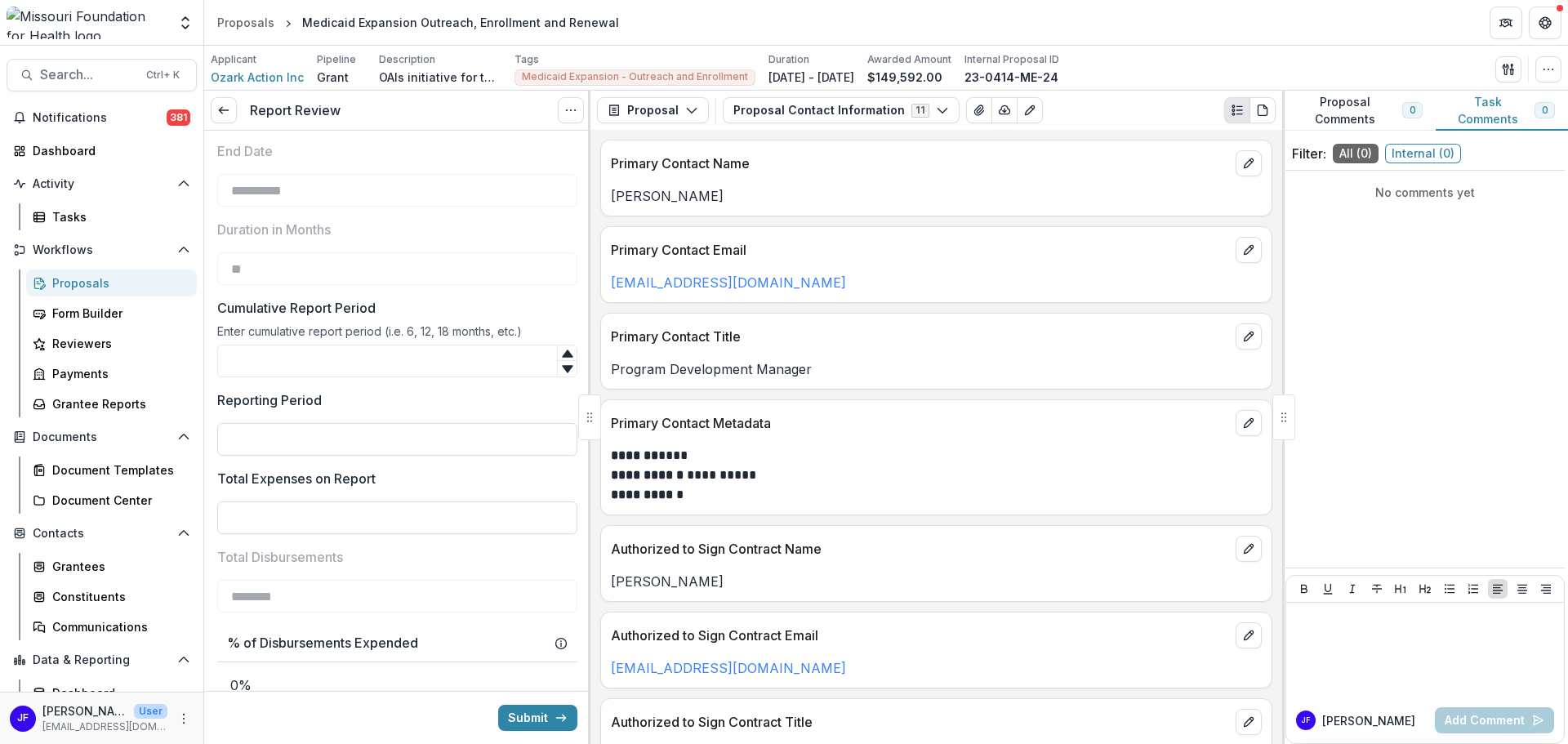
scroll to position [408, 0]
click at [329, 358] on input "Cumulative Report Period" at bounding box center [397, 361] width 360 height 33
type input "**"
click at [414, 521] on input "Total Expenses on Report" at bounding box center [397, 517] width 360 height 33
click at [251, 527] on input "**" at bounding box center [397, 517] width 360 height 33
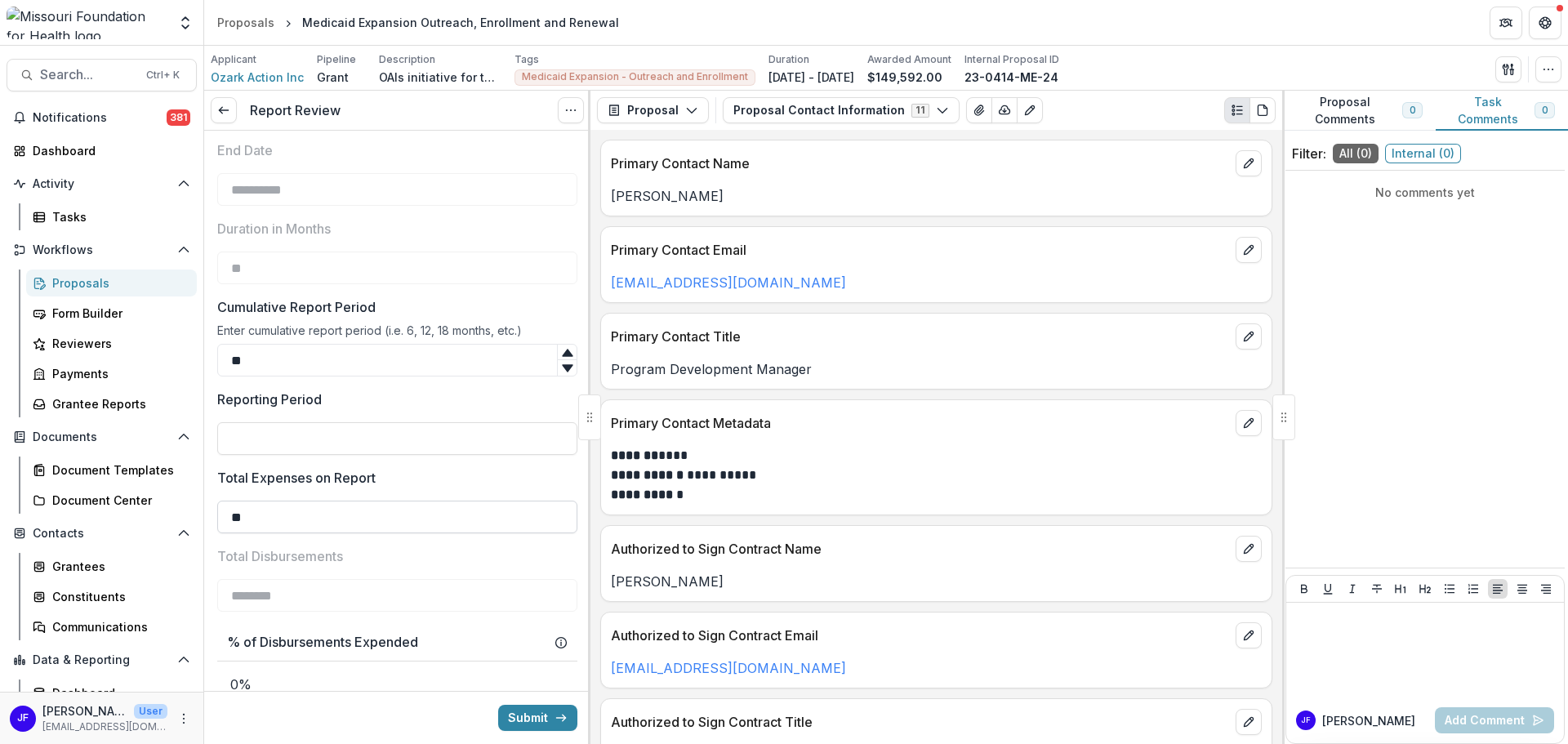
click at [251, 526] on input "**" at bounding box center [397, 517] width 360 height 33
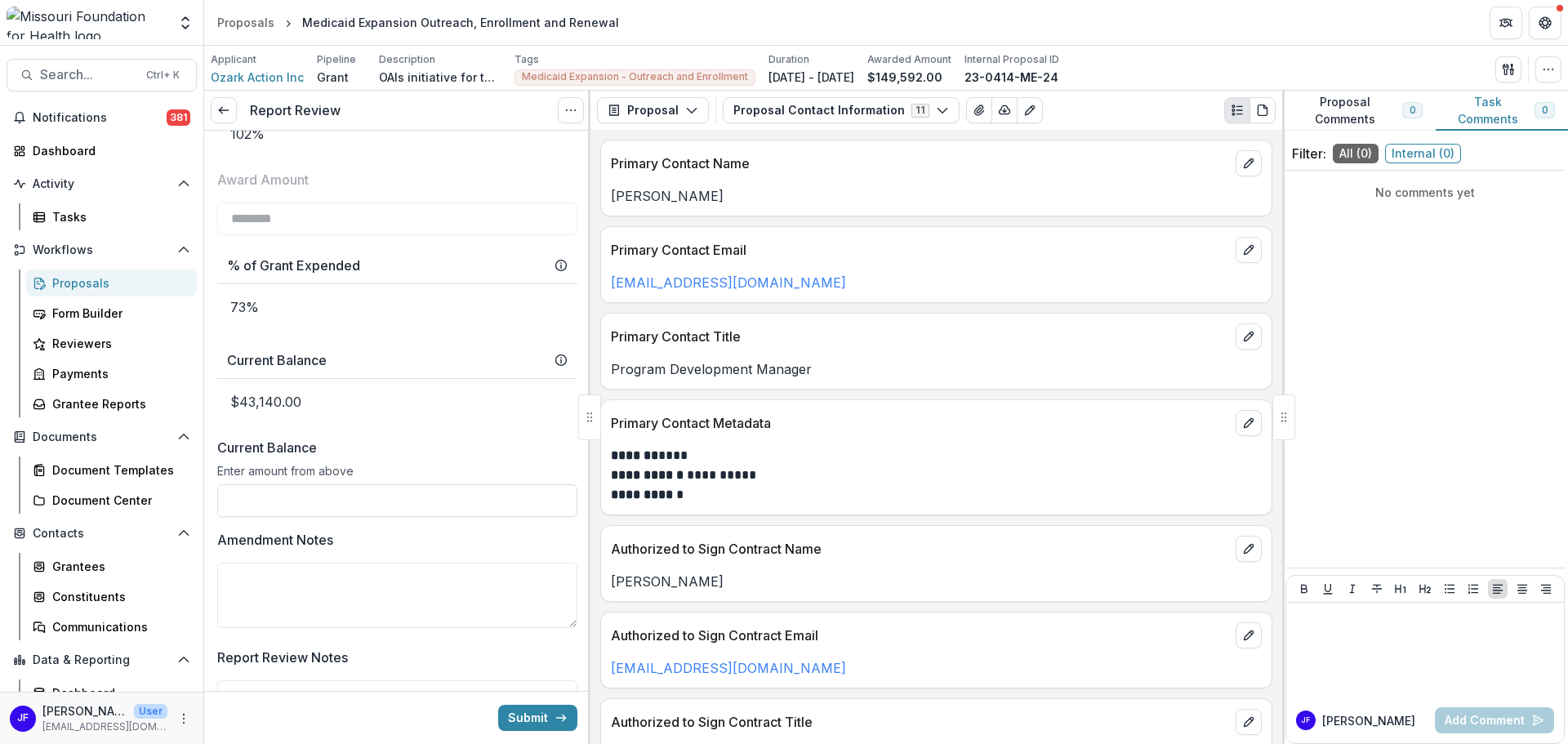
scroll to position [980, 0]
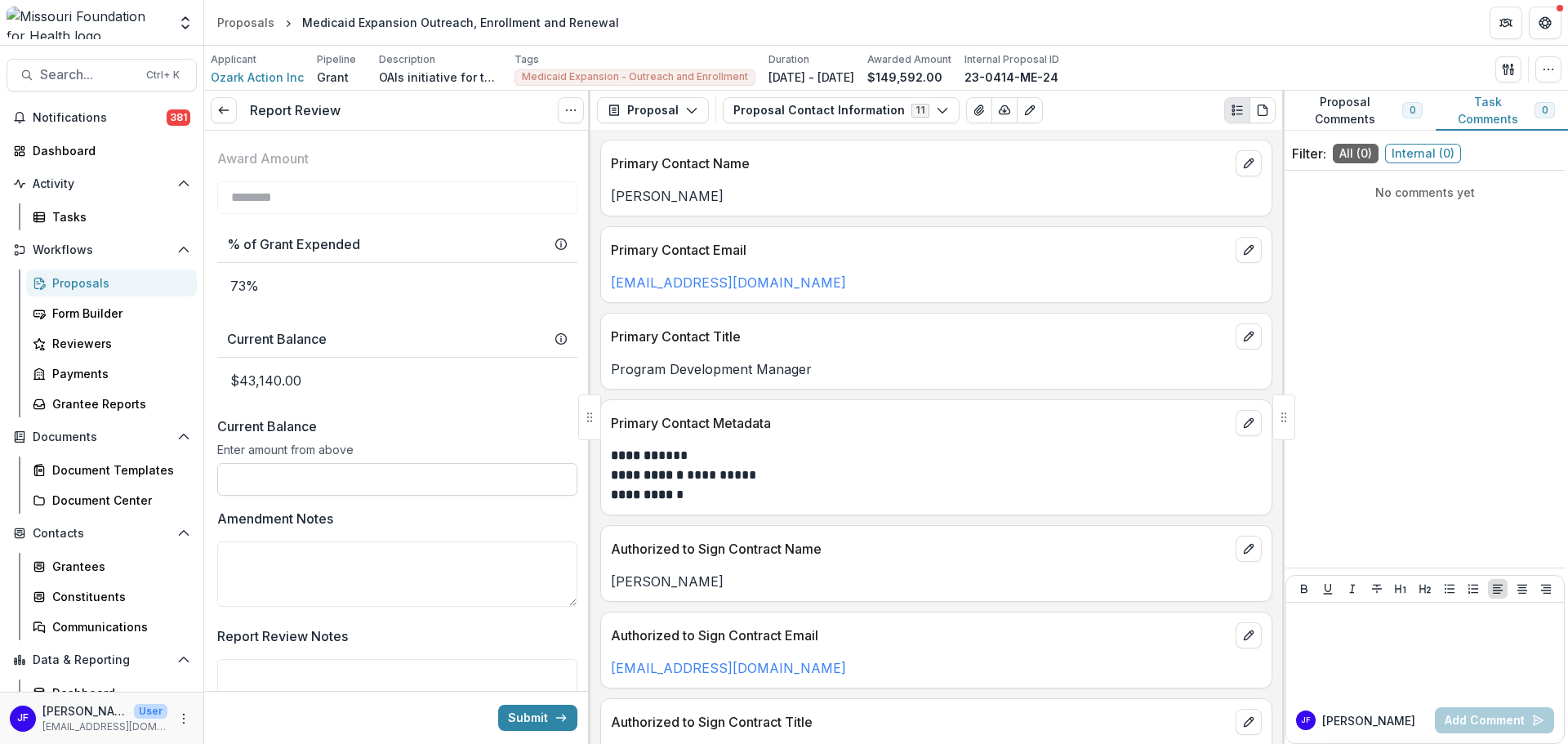
type input "********"
click at [420, 486] on input "Current Balance" at bounding box center [397, 479] width 360 height 33
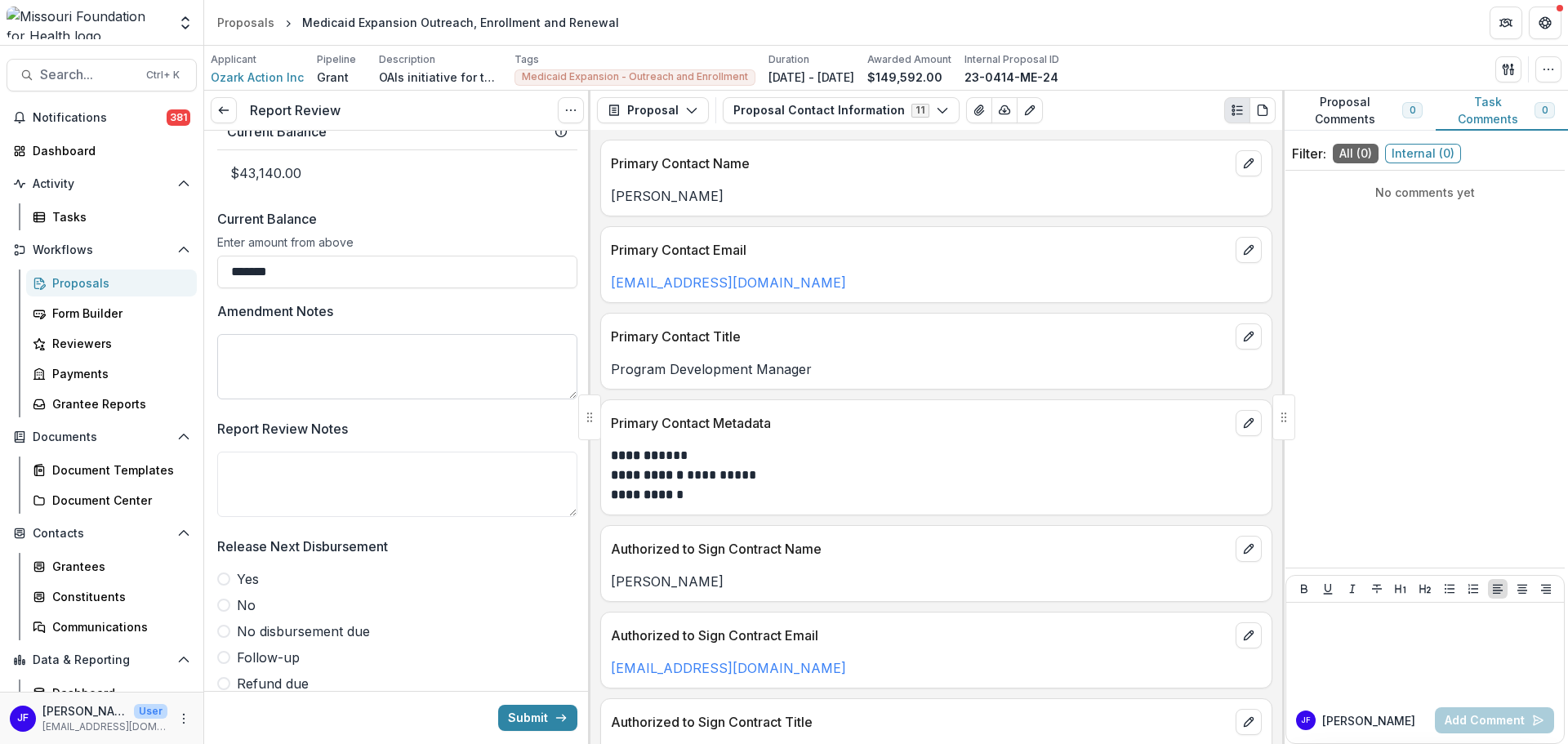
scroll to position [1225, 0]
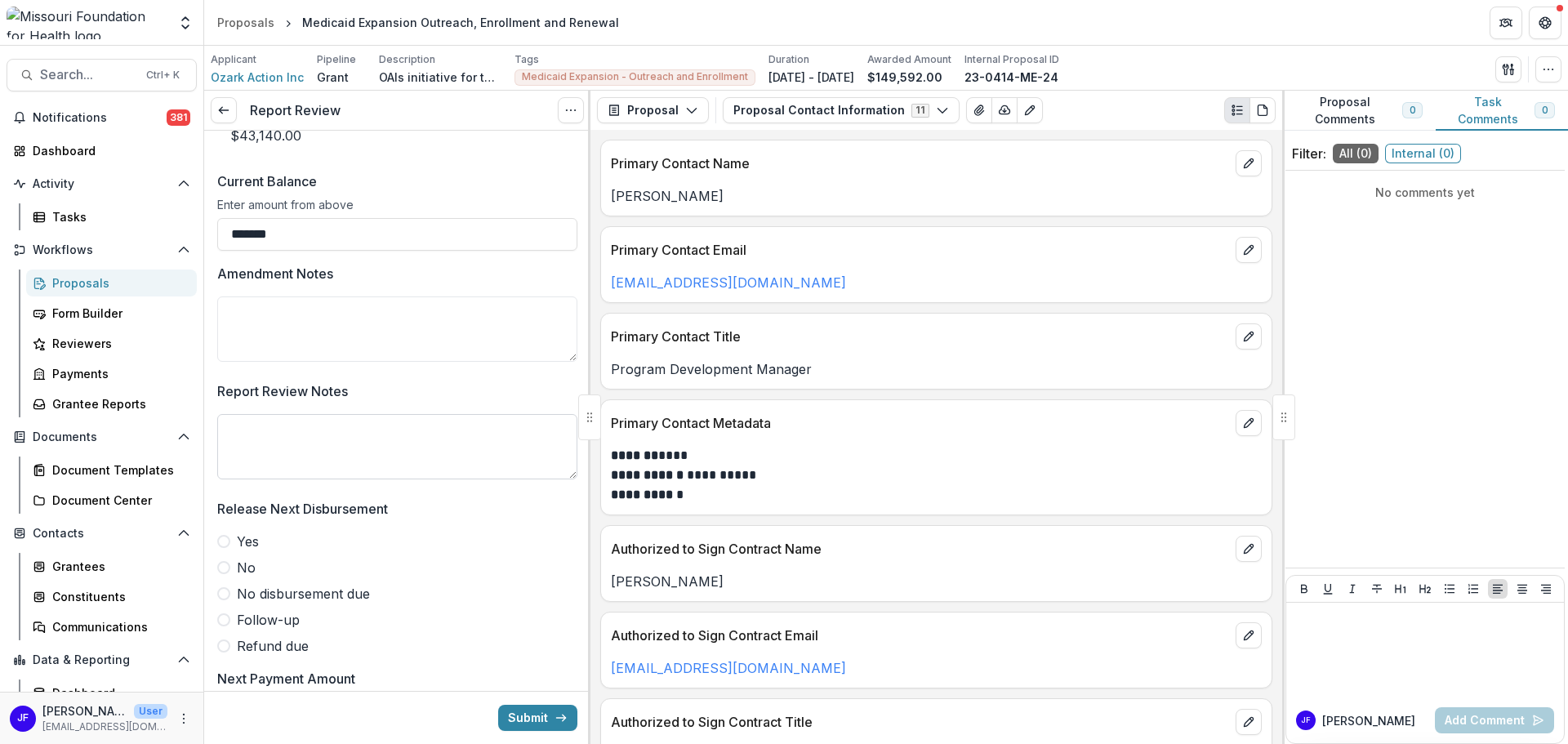
type input "*******"
click at [384, 440] on textarea "Report Review Notes" at bounding box center [397, 446] width 360 height 66
type textarea "**********"
click at [226, 541] on span at bounding box center [224, 541] width 13 height 13
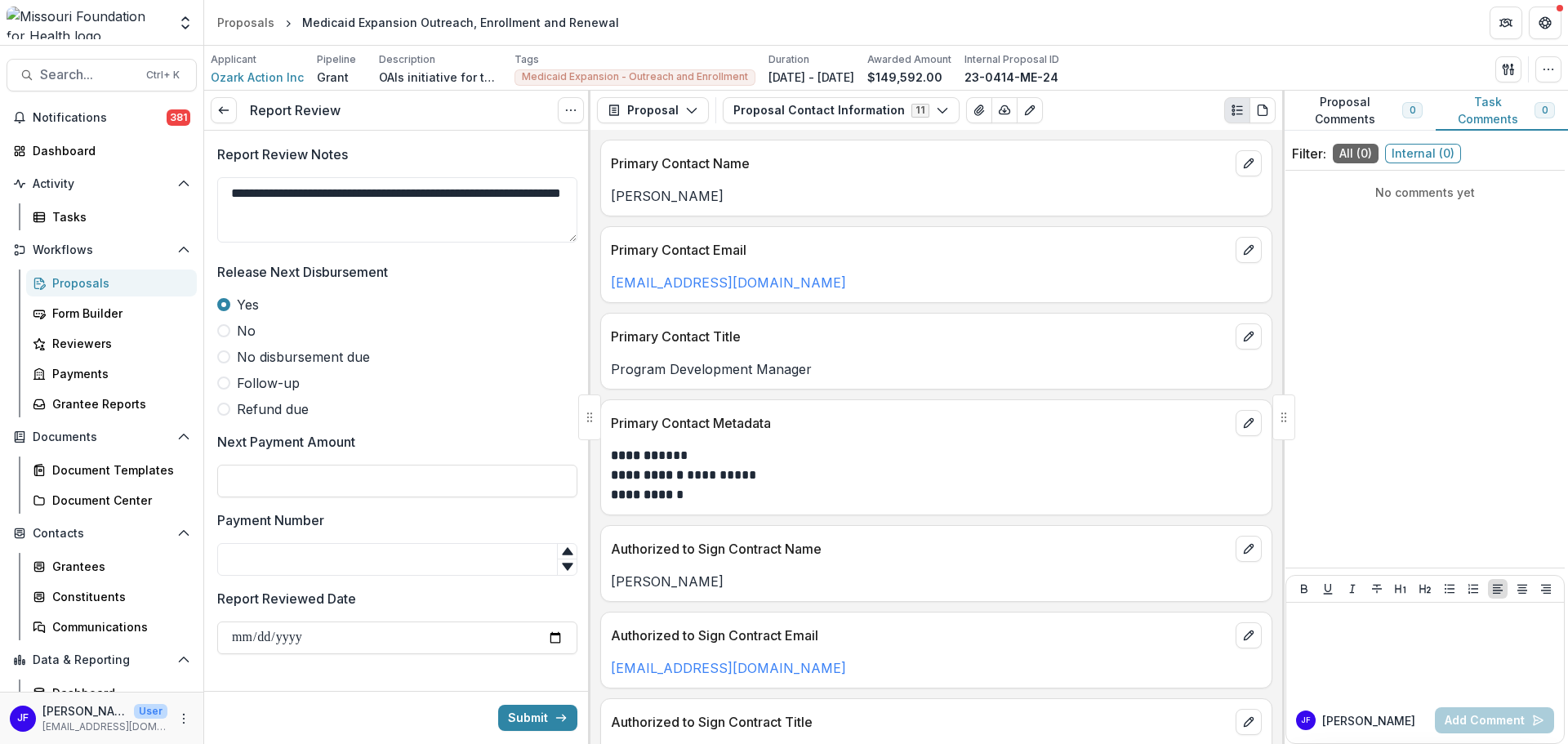
scroll to position [1470, 0]
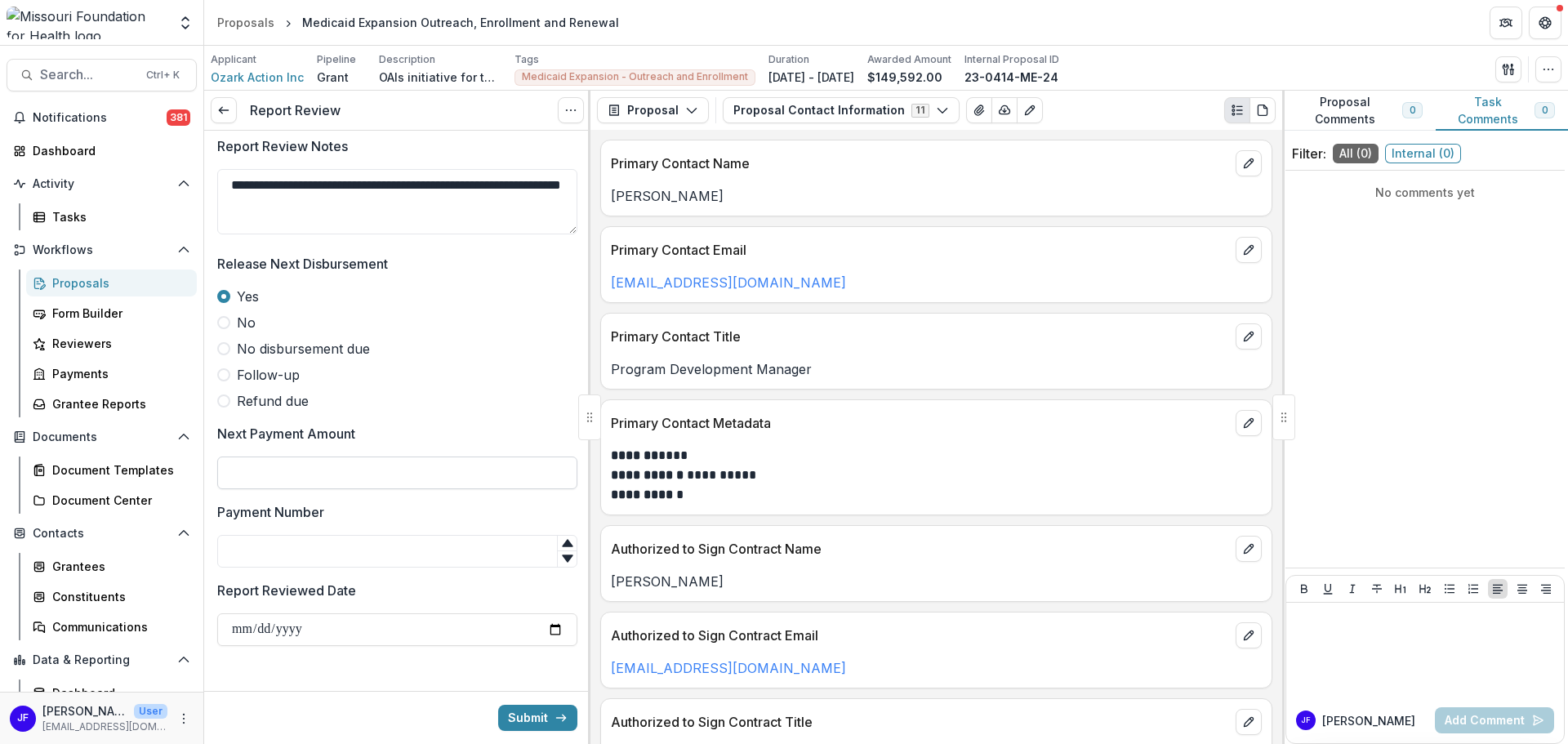
click at [321, 465] on input "Next Payment Amount" at bounding box center [397, 473] width 360 height 33
type input "*******"
click at [277, 552] on input "Payment Number" at bounding box center [397, 551] width 360 height 33
type input "*"
click at [234, 629] on input "Report Reviewed Date" at bounding box center [397, 630] width 360 height 33
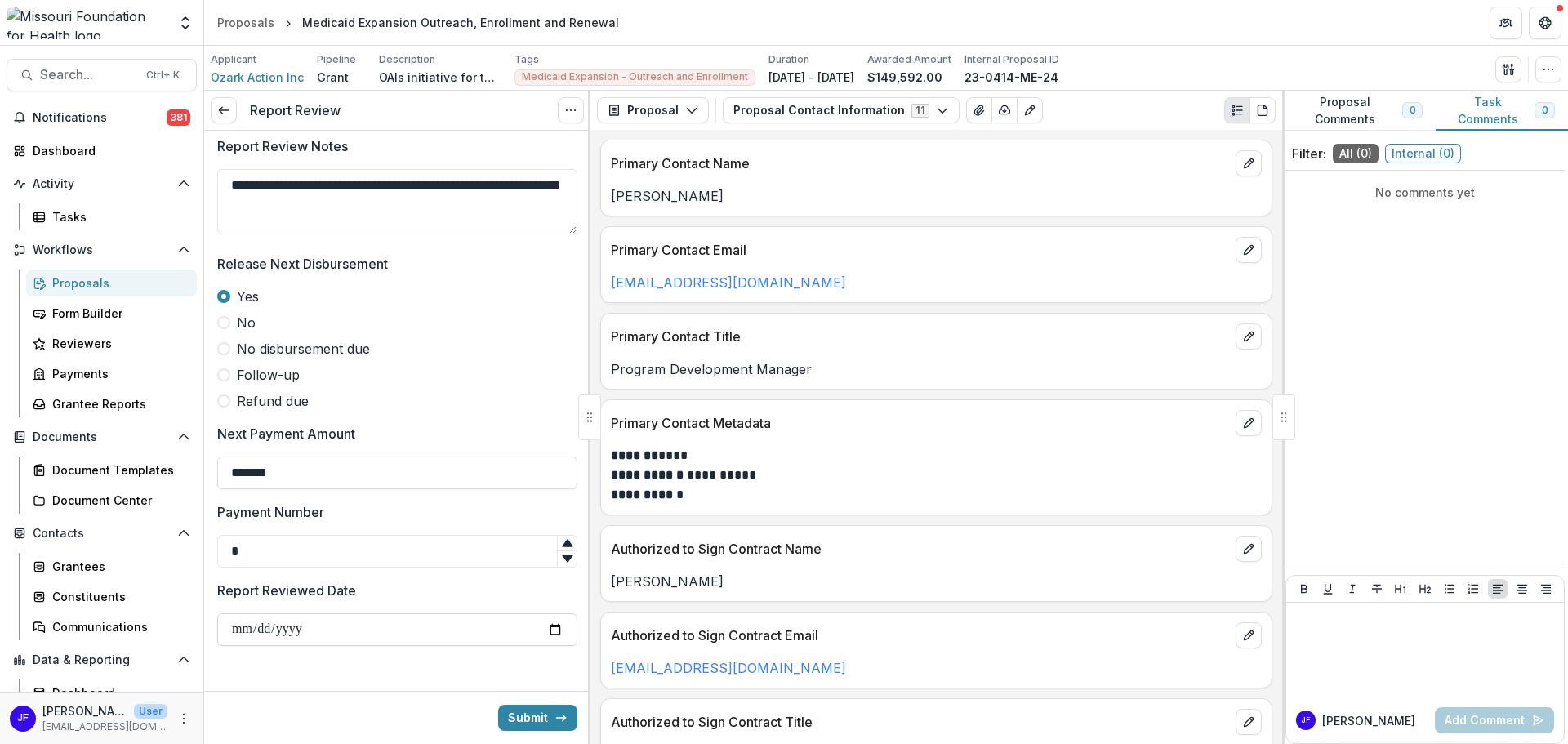
type input "**********"
click at [536, 714] on button "Submit" at bounding box center [538, 718] width 79 height 26
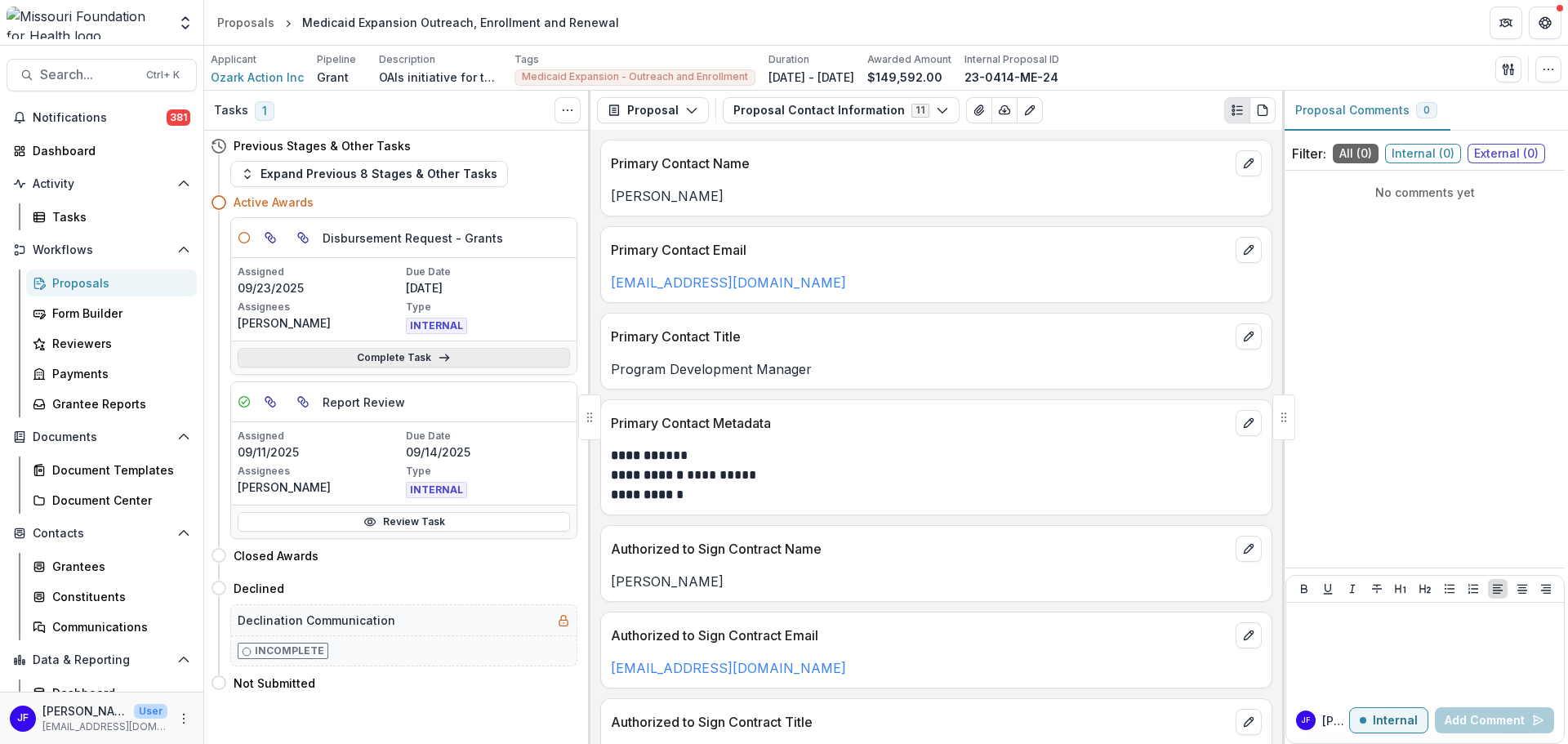
click at [419, 355] on link "Complete Task" at bounding box center [404, 357] width 332 height 19
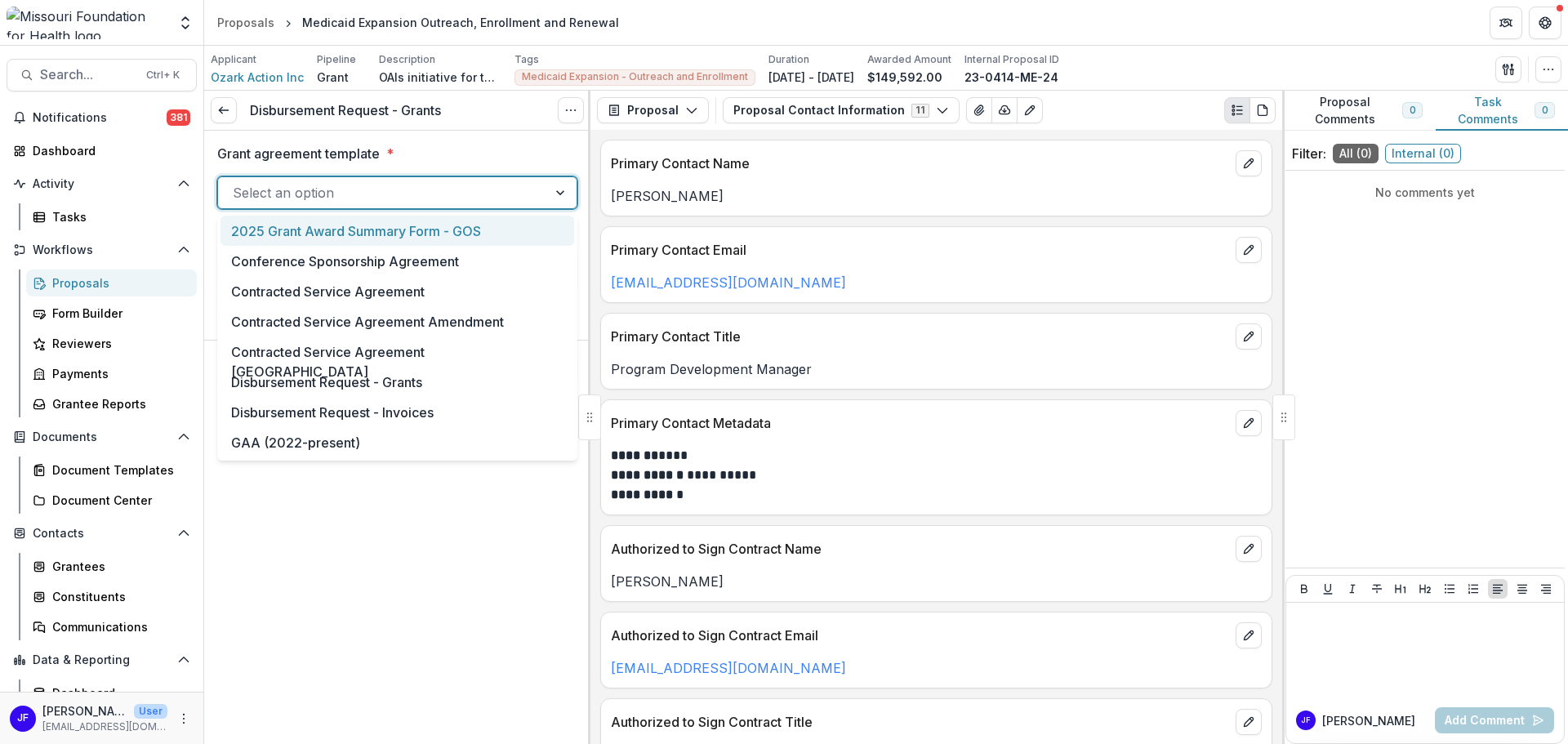
click at [557, 192] on div at bounding box center [562, 193] width 29 height 31
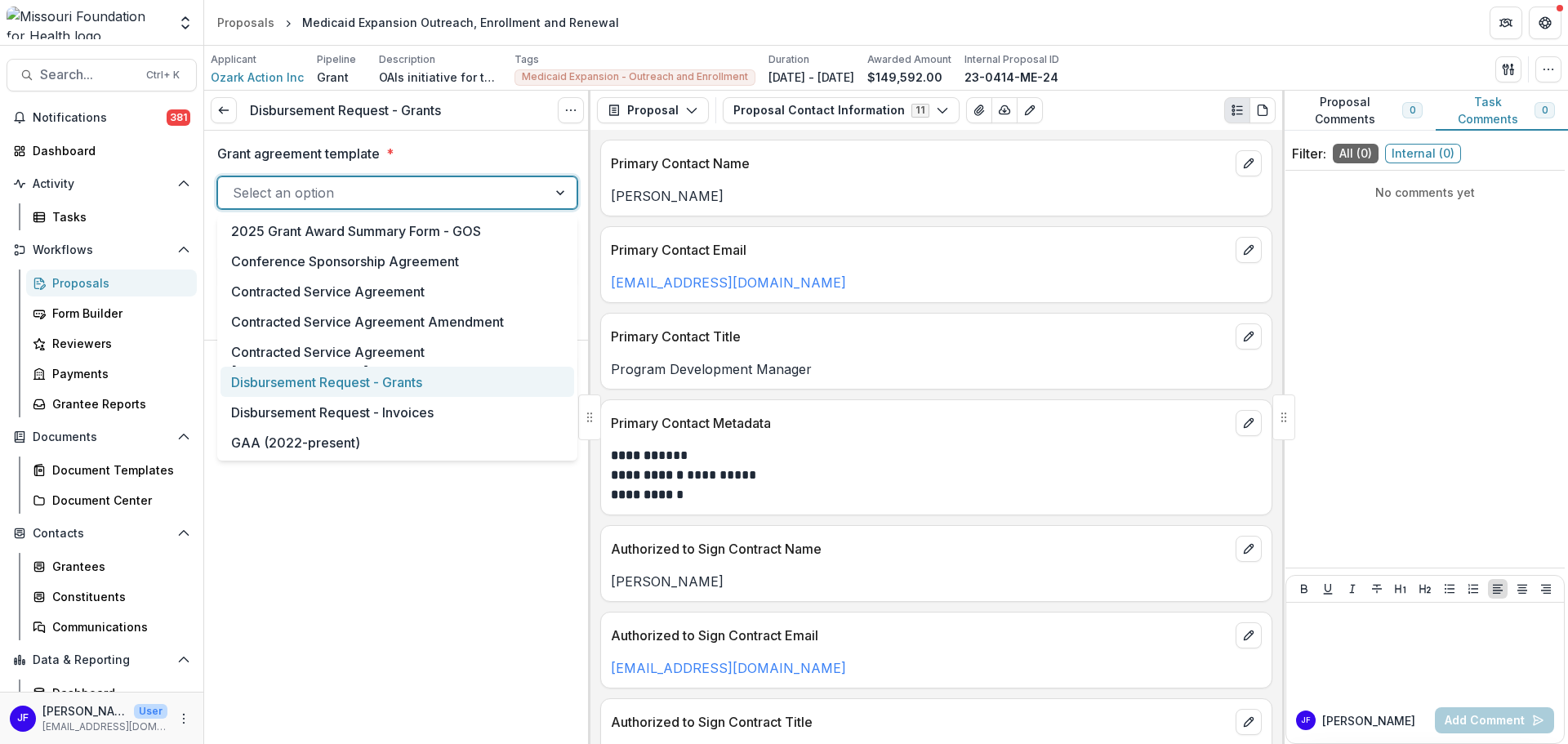
click at [284, 375] on div "Disbursement Request - Grants" at bounding box center [396, 382] width 353 height 30
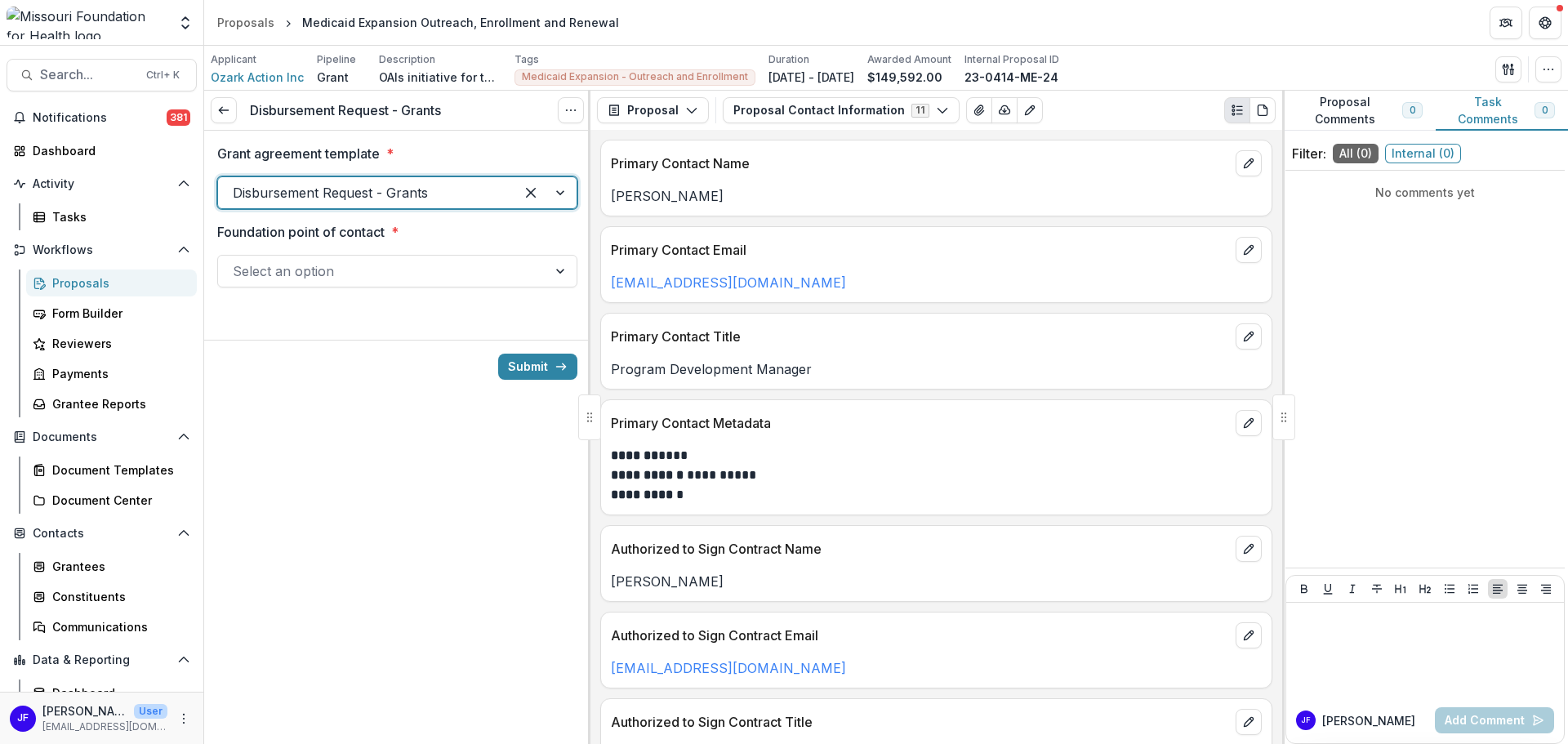
click at [562, 269] on div at bounding box center [562, 271] width 29 height 31
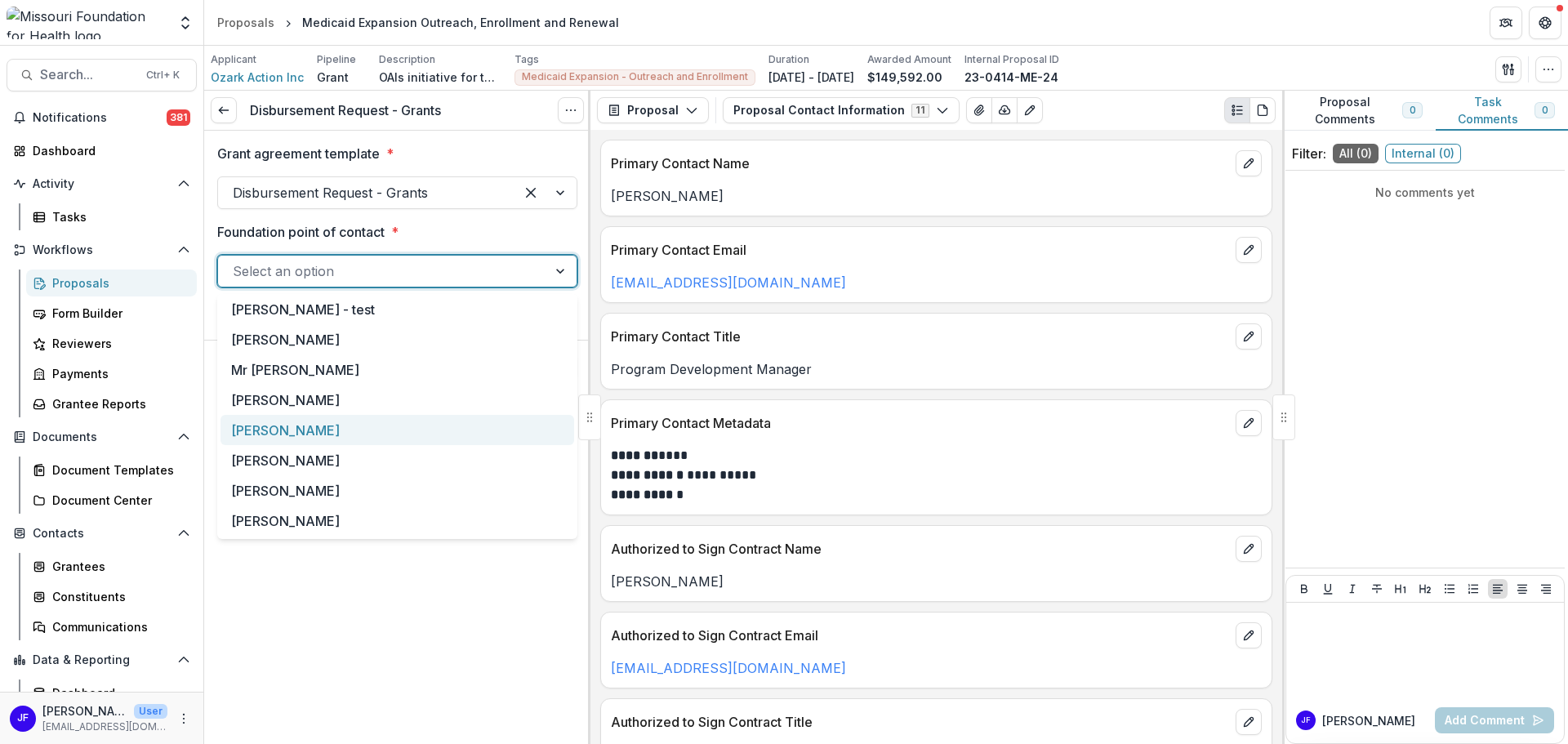
click at [415, 429] on div "[PERSON_NAME]" at bounding box center [396, 429] width 353 height 30
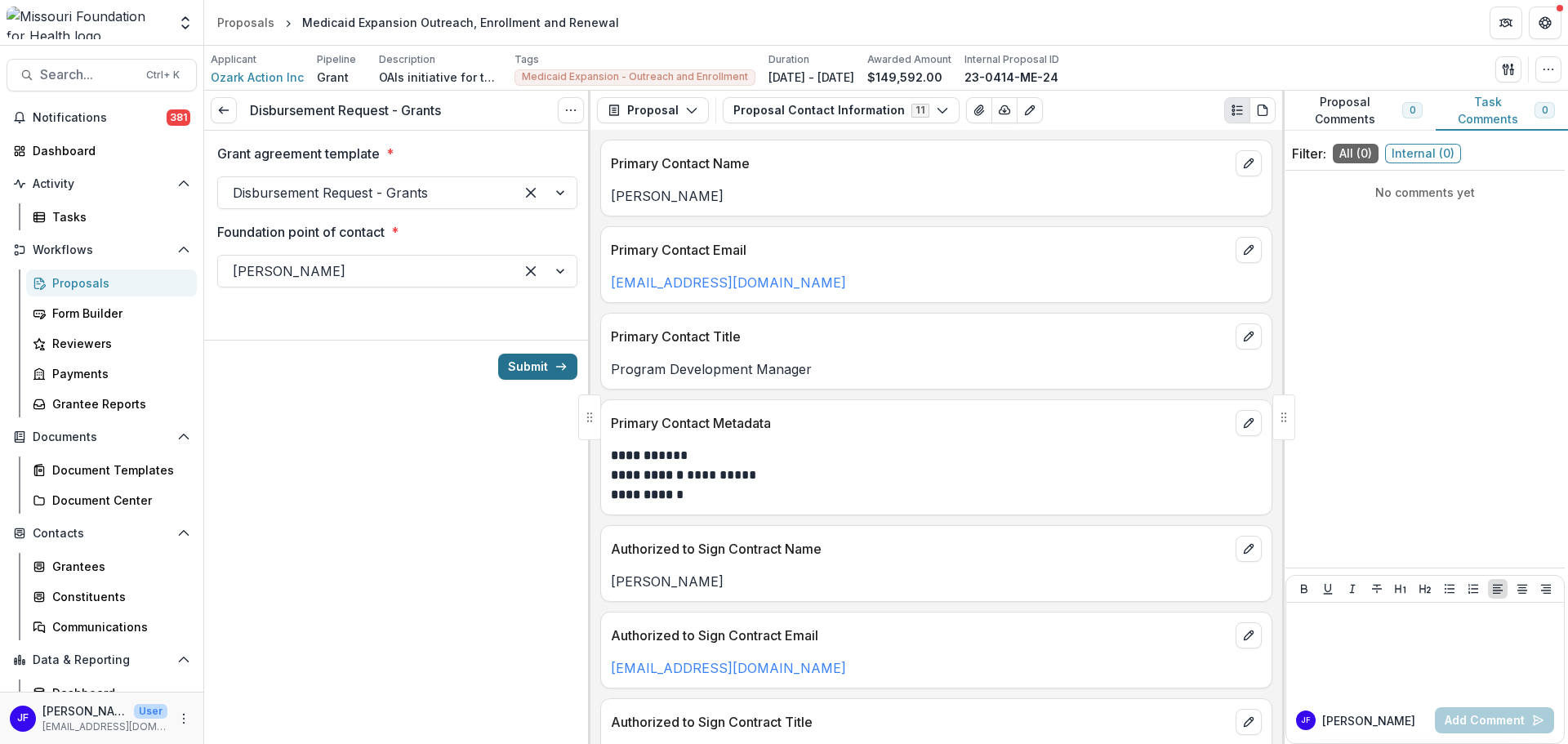
click at [514, 369] on button "Submit" at bounding box center [538, 366] width 79 height 26
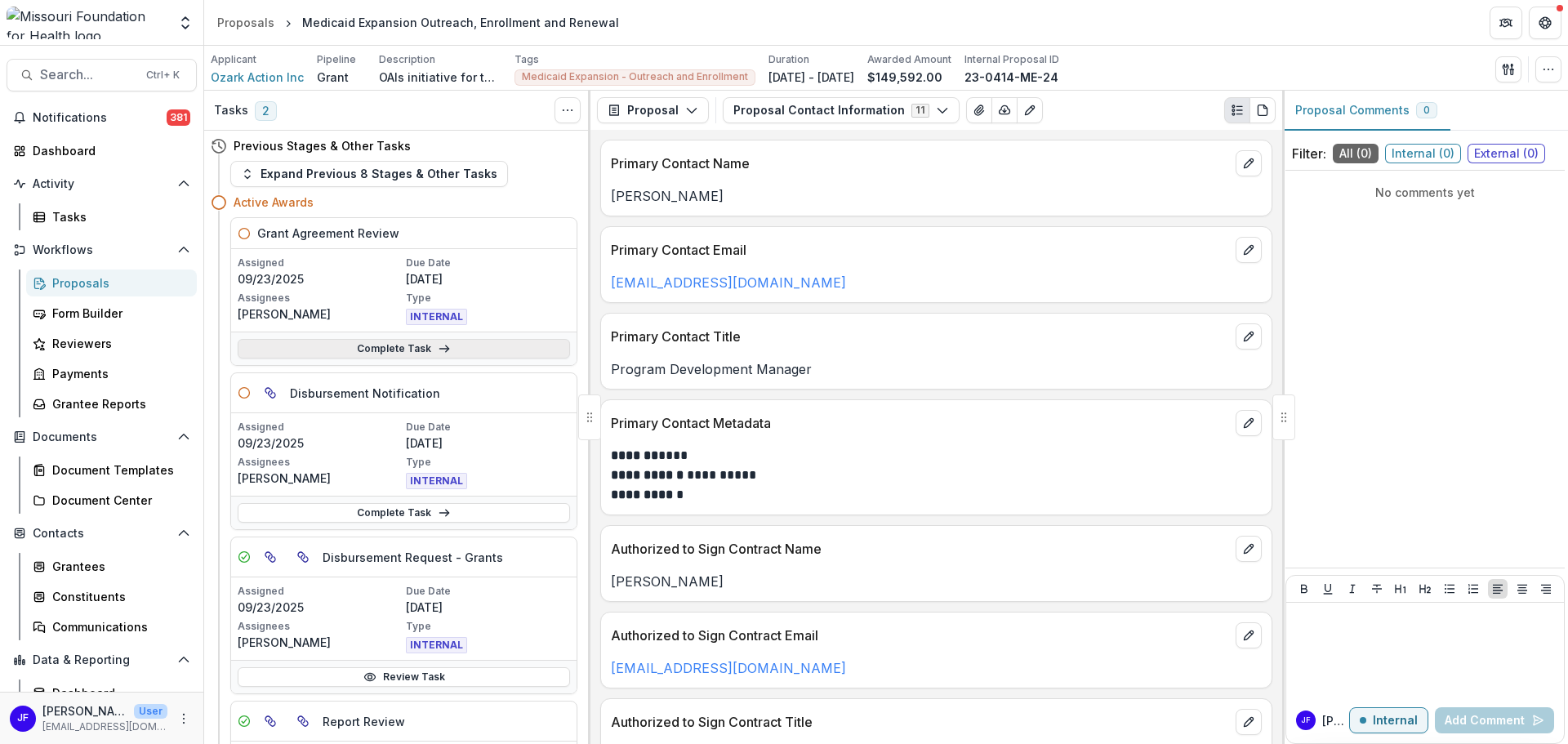
click at [384, 345] on link "Complete Task" at bounding box center [404, 348] width 332 height 19
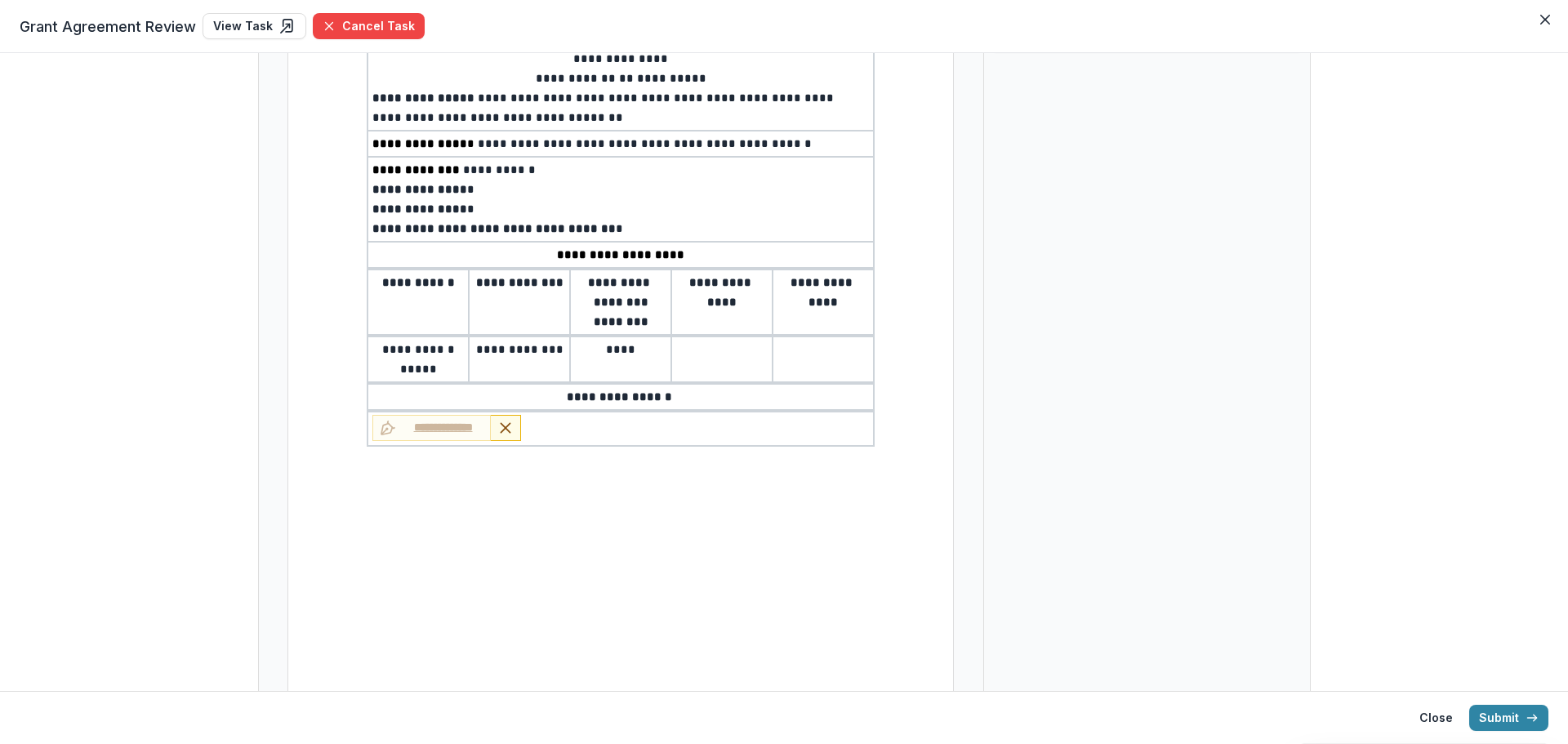
scroll to position [245, 0]
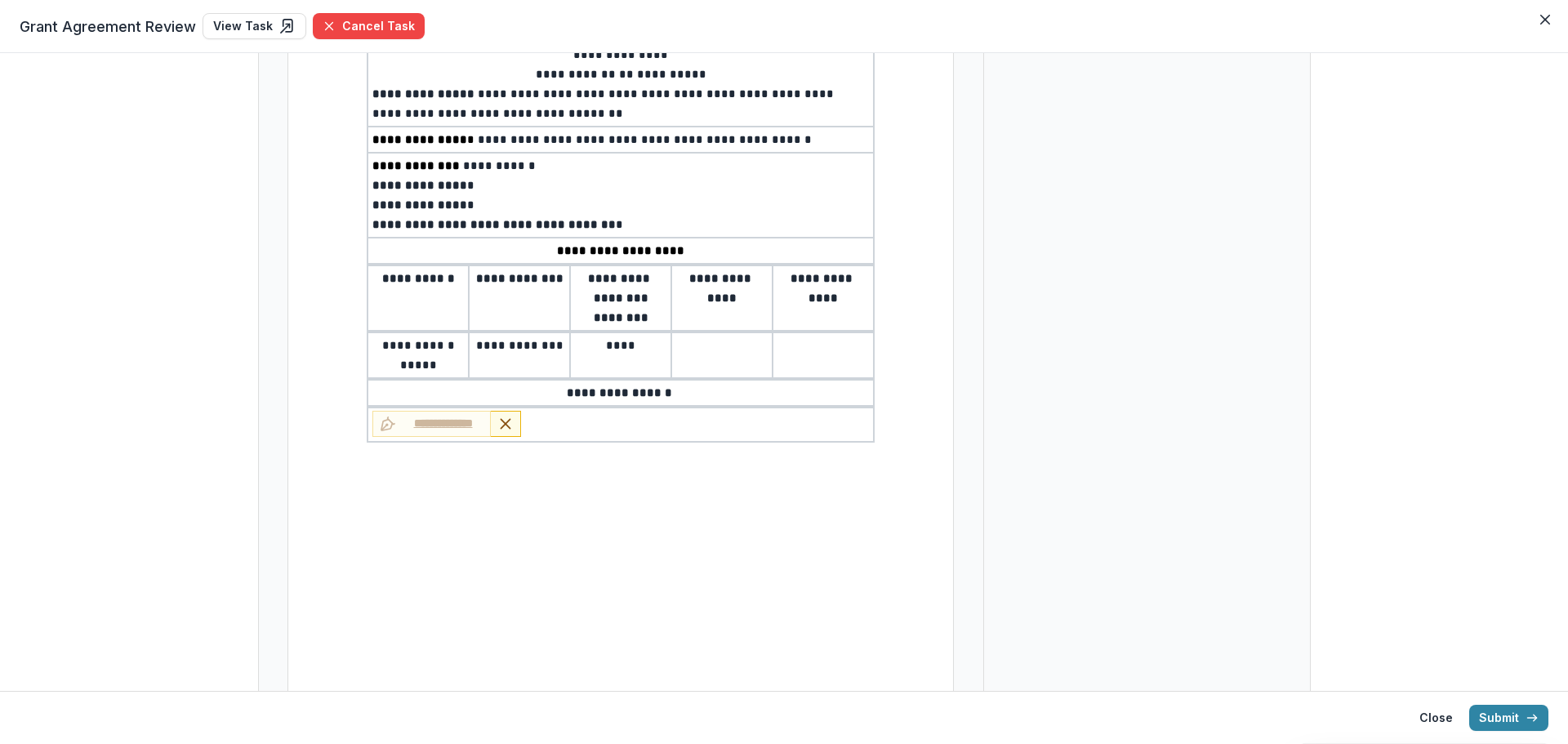
click at [474, 182] on p "**********" at bounding box center [621, 184] width 497 height 19
type input "**"
select select "**********"
click at [482, 208] on p "**********" at bounding box center [621, 204] width 497 height 19
click at [624, 223] on p "**********" at bounding box center [621, 224] width 497 height 19
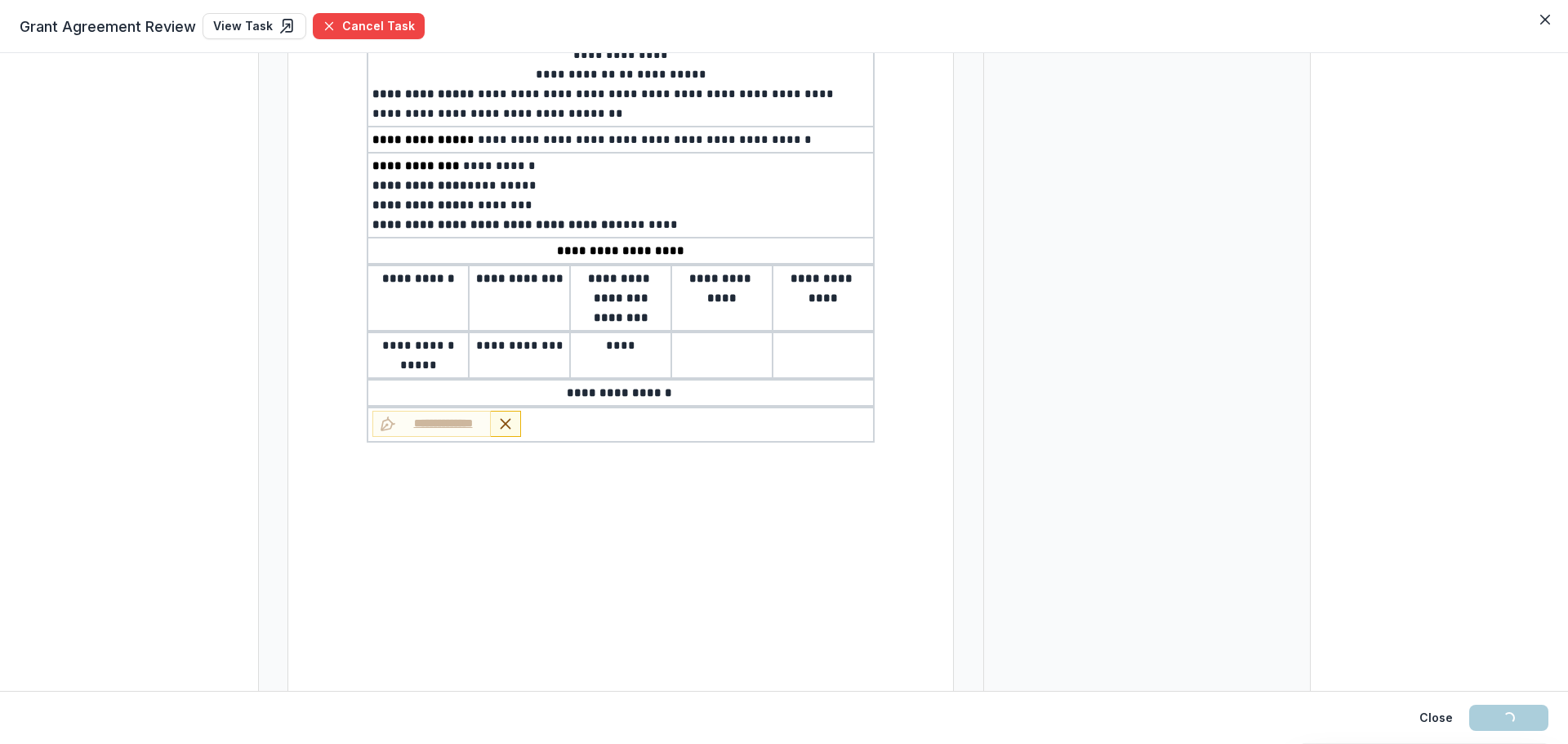
click at [737, 352] on p at bounding box center [722, 345] width 91 height 19
click at [816, 351] on p at bounding box center [823, 345] width 91 height 19
type input "**"
select select "**********"
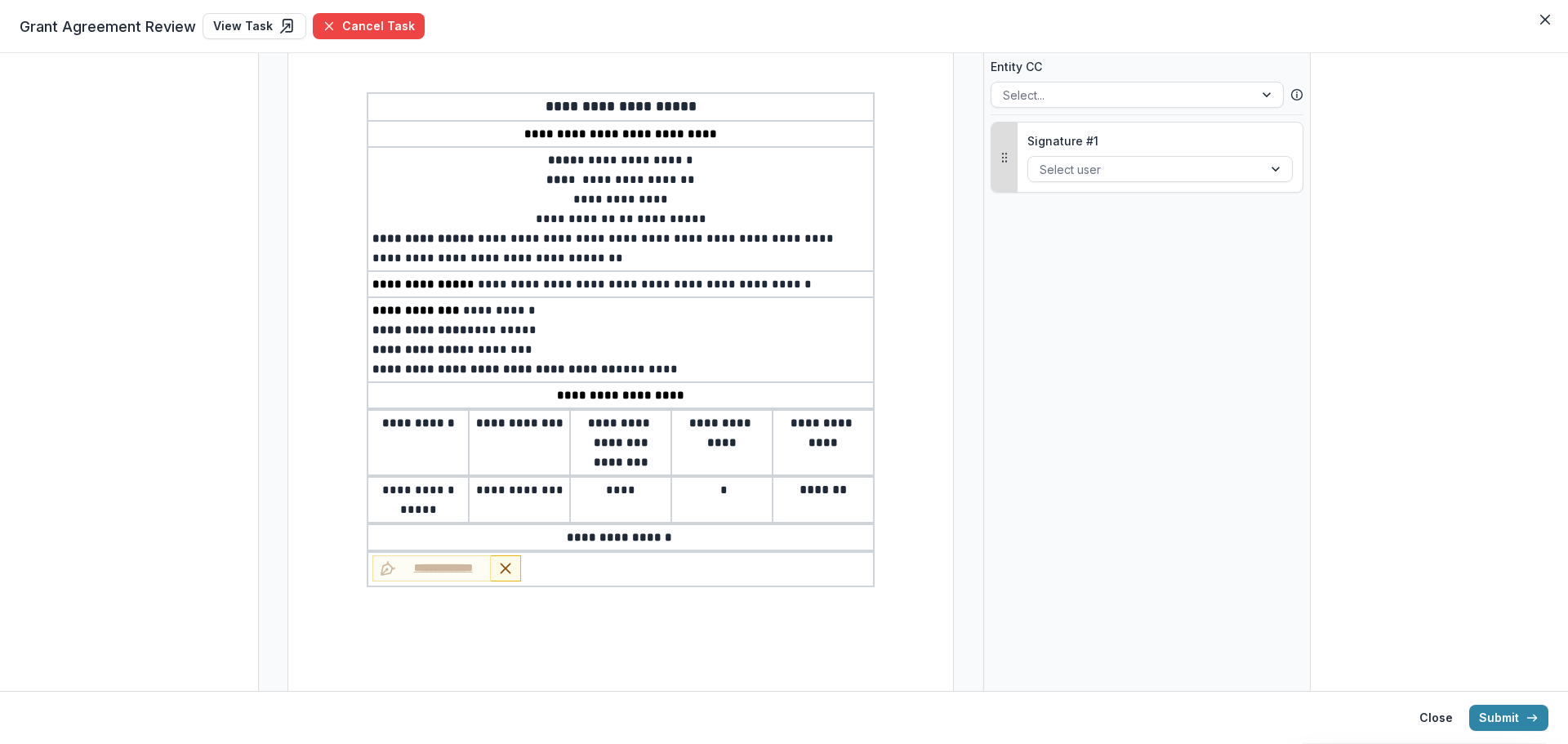
scroll to position [81, 0]
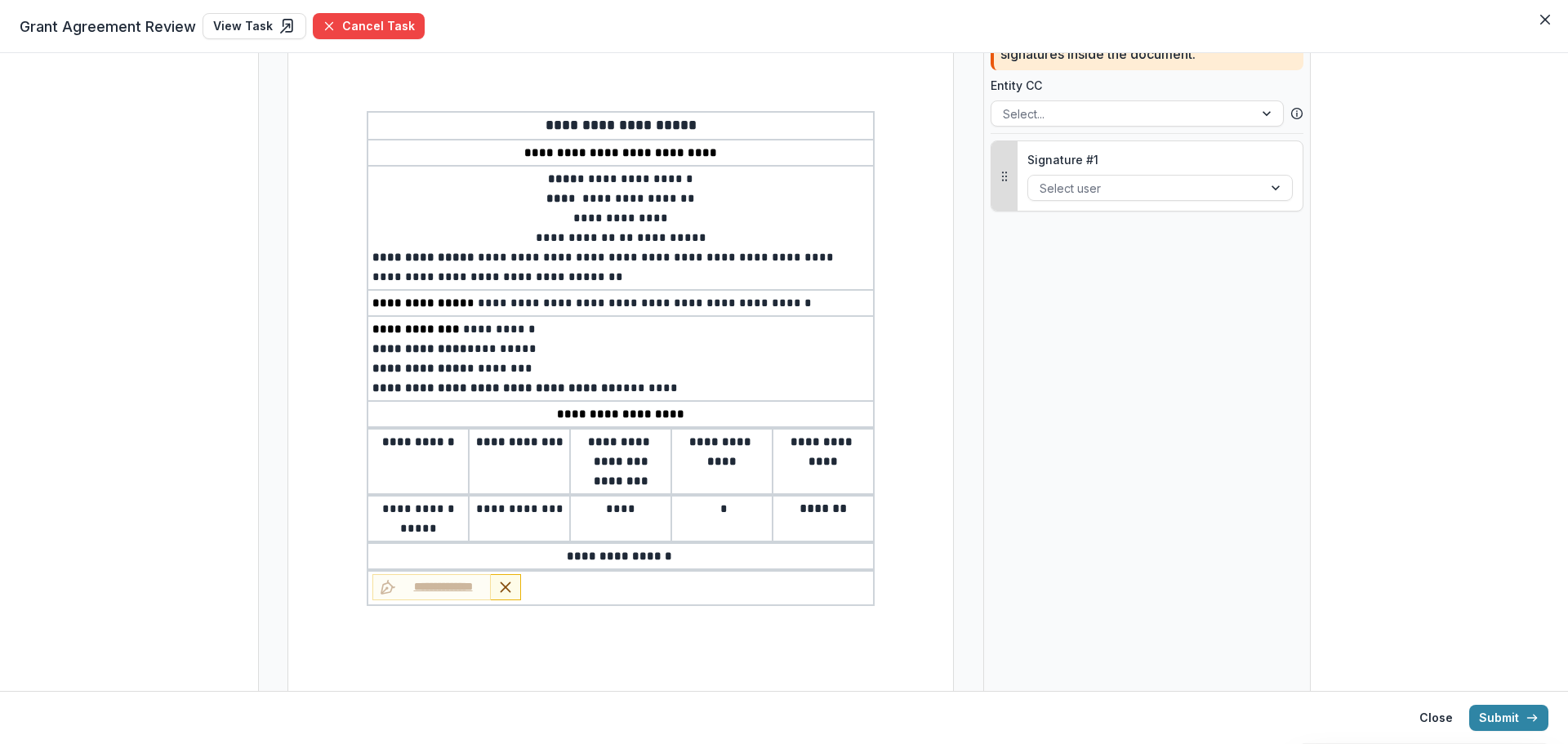
type input "**"
select select "**********"
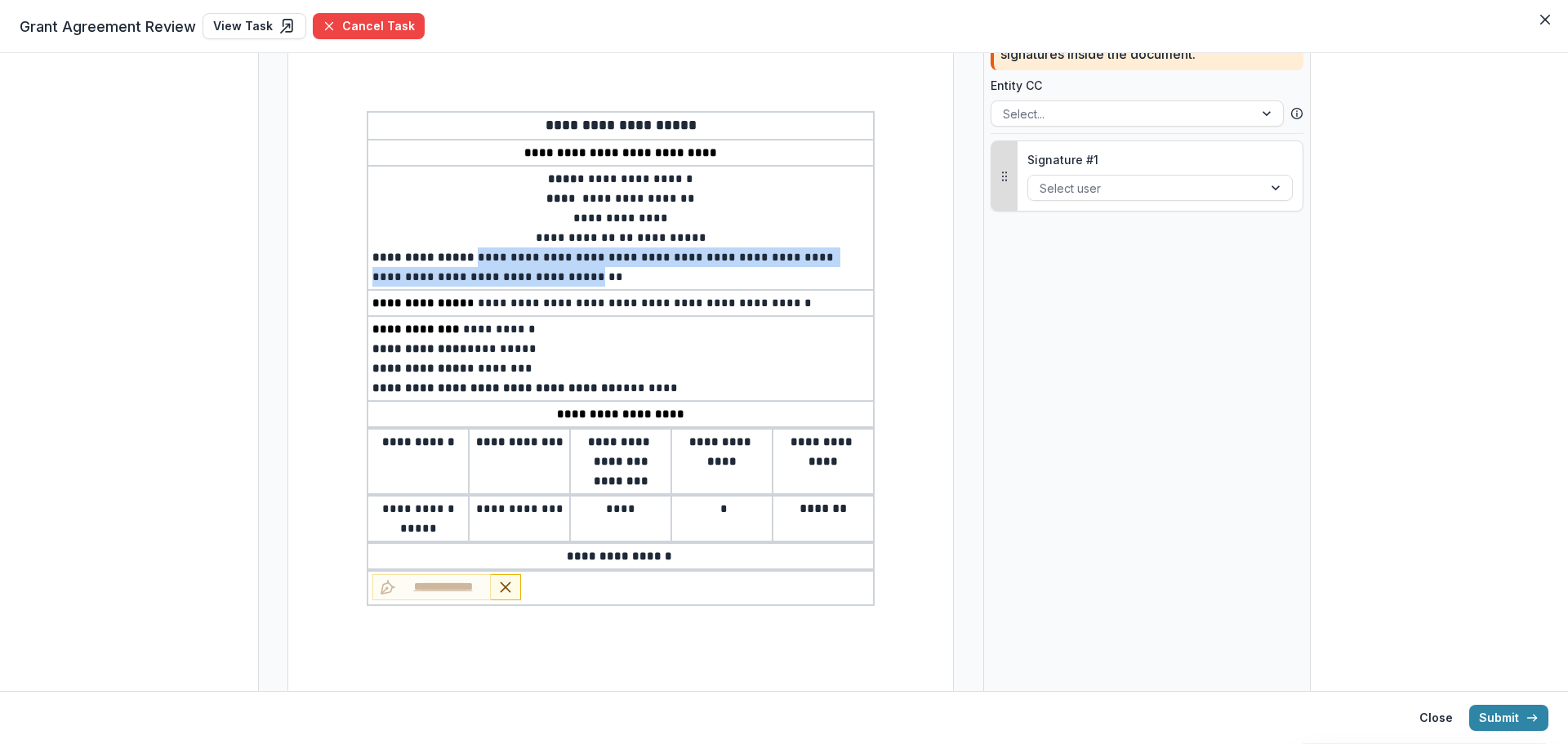
drag, startPoint x: 671, startPoint y: 274, endPoint x: 465, endPoint y: 258, distance: 206.6
click at [465, 258] on span "**********" at bounding box center [605, 267] width 465 height 31
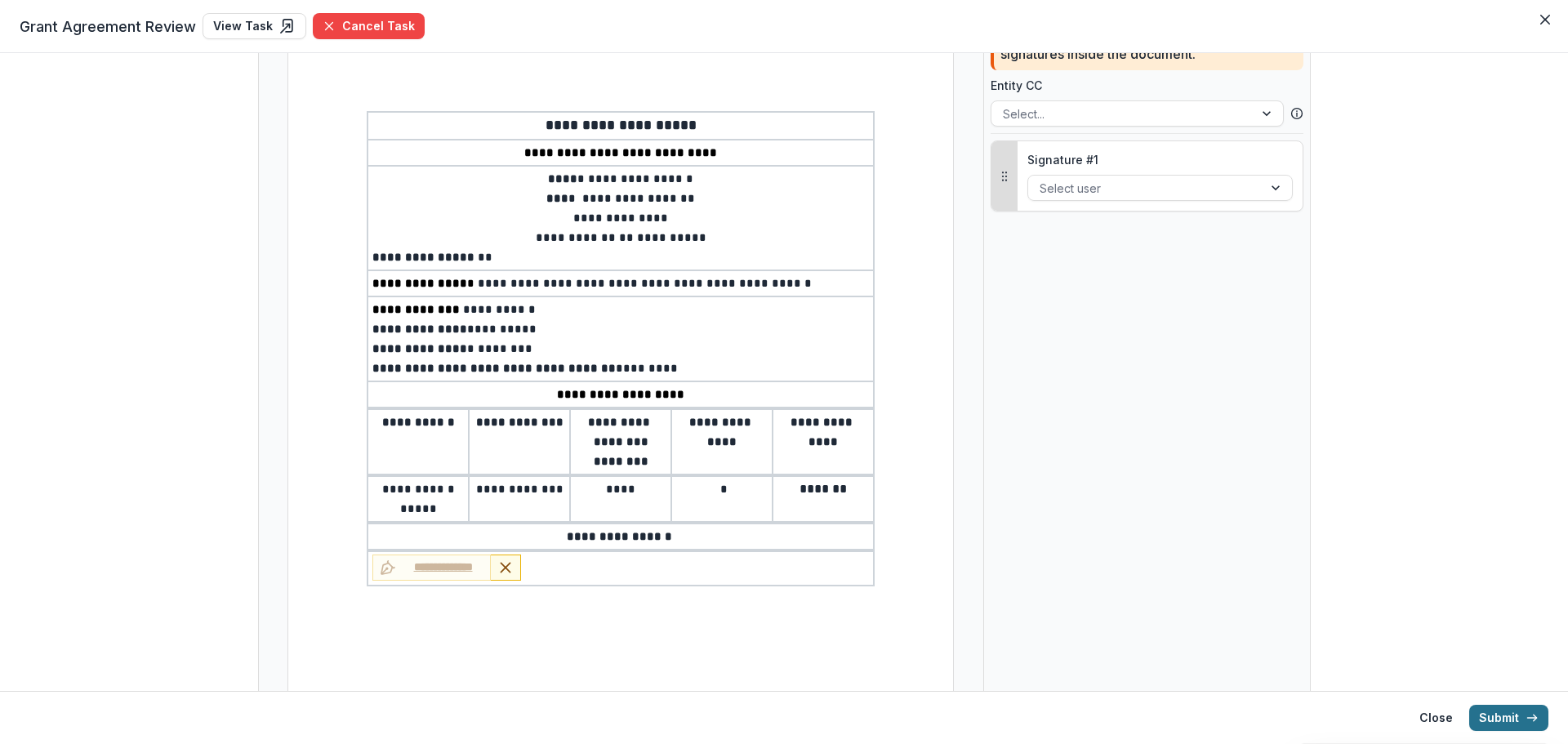
click at [1506, 717] on button "Submit" at bounding box center [1509, 718] width 79 height 26
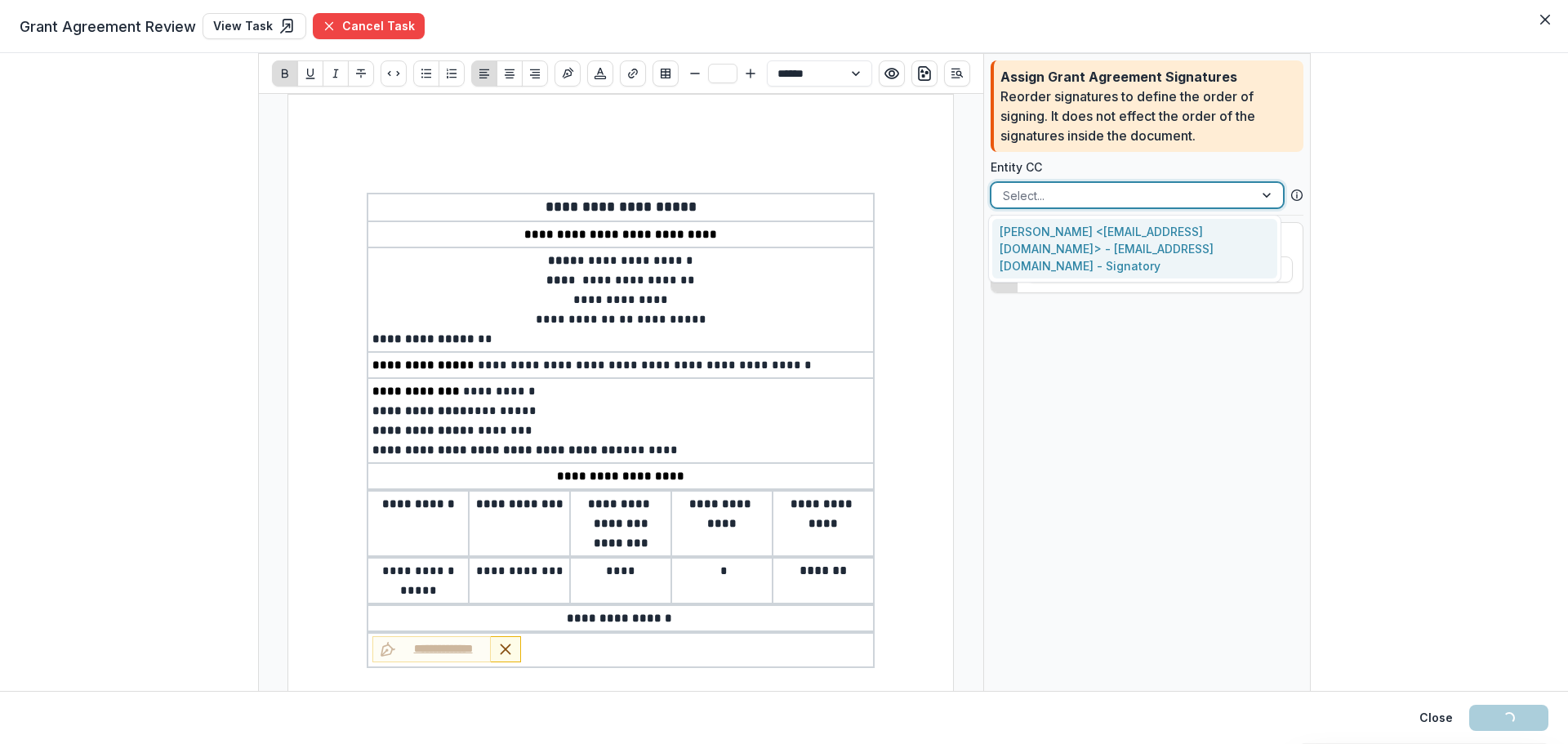
click at [1058, 191] on div at bounding box center [1122, 195] width 239 height 20
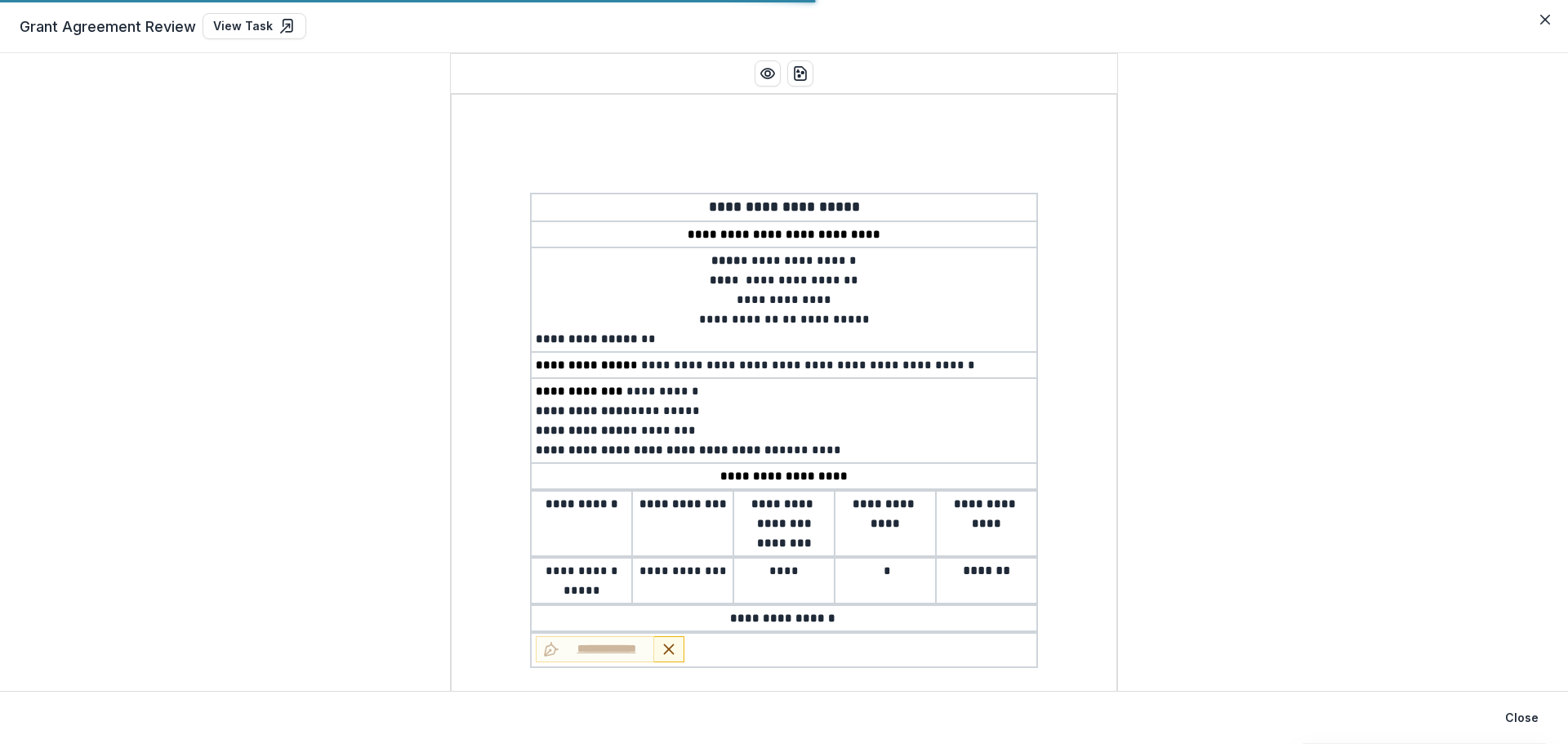
select select "**********"
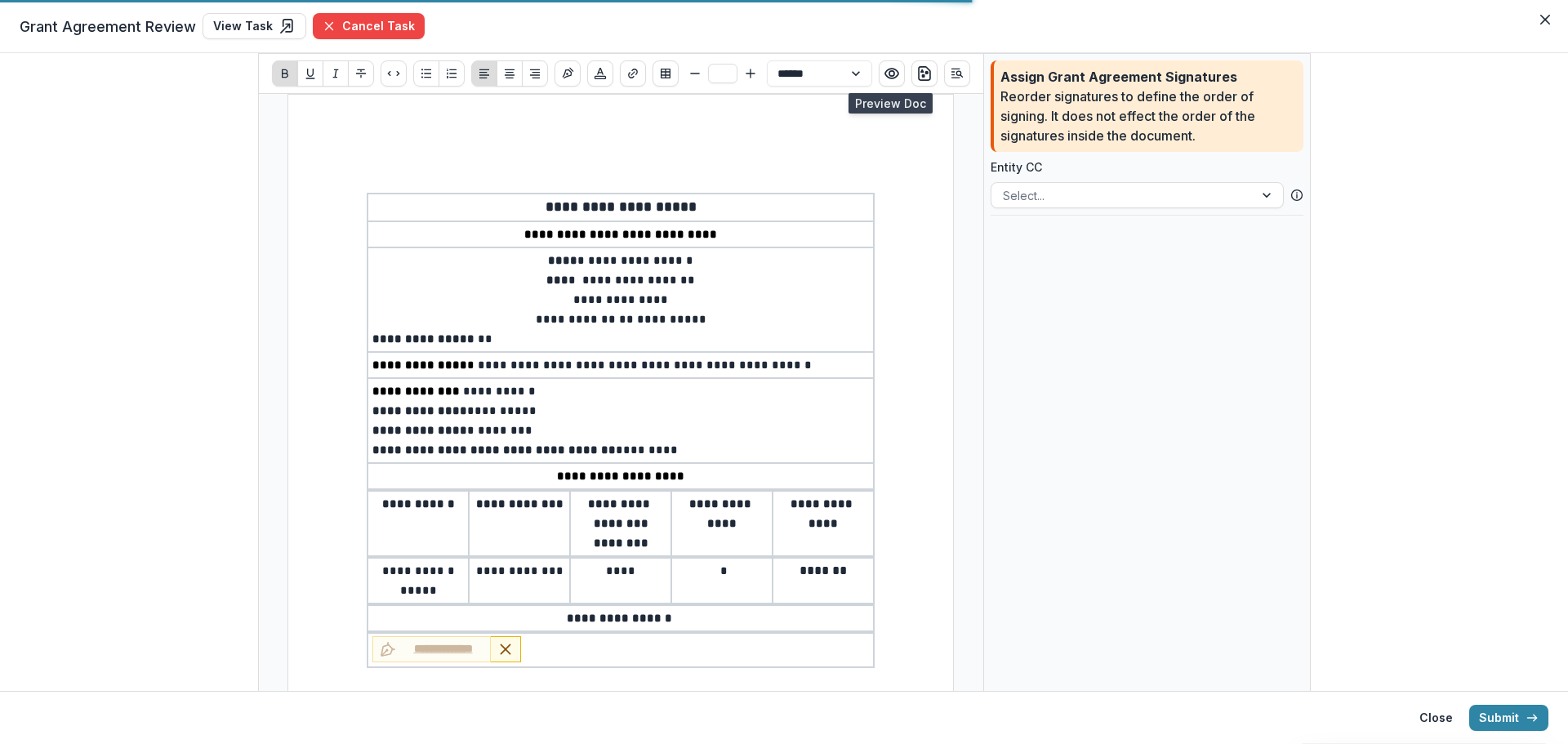
click at [1026, 192] on p "[PERSON_NAME]" at bounding box center [936, 195] width 651 height 19
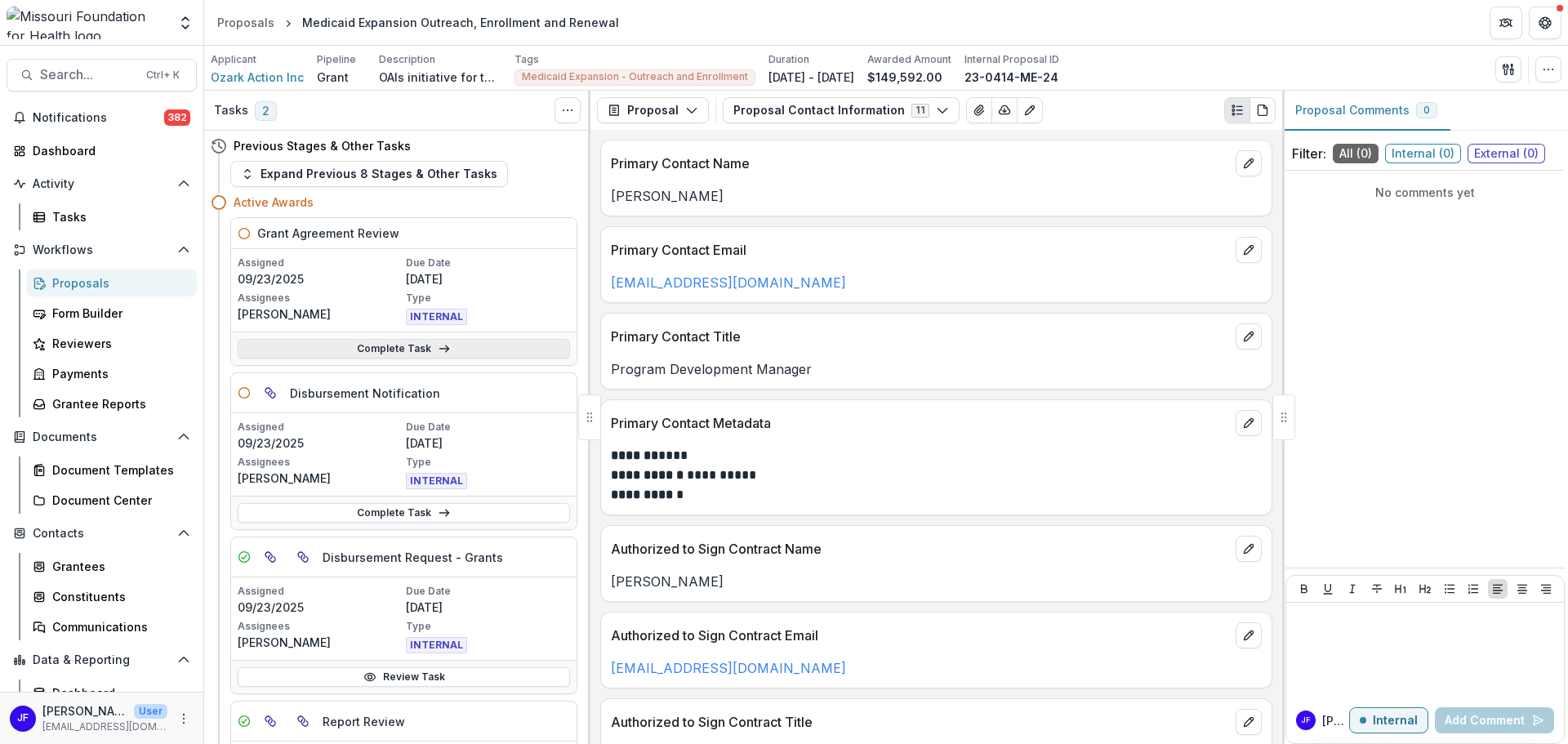
click at [390, 349] on link "Complete Task" at bounding box center [404, 348] width 332 height 19
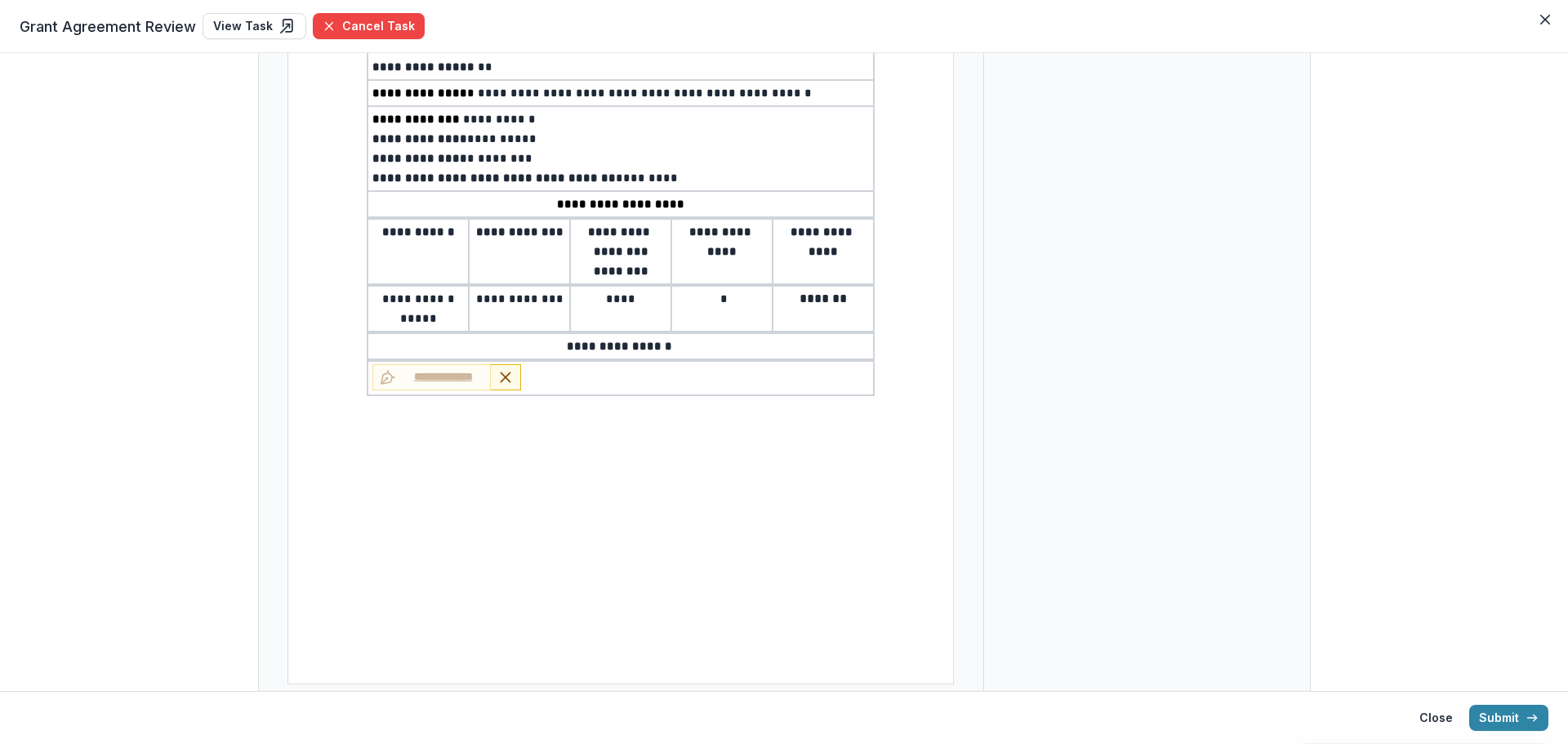
scroll to position [273, 0]
click at [1491, 709] on button "Submit" at bounding box center [1509, 718] width 79 height 26
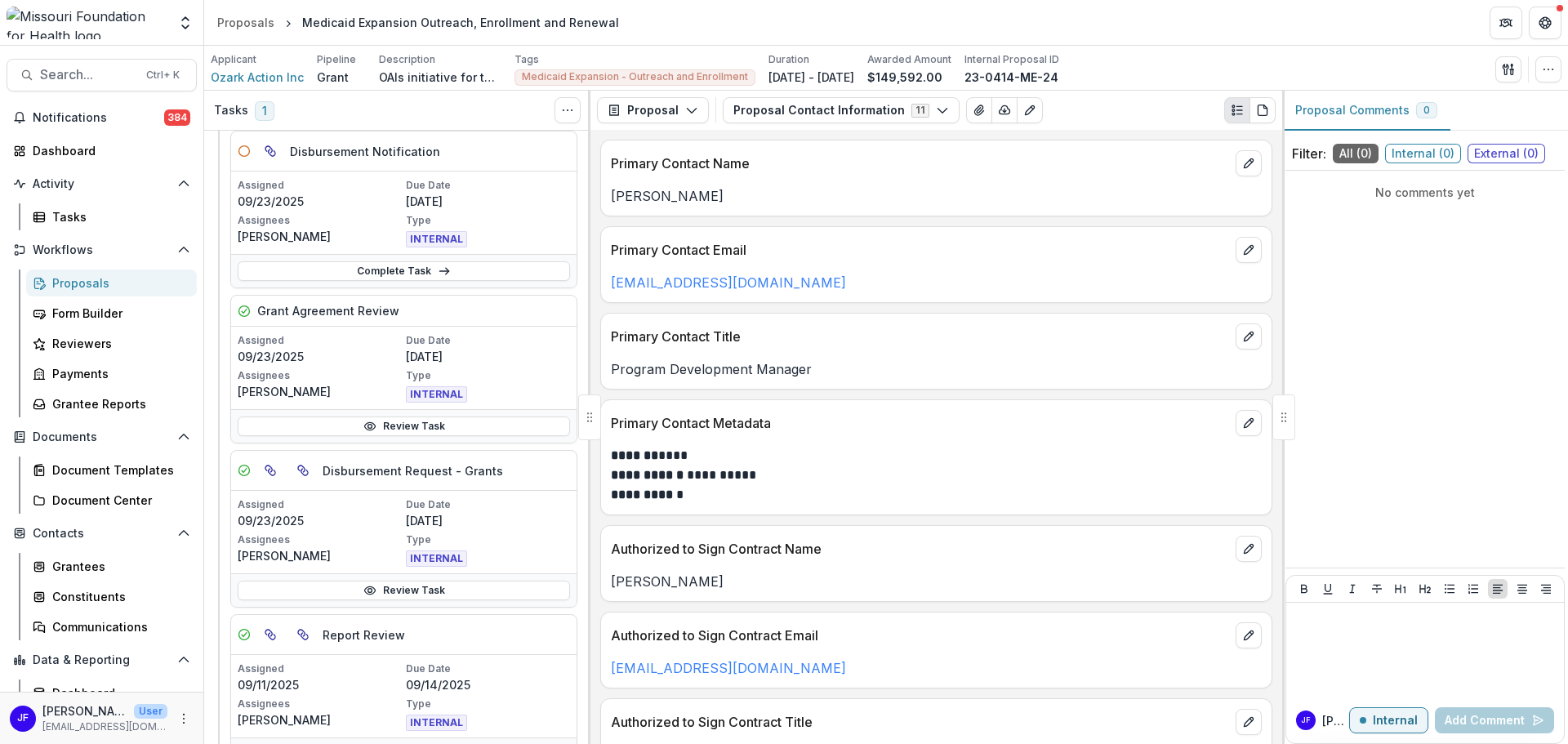
scroll to position [163, 0]
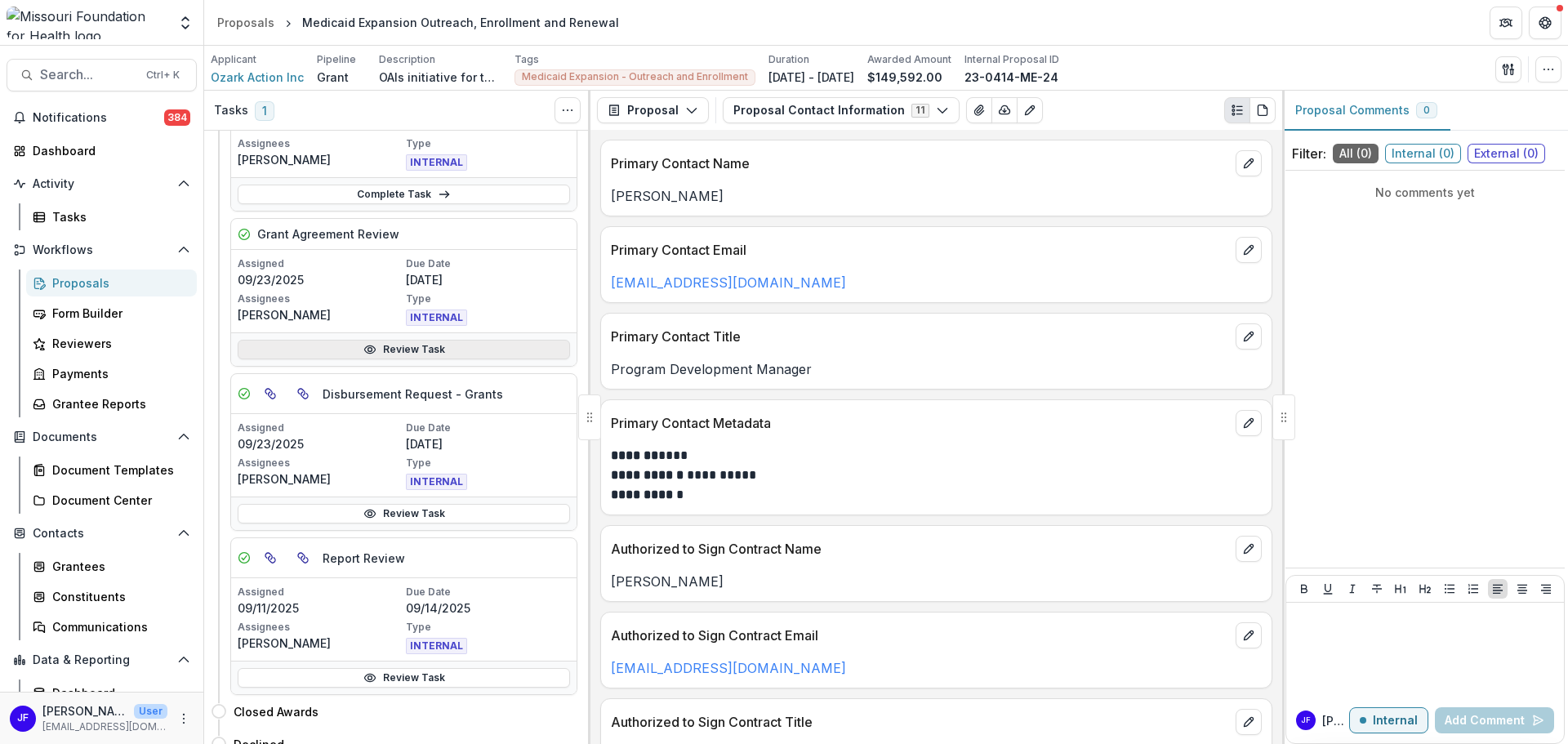
click at [396, 351] on link "Review Task" at bounding box center [404, 349] width 332 height 19
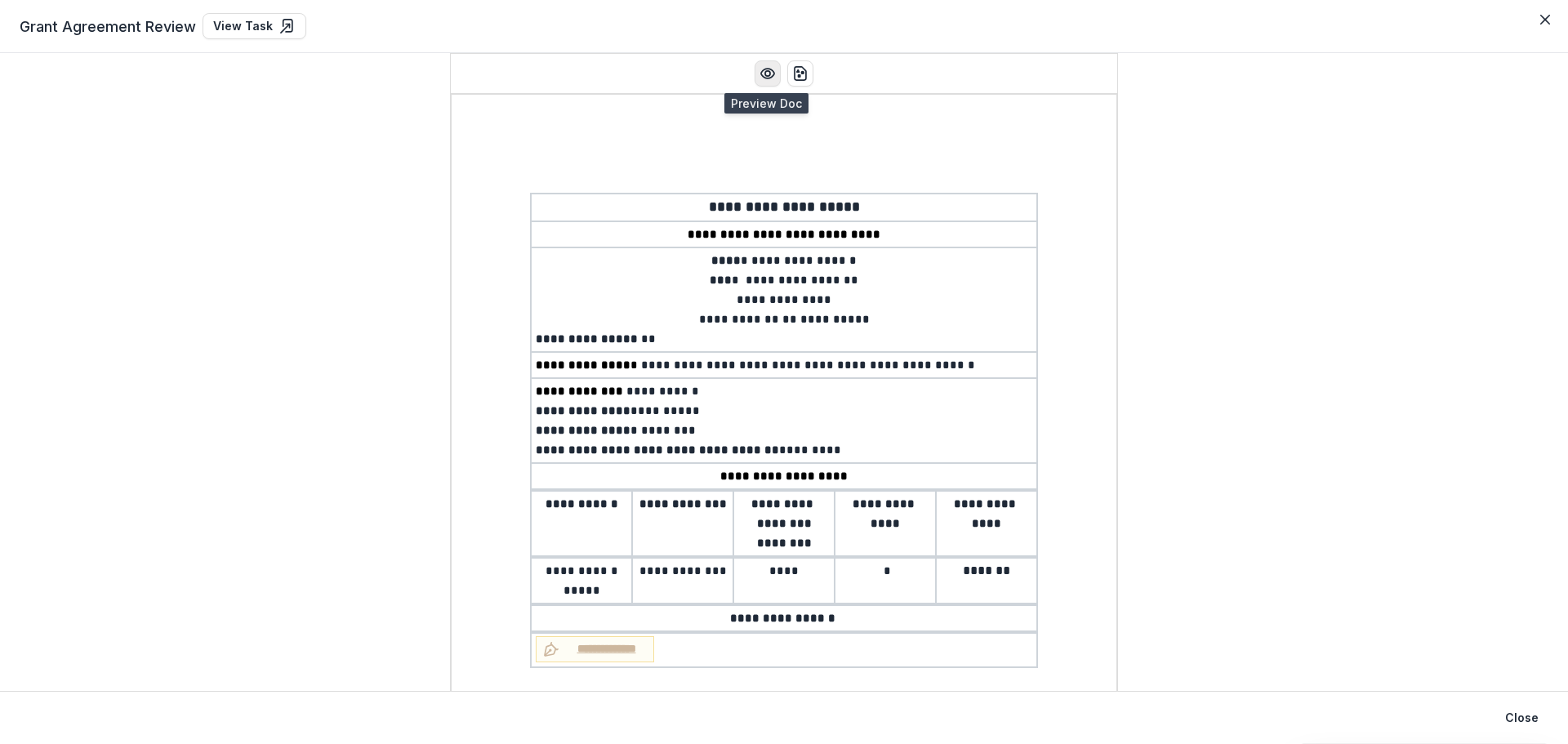
click at [765, 71] on circle "Preview preview-doc.pdf" at bounding box center [767, 73] width 5 height 5
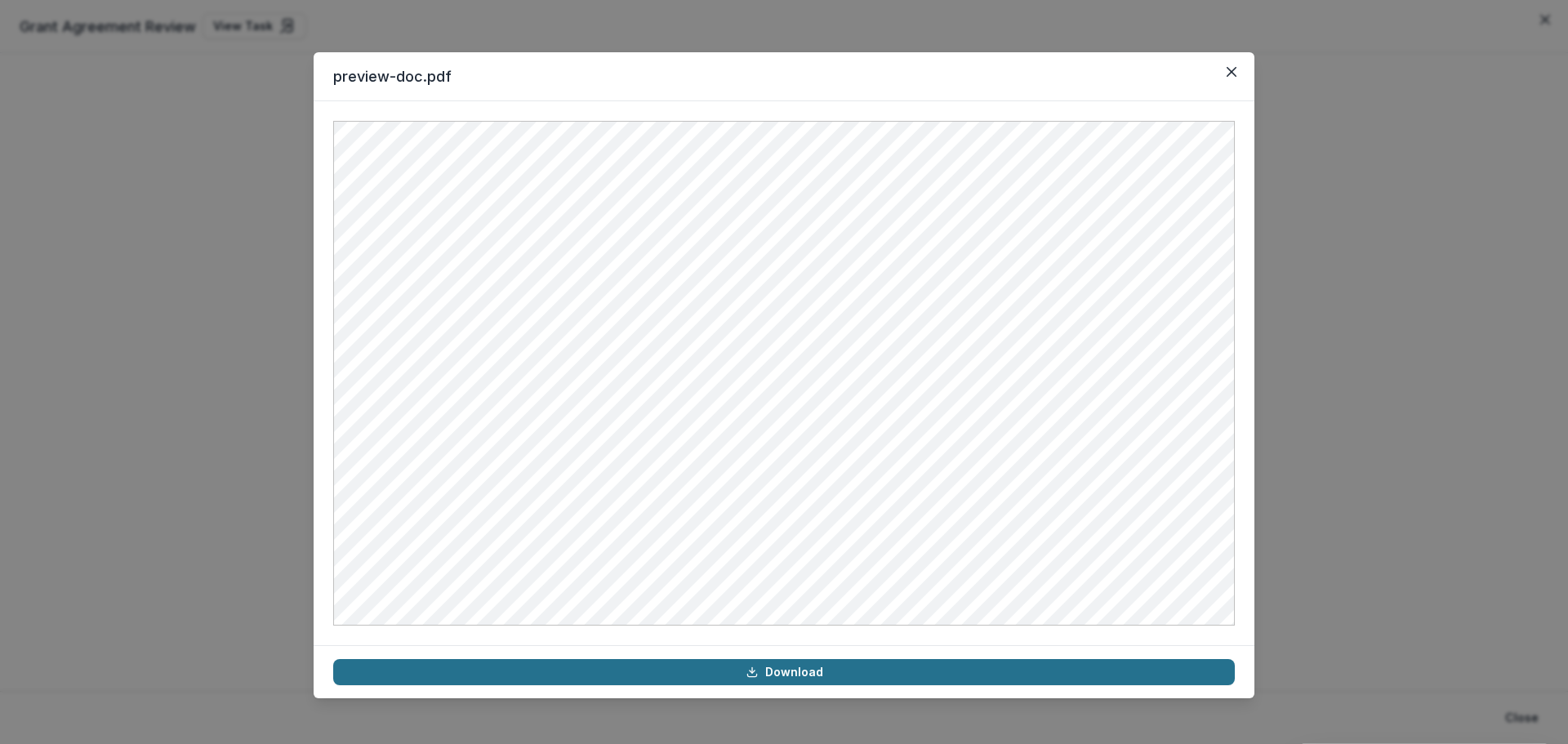
click at [783, 675] on link "Download" at bounding box center [784, 672] width 901 height 26
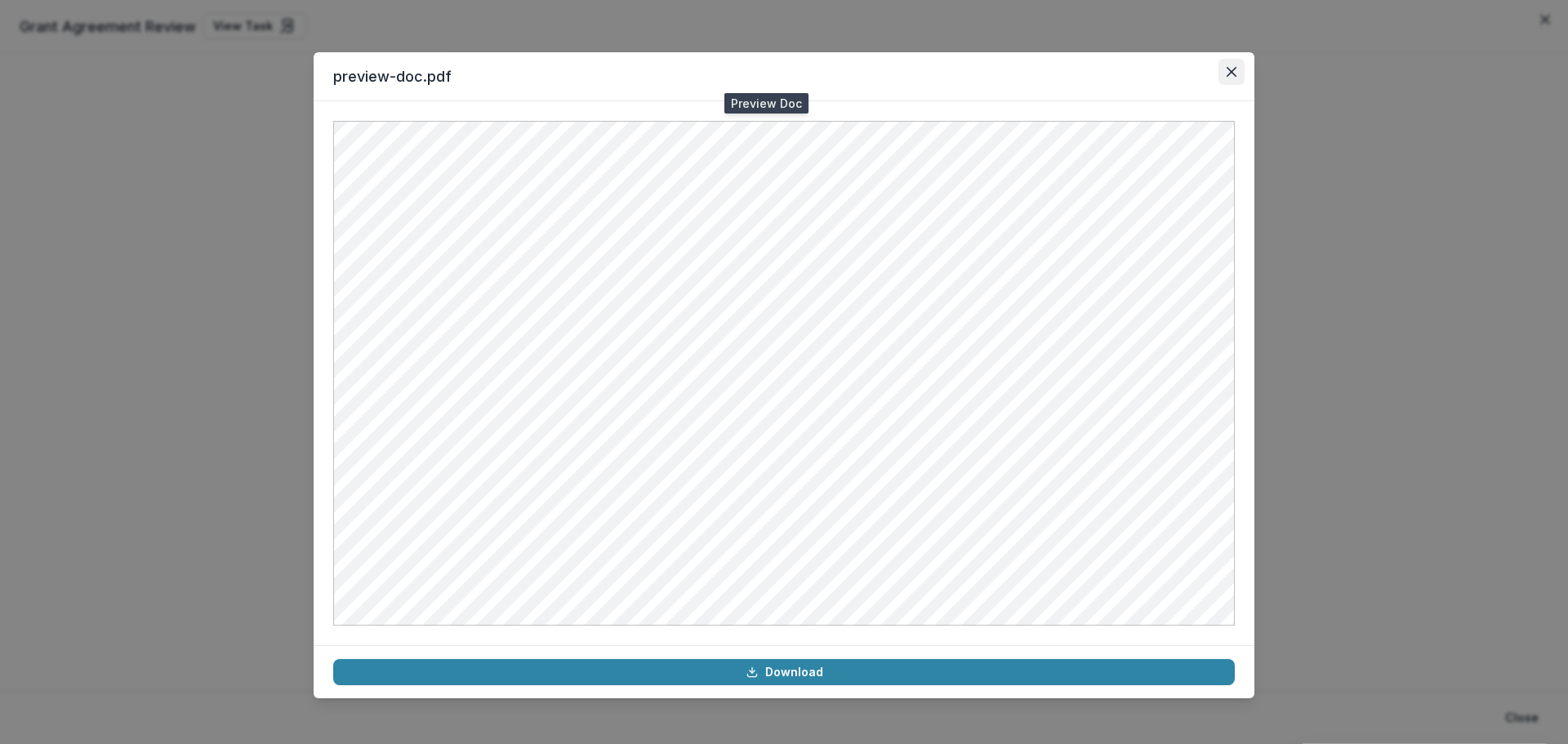
click at [1226, 72] on button "Close" at bounding box center [1231, 71] width 26 height 26
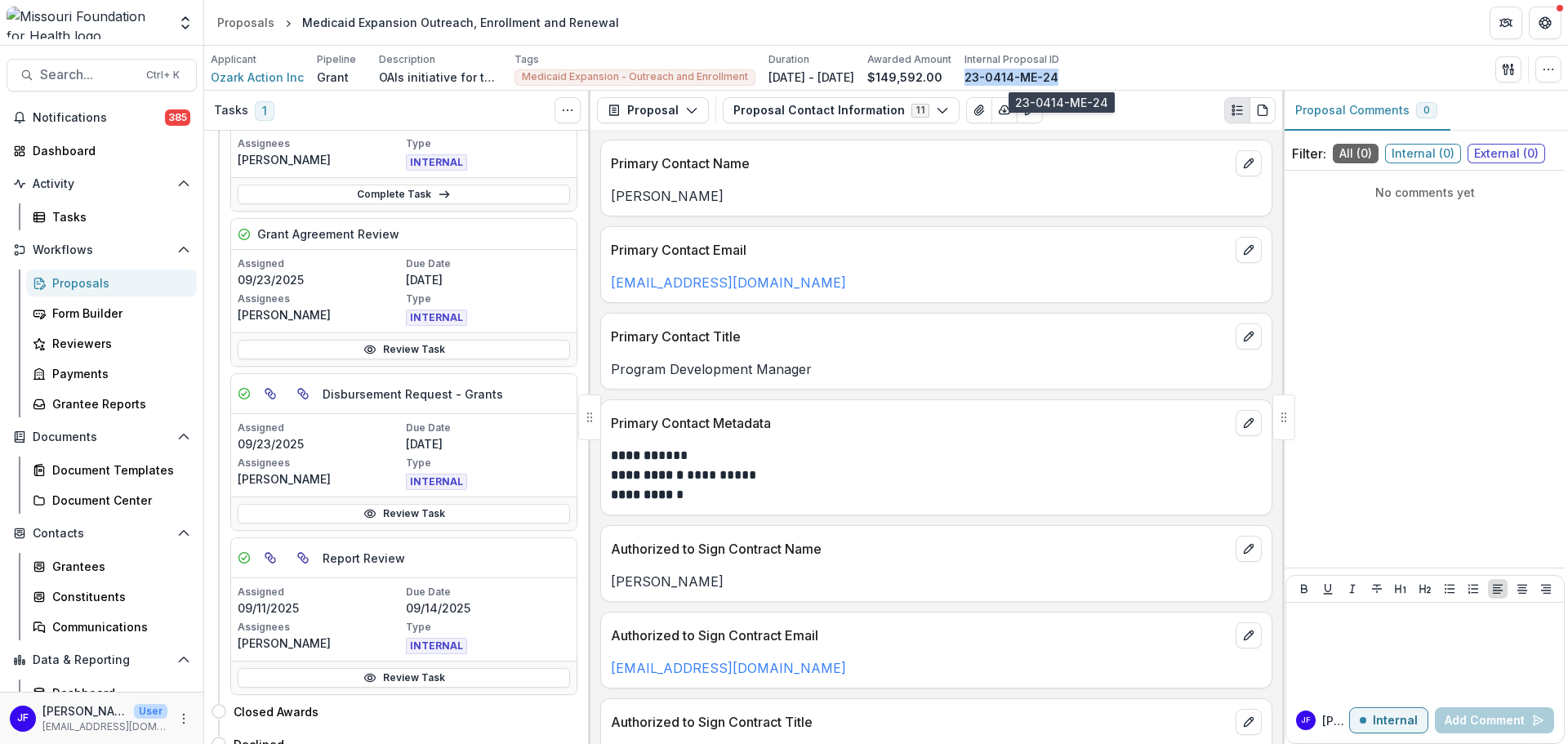
drag, startPoint x: 1104, startPoint y: 75, endPoint x: 1015, endPoint y: 78, distance: 89.1
click at [1015, 78] on div "23-0414-ME-24" at bounding box center [1012, 77] width 95 height 17
copy p "23-0414-ME-24"
click at [1504, 68] on icon "button" at bounding box center [1509, 69] width 13 height 13
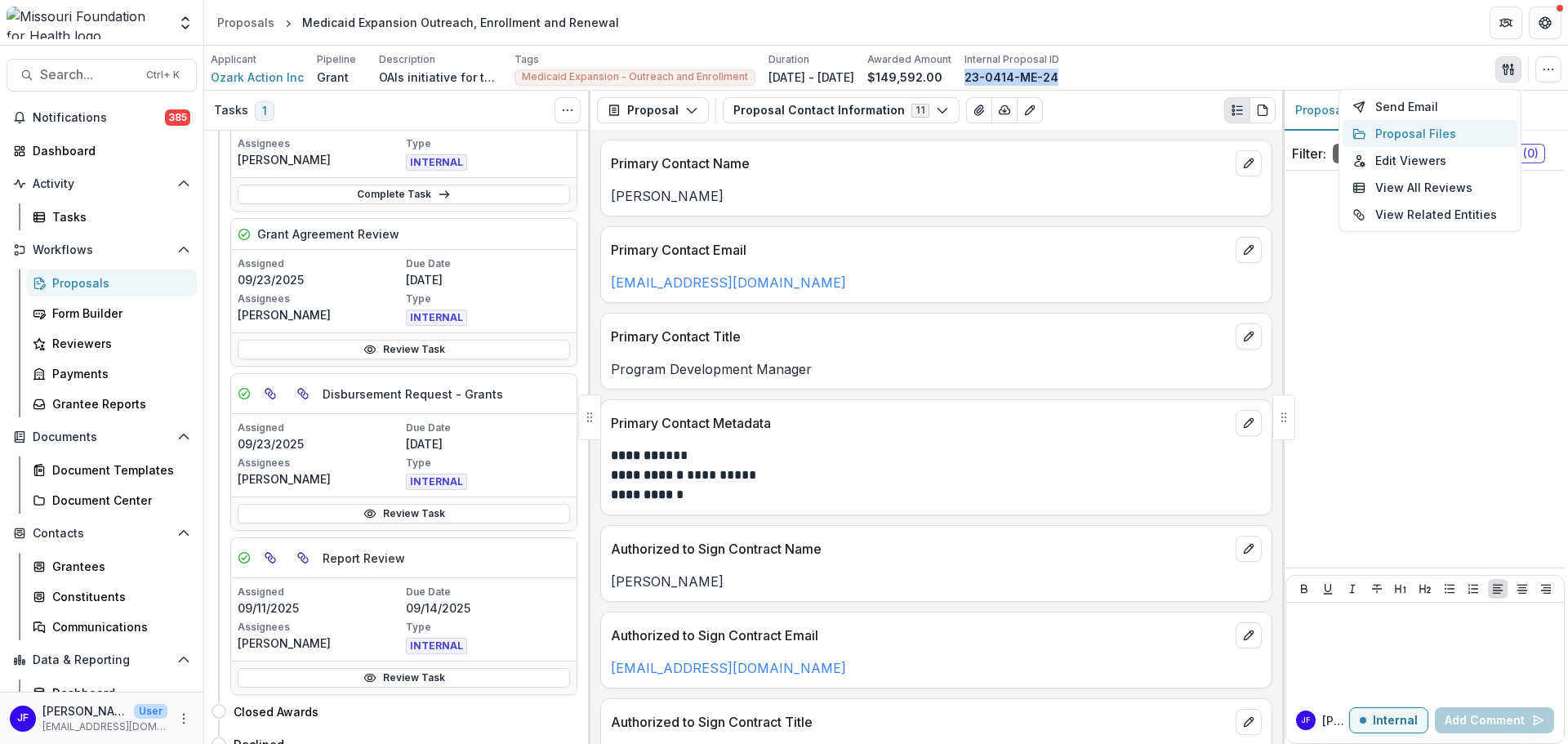
click at [1384, 130] on button "Proposal Files" at bounding box center [1429, 133] width 174 height 27
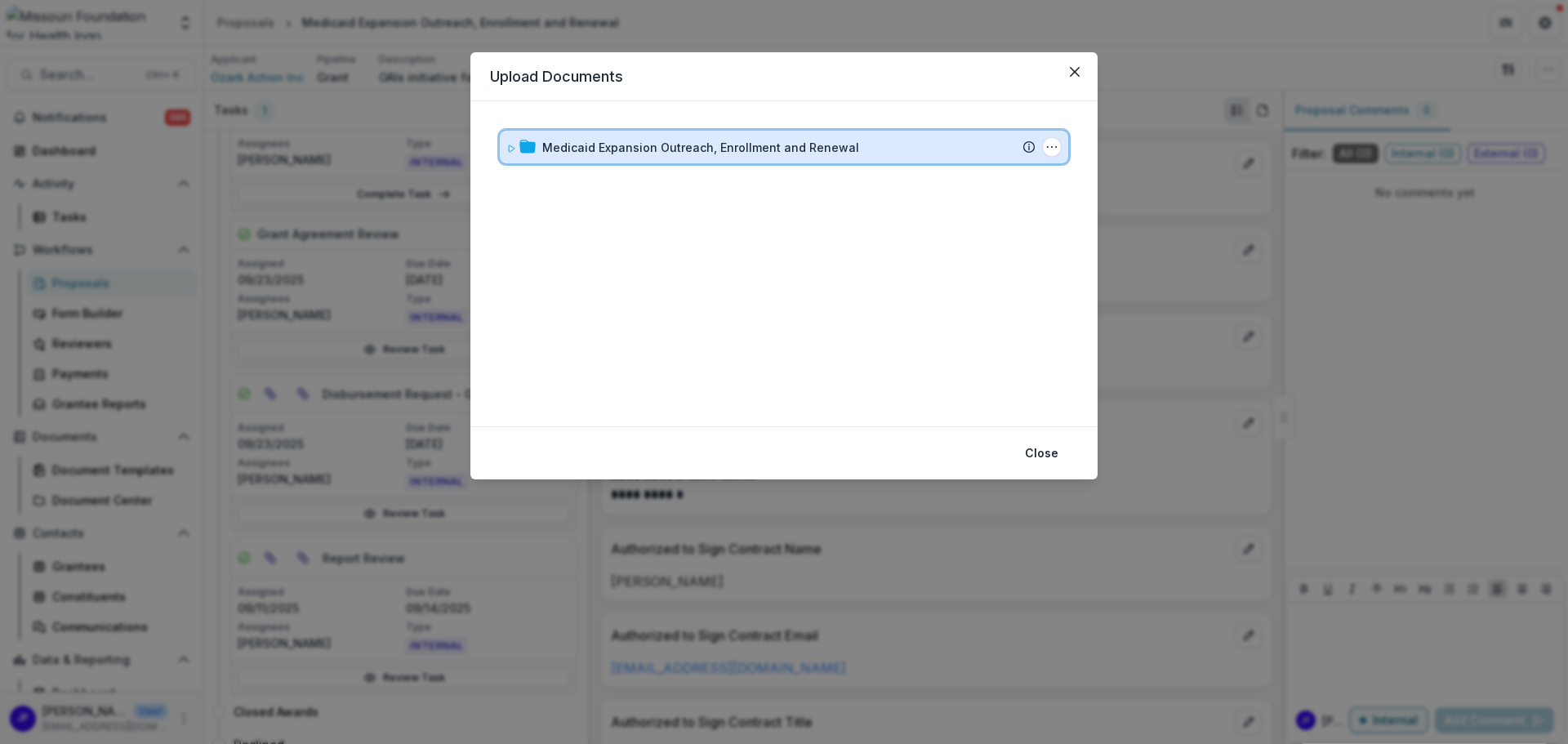
click at [506, 153] on div "Medicaid Expansion Outreach, Enrollment and Renewal Submission Temelio Proposal…" at bounding box center [784, 147] width 568 height 33
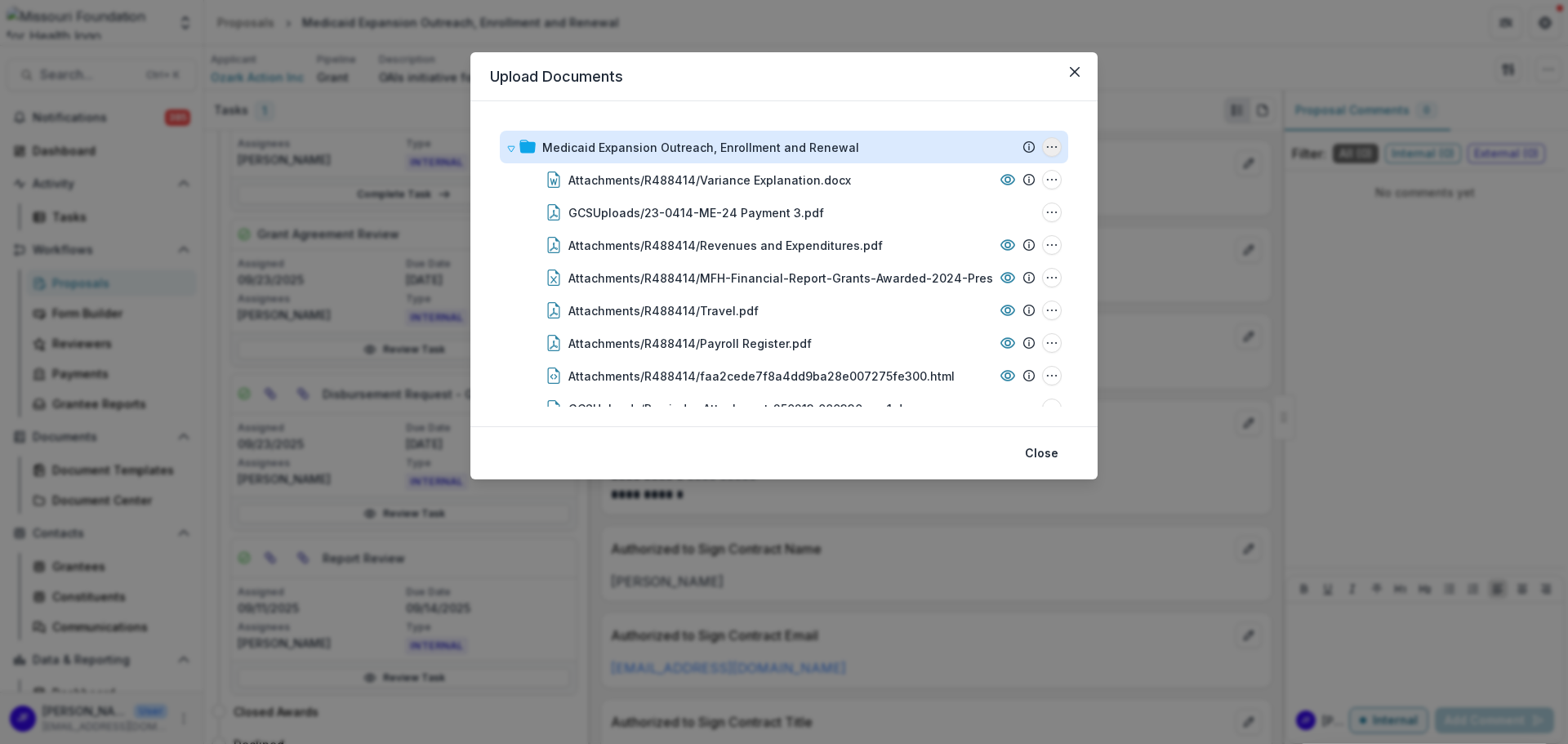
click at [1046, 143] on icon "Medicaid Expansion Outreach, Enrollment and Renewal Options" at bounding box center [1052, 147] width 13 height 13
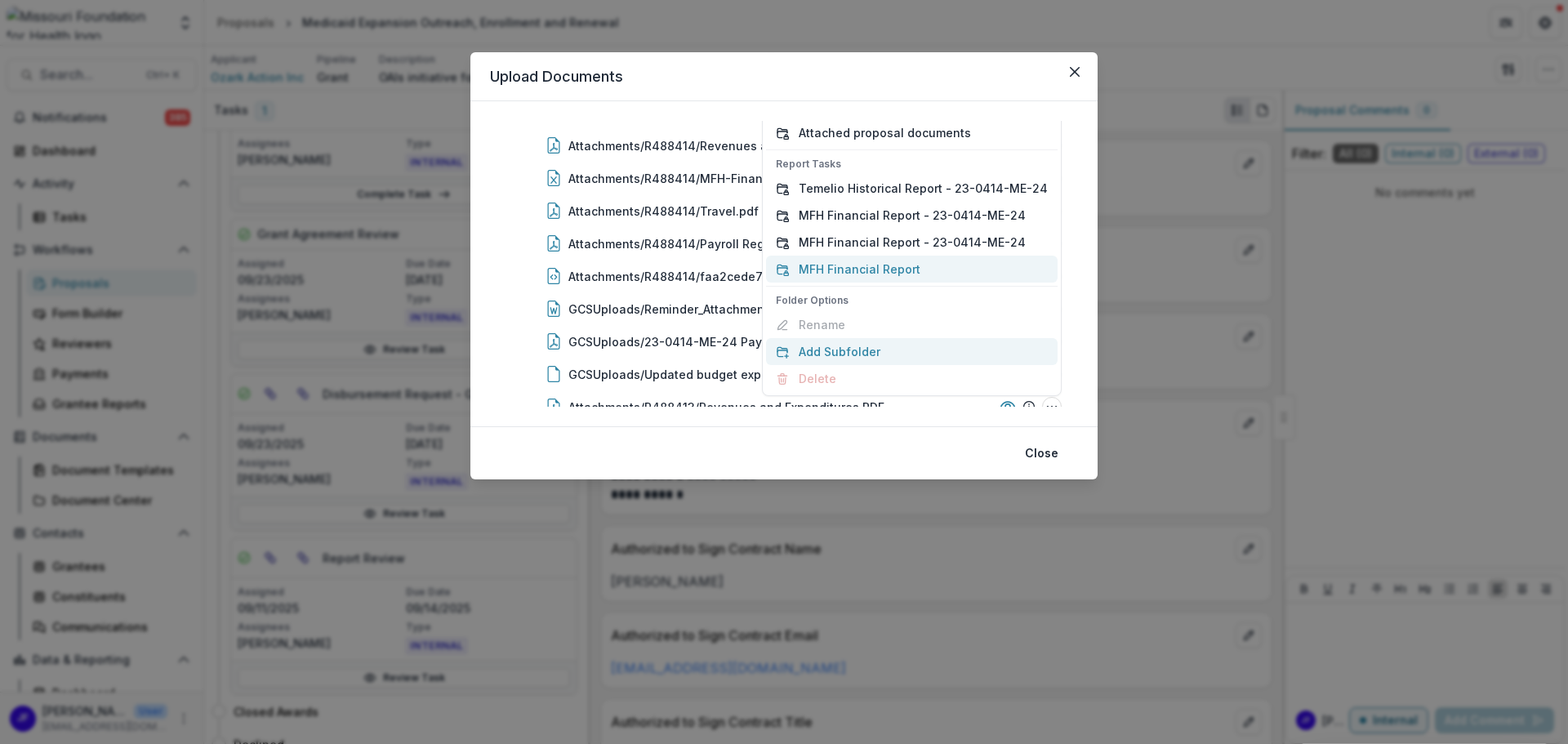
scroll to position [124, 0]
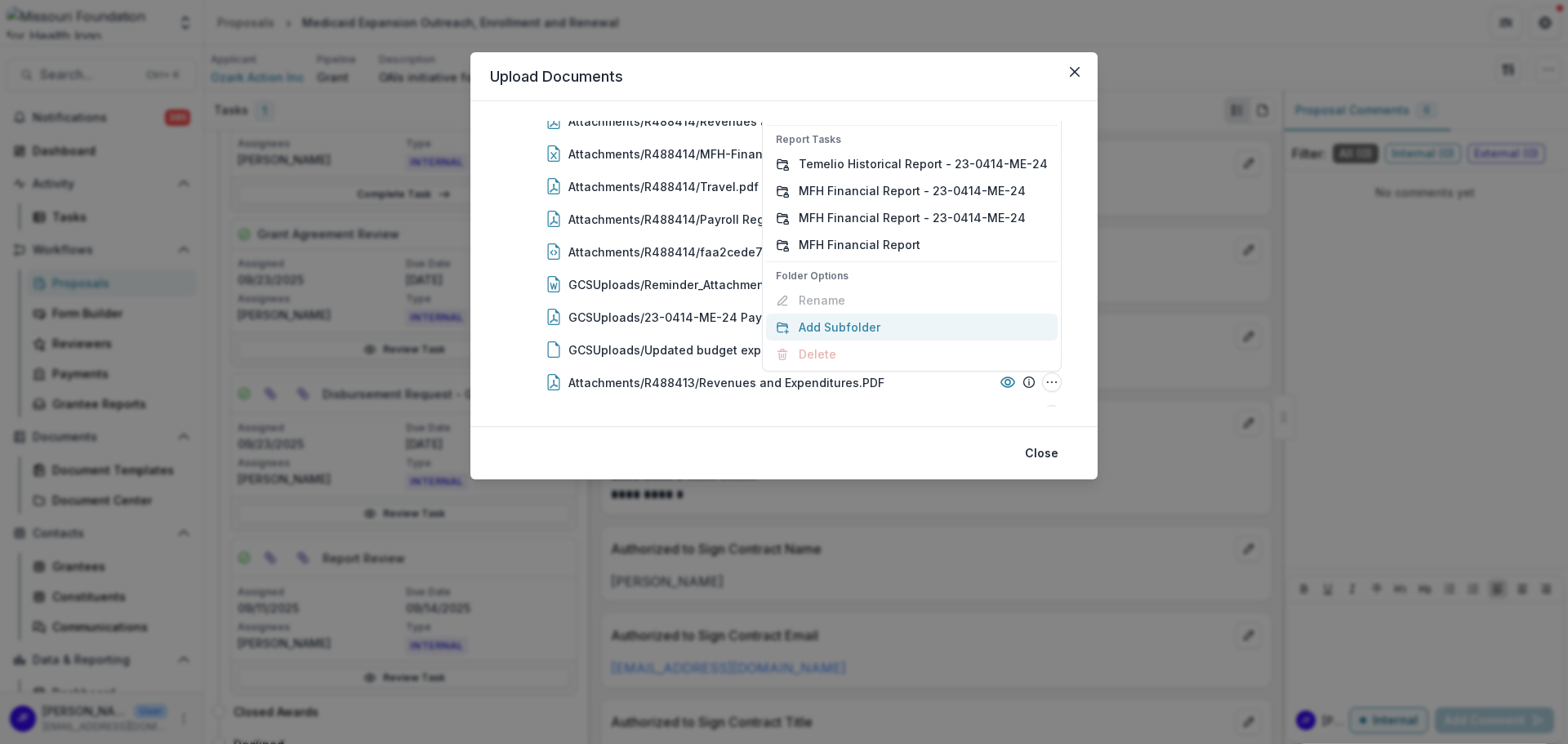
click at [864, 320] on button "Add Subfolder" at bounding box center [911, 327] width 291 height 27
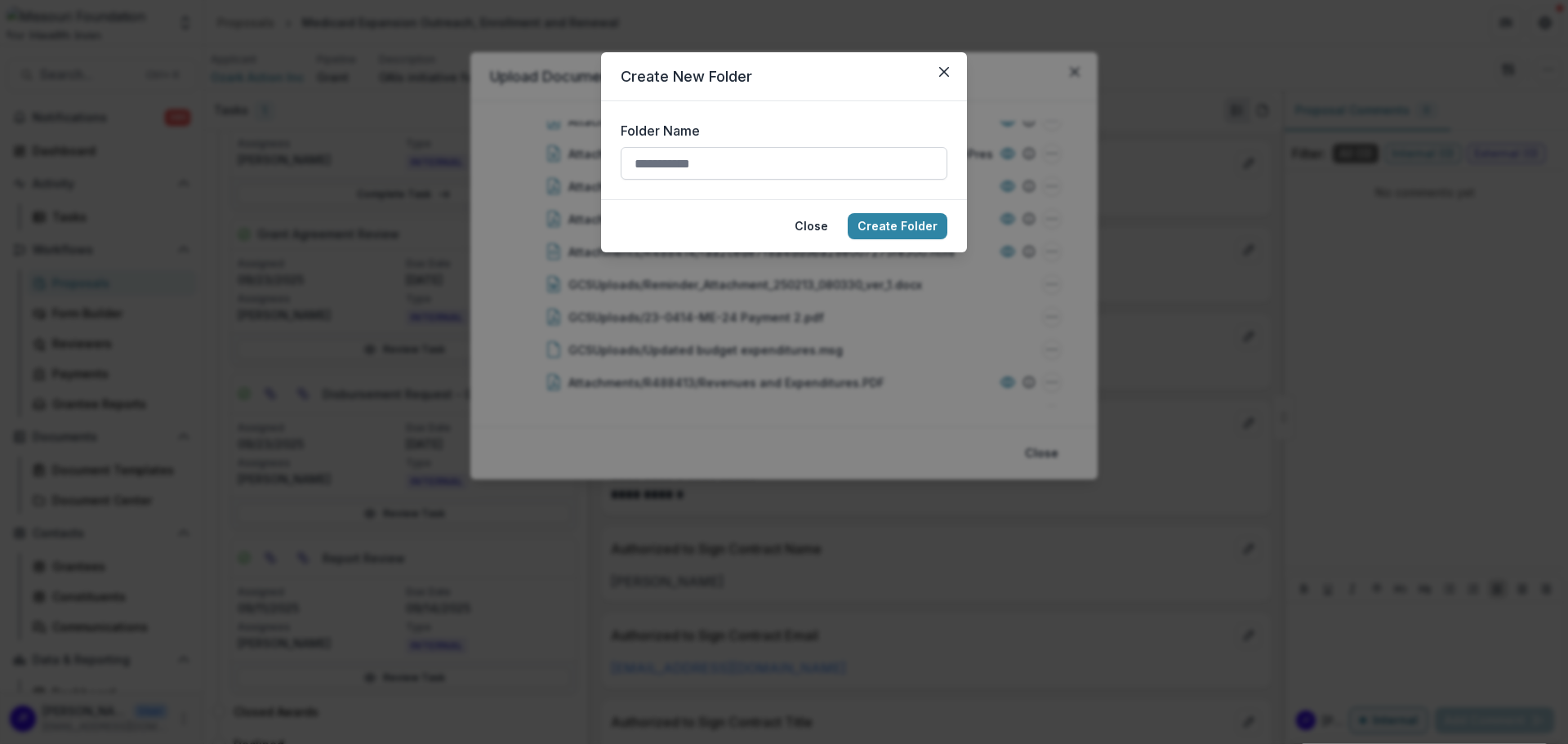
click at [699, 160] on input "Folder Name" at bounding box center [784, 163] width 327 height 33
type input "******"
click at [912, 225] on button "Create Folder" at bounding box center [897, 225] width 100 height 26
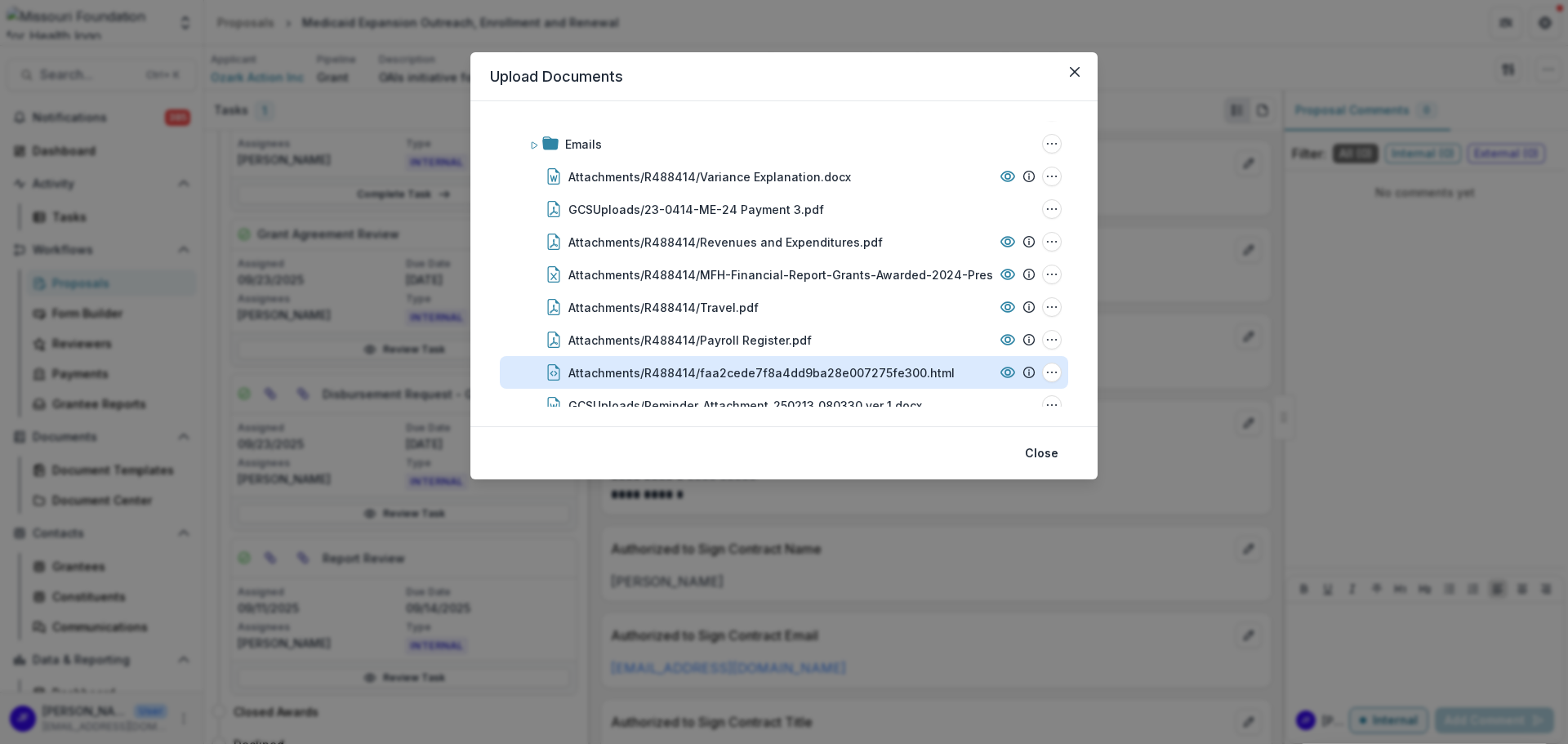
scroll to position [0, 0]
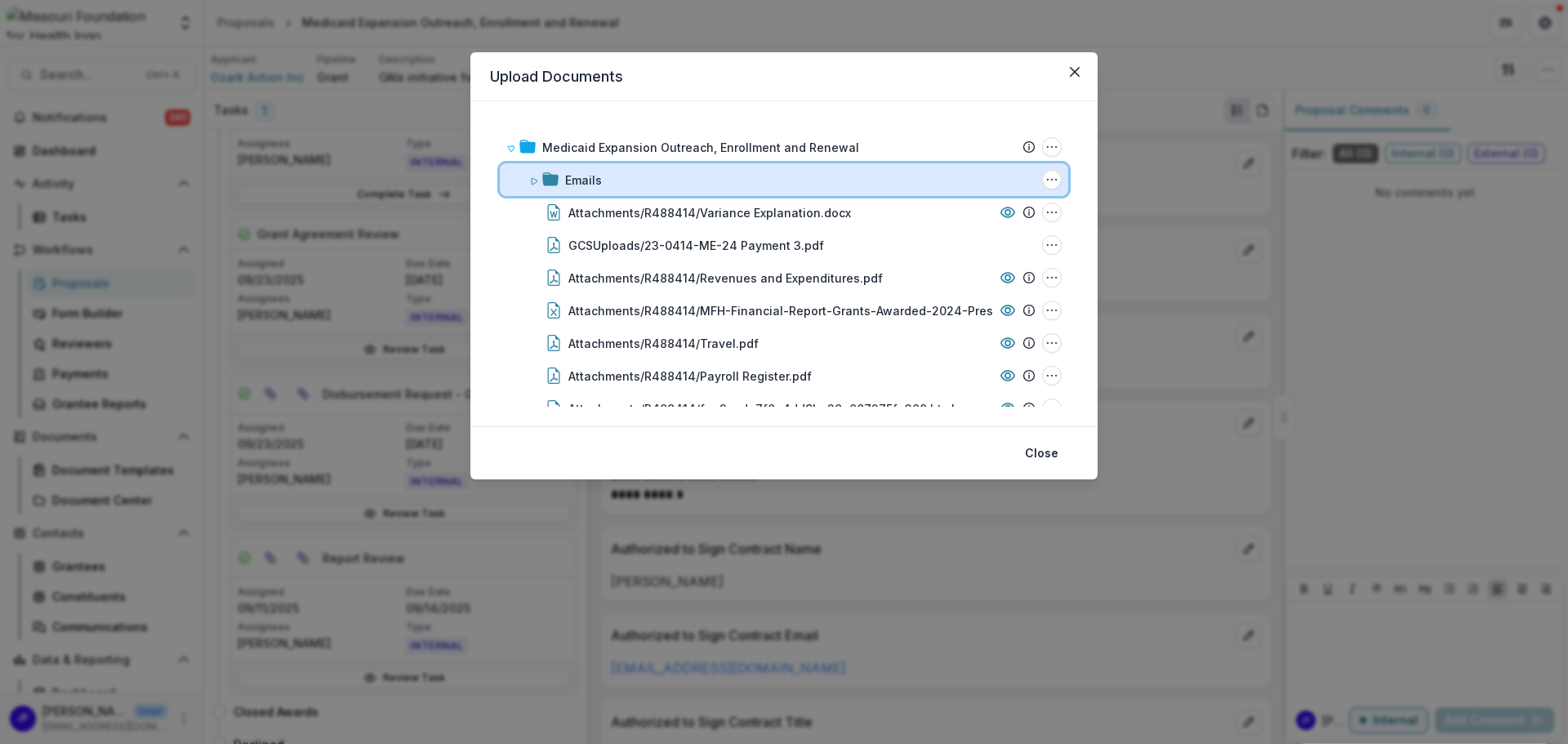
click at [532, 182] on icon at bounding box center [534, 181] width 10 height 10
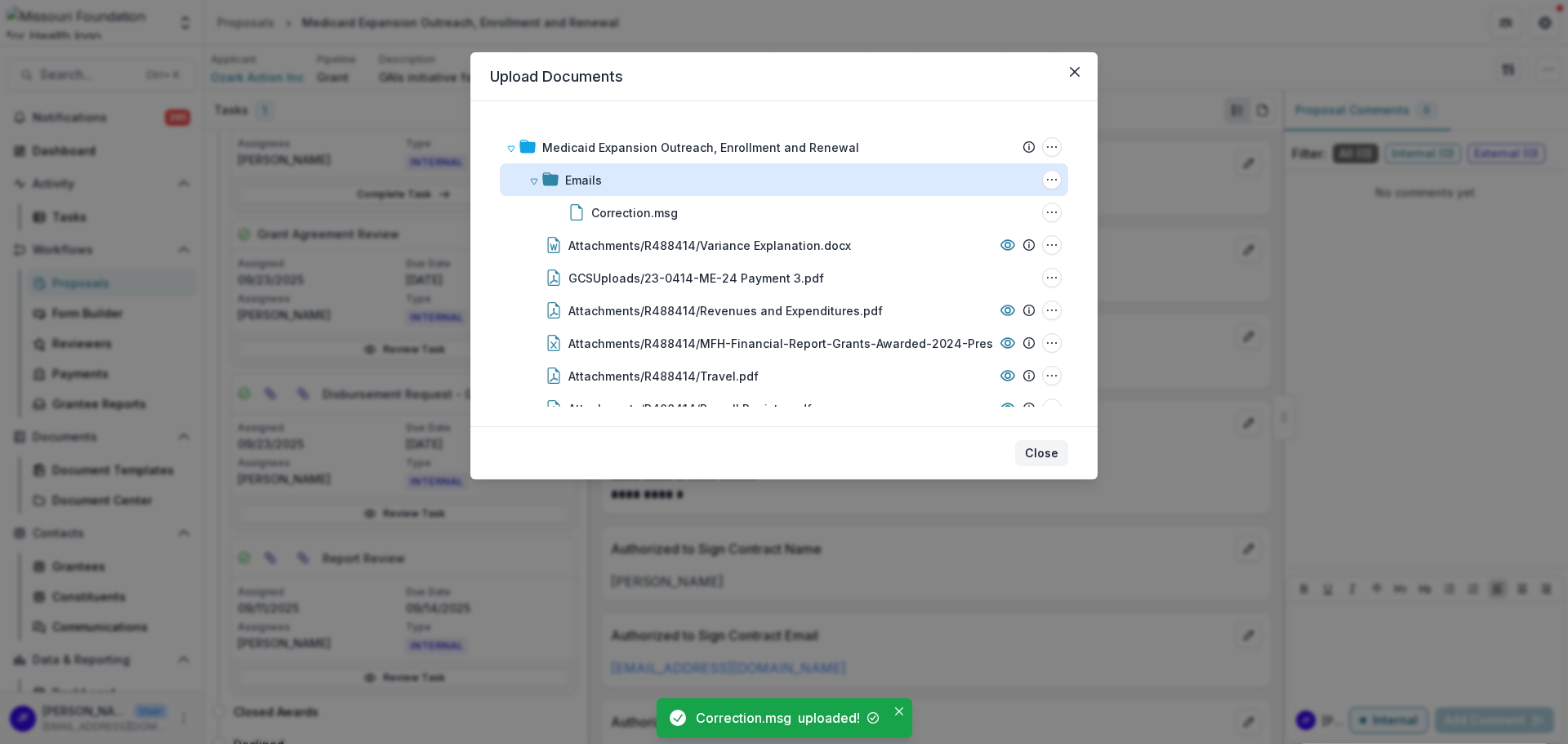
click at [1041, 449] on button "Close" at bounding box center [1042, 453] width 53 height 26
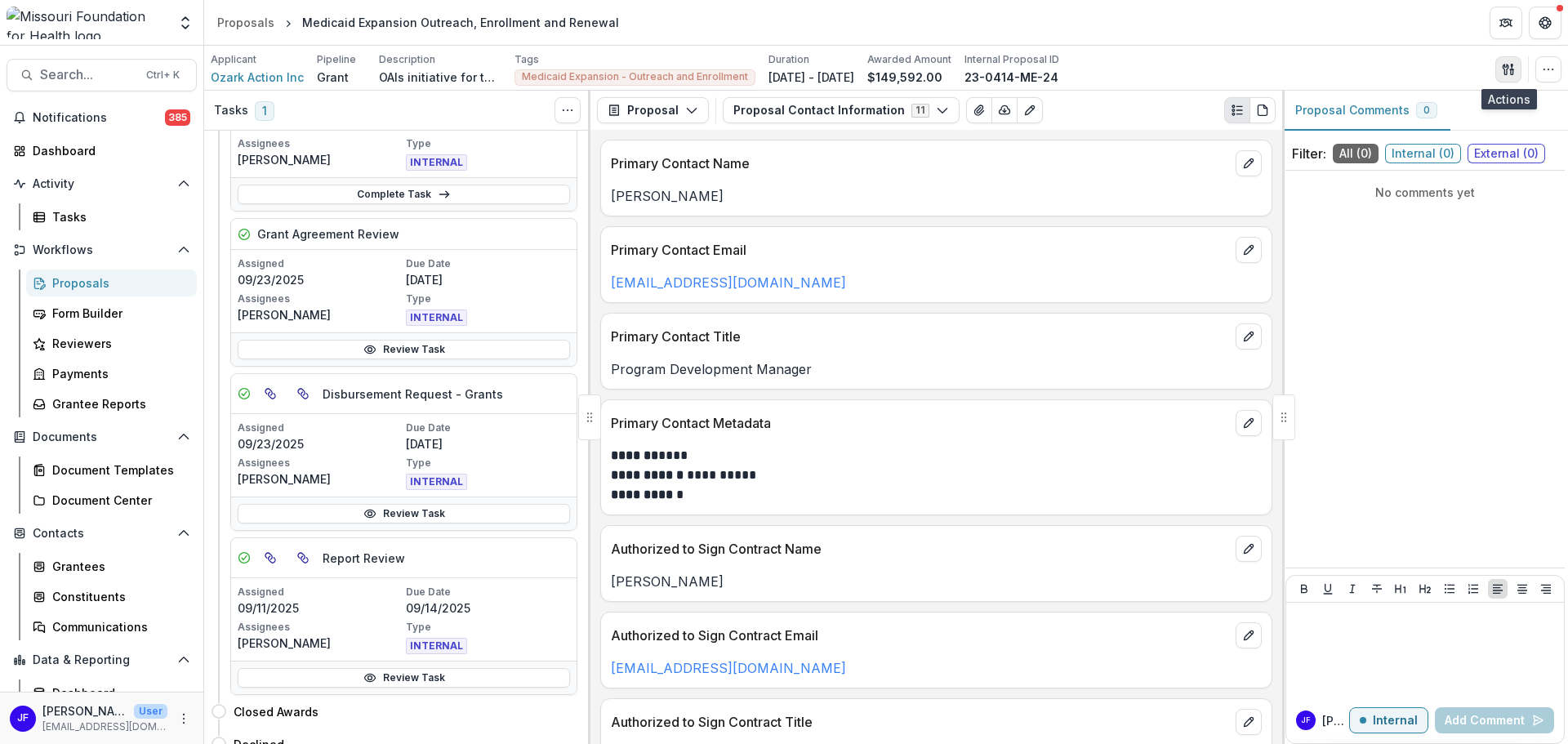
click at [1509, 73] on icon "button" at bounding box center [1509, 69] width 13 height 13
click at [1452, 136] on button "Proposal Files" at bounding box center [1429, 133] width 174 height 27
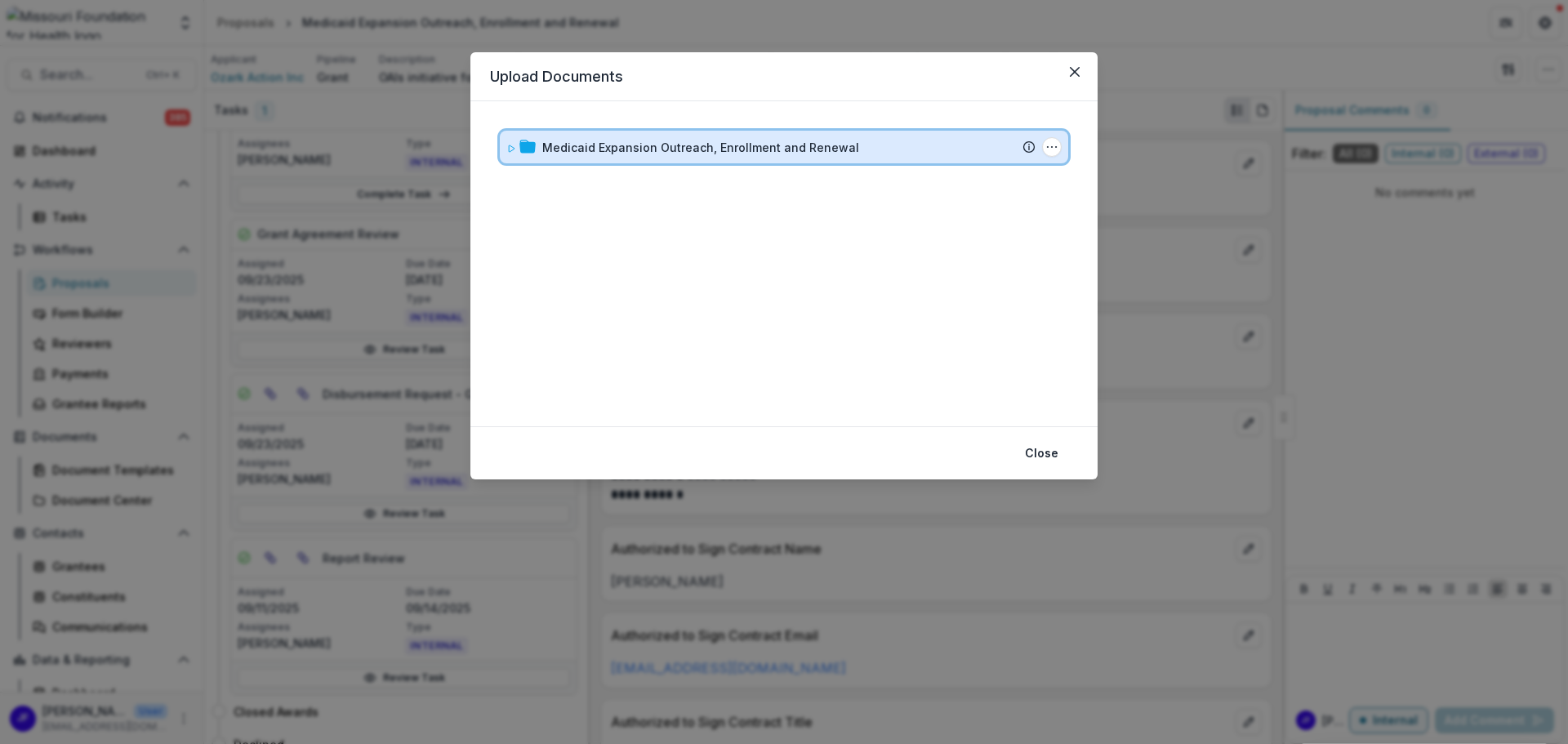
click at [508, 152] on icon at bounding box center [510, 148] width 10 height 10
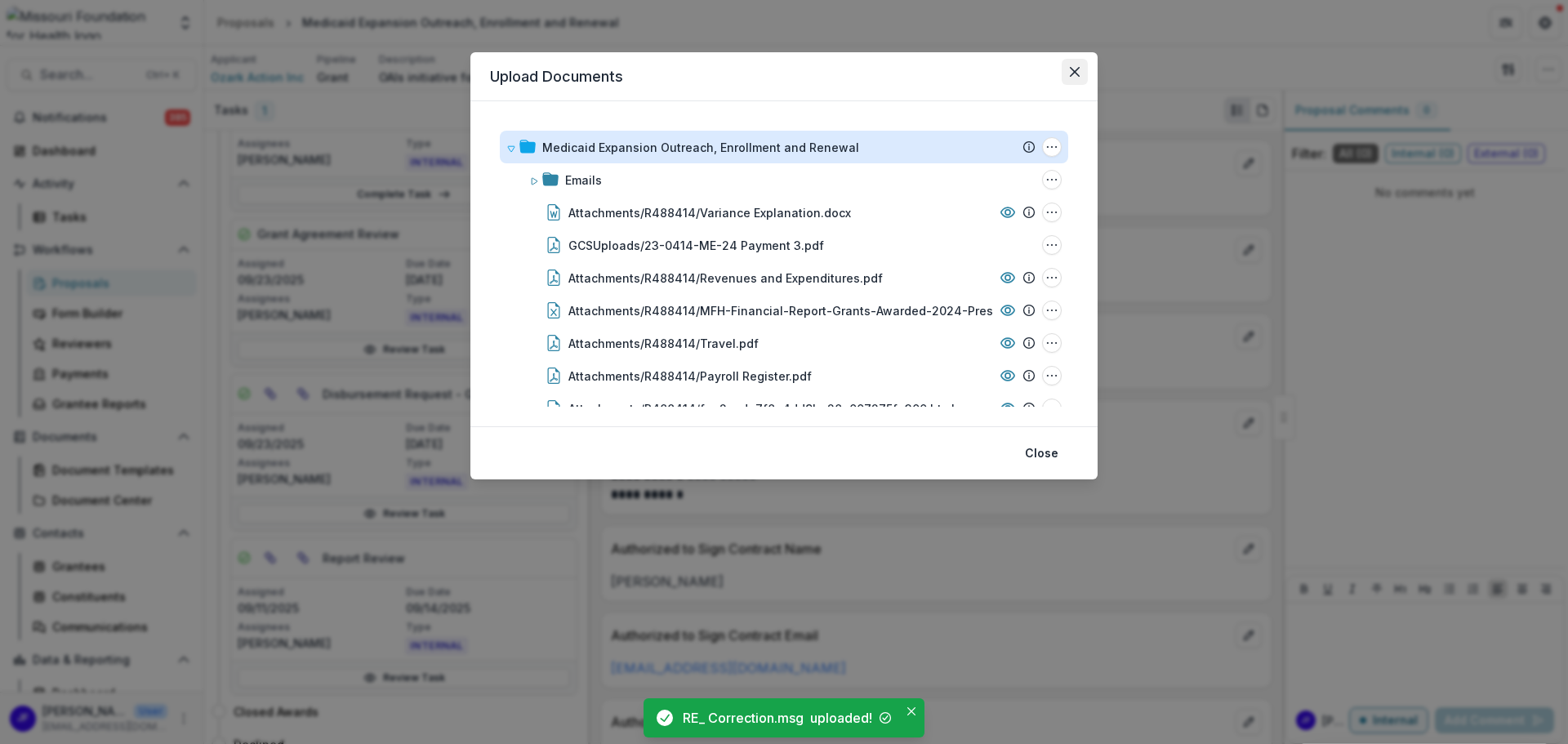
click at [1077, 70] on icon "Close" at bounding box center [1075, 71] width 10 height 10
